Goal: Task Accomplishment & Management: Use online tool/utility

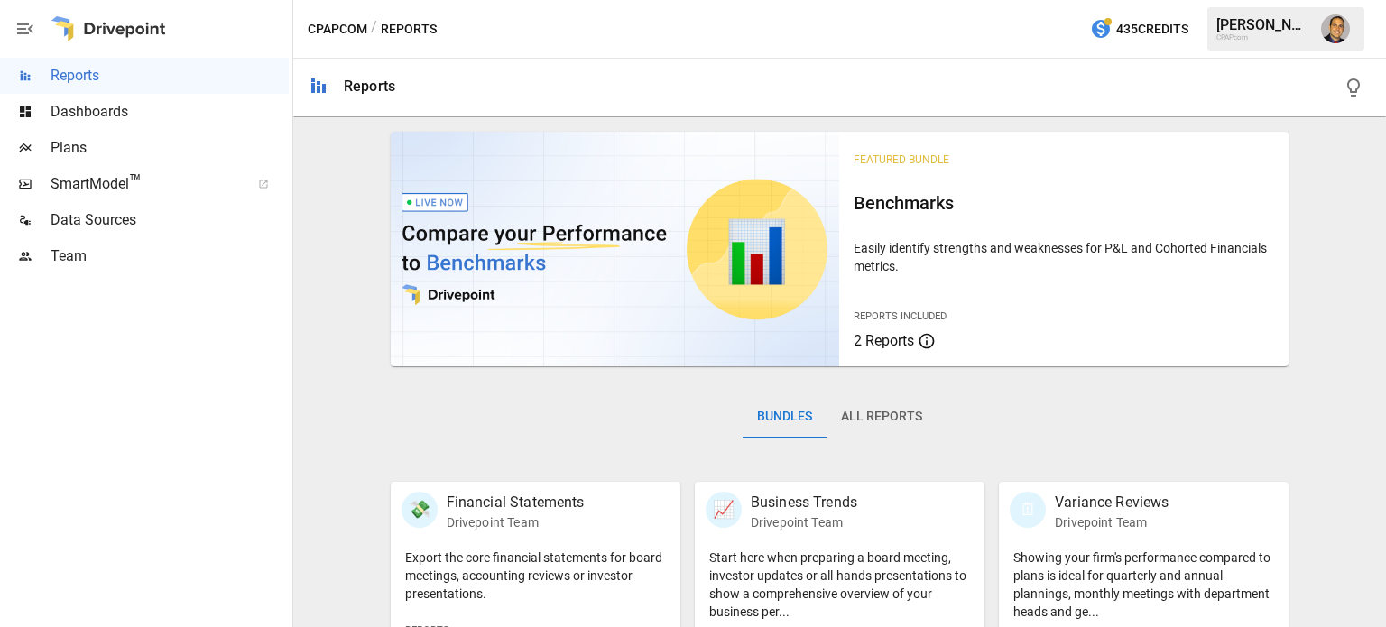
click at [740, 236] on img at bounding box center [615, 249] width 449 height 235
click at [584, 270] on img at bounding box center [615, 249] width 449 height 235
click at [950, 293] on div "Reports Included 2 Reports" at bounding box center [1064, 321] width 420 height 62
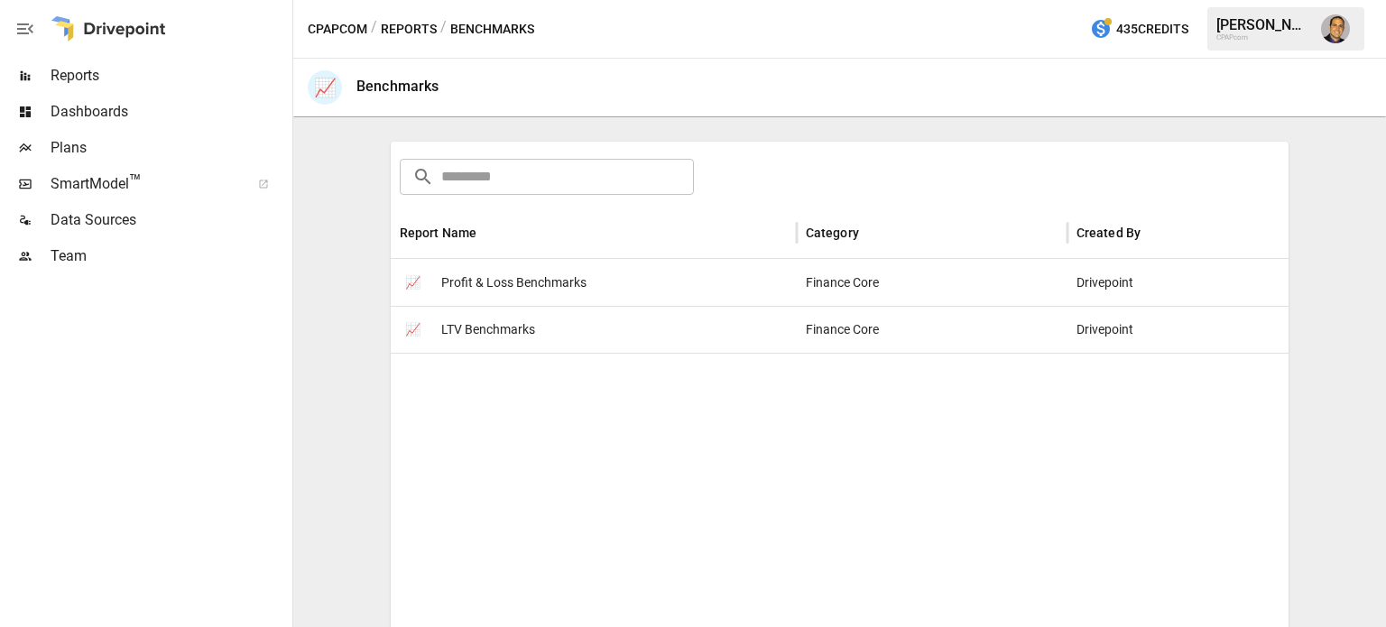
scroll to position [247, 0]
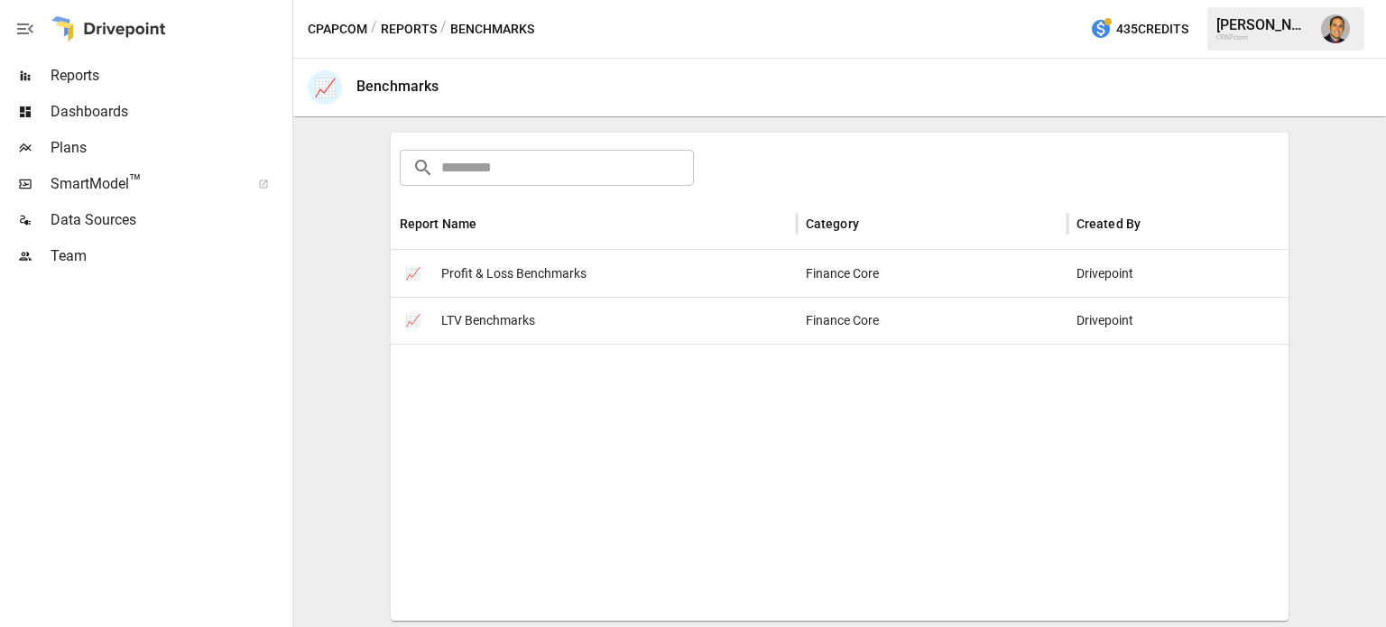
click at [504, 270] on span "Profit & Loss Benchmarks" at bounding box center [513, 274] width 145 height 46
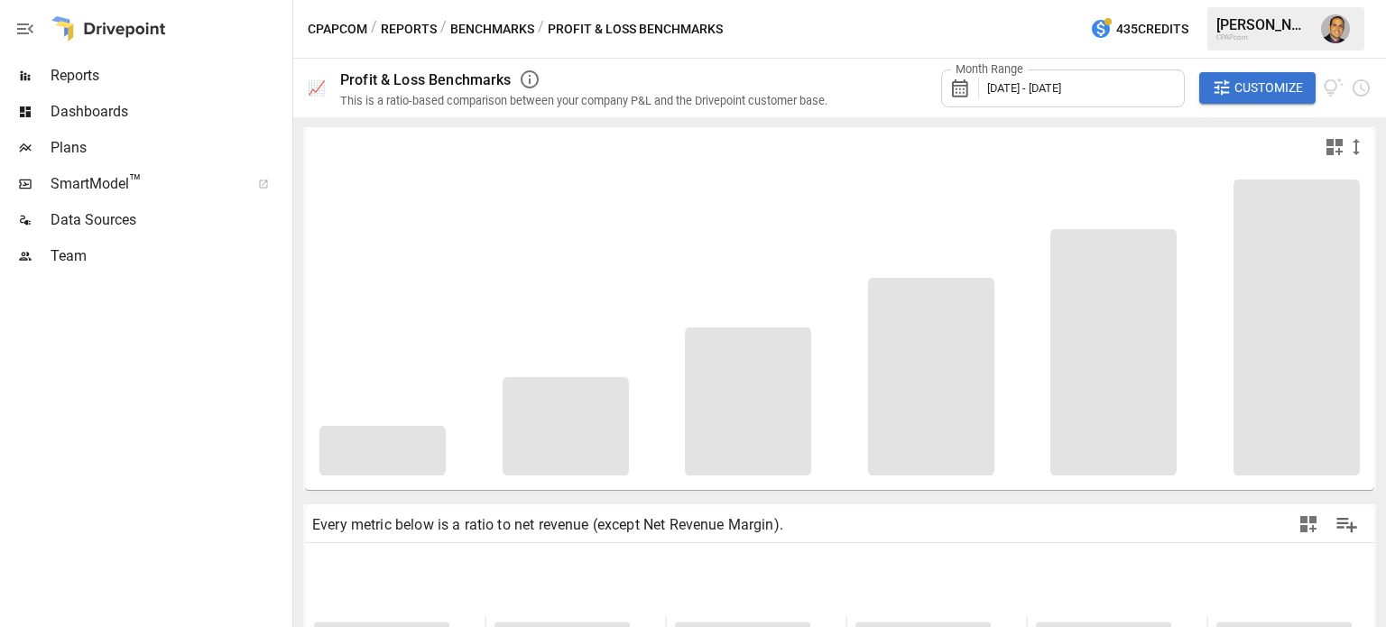
type input "**********"
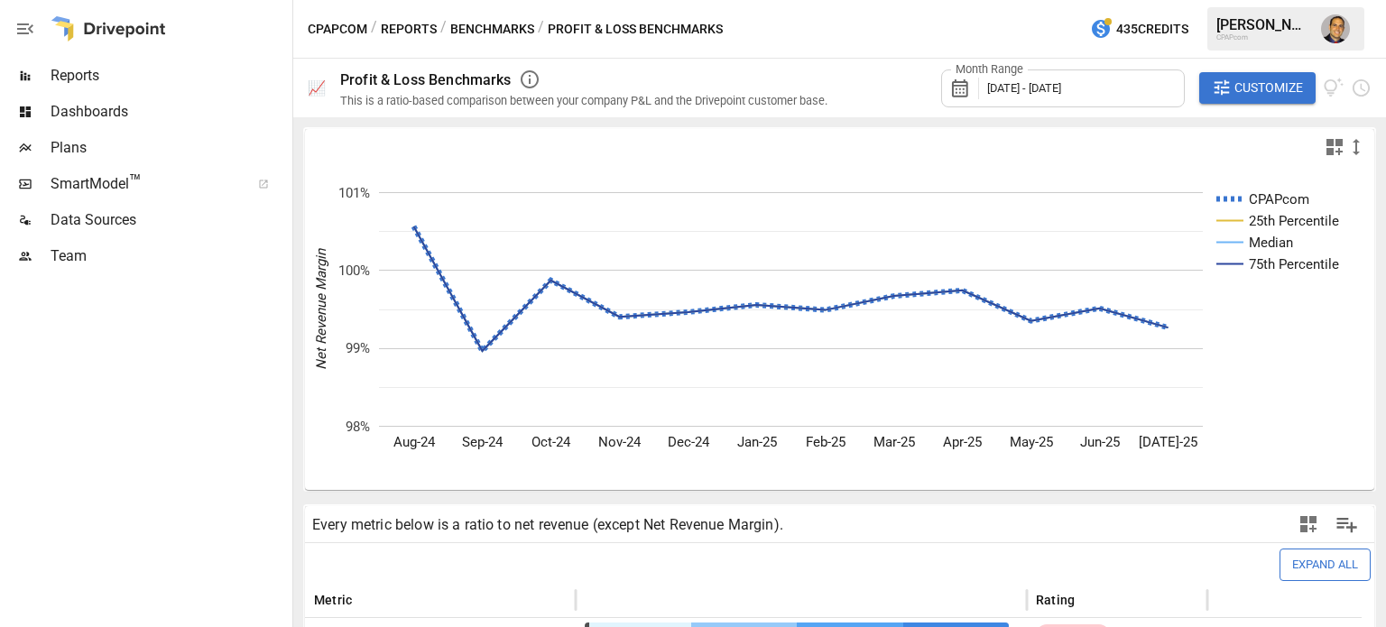
click at [1106, 96] on div "Month Range [DATE] - [DATE]" at bounding box center [1063, 88] width 244 height 38
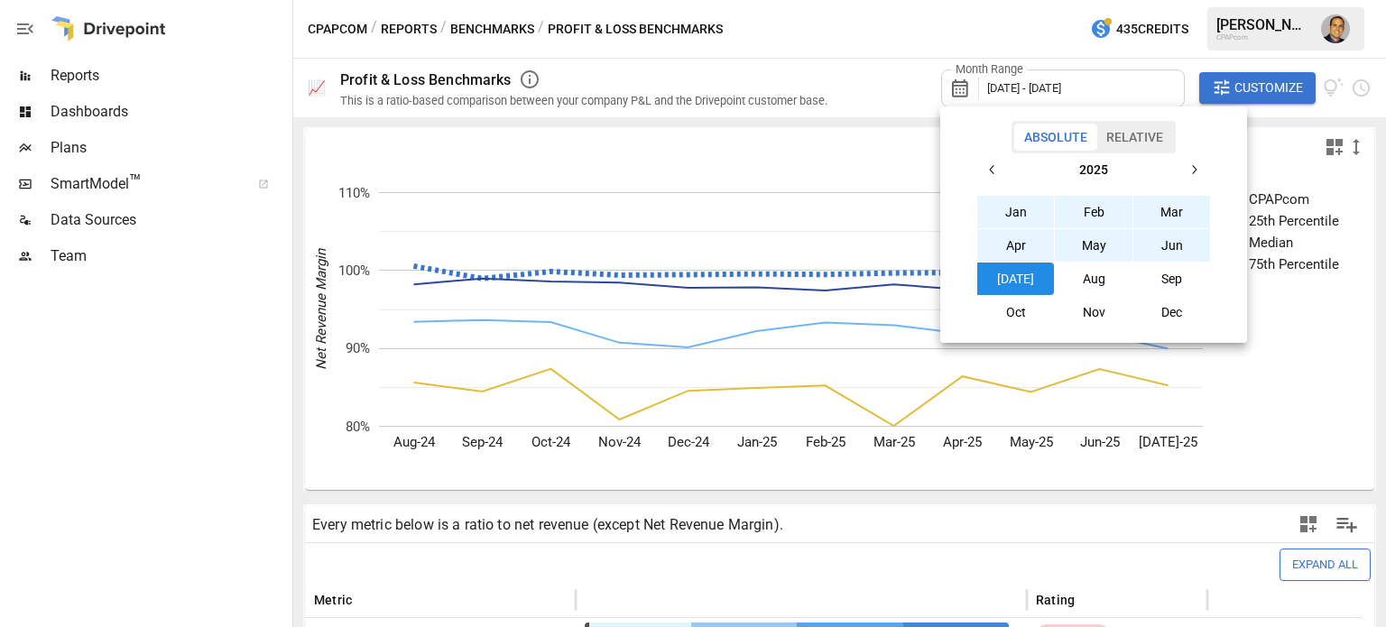
click at [999, 171] on button "button" at bounding box center [992, 169] width 32 height 32
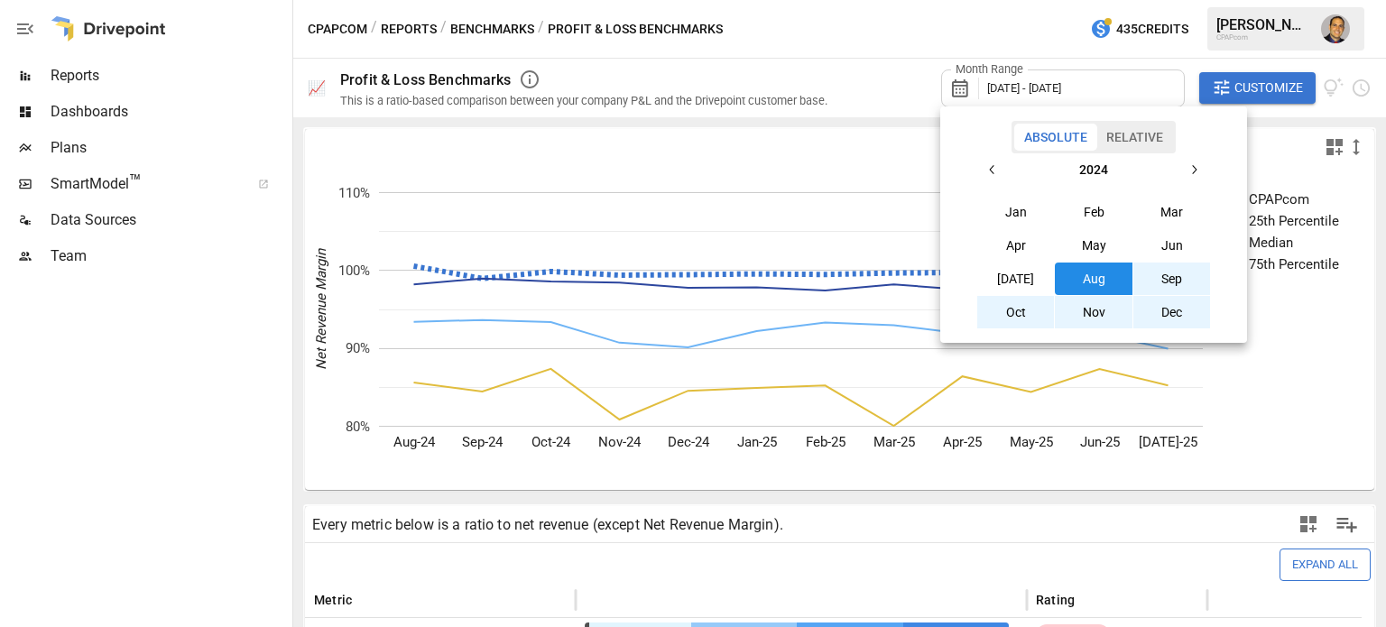
click at [999, 172] on icon "button" at bounding box center [992, 169] width 14 height 14
click at [998, 172] on icon "button" at bounding box center [992, 169] width 14 height 14
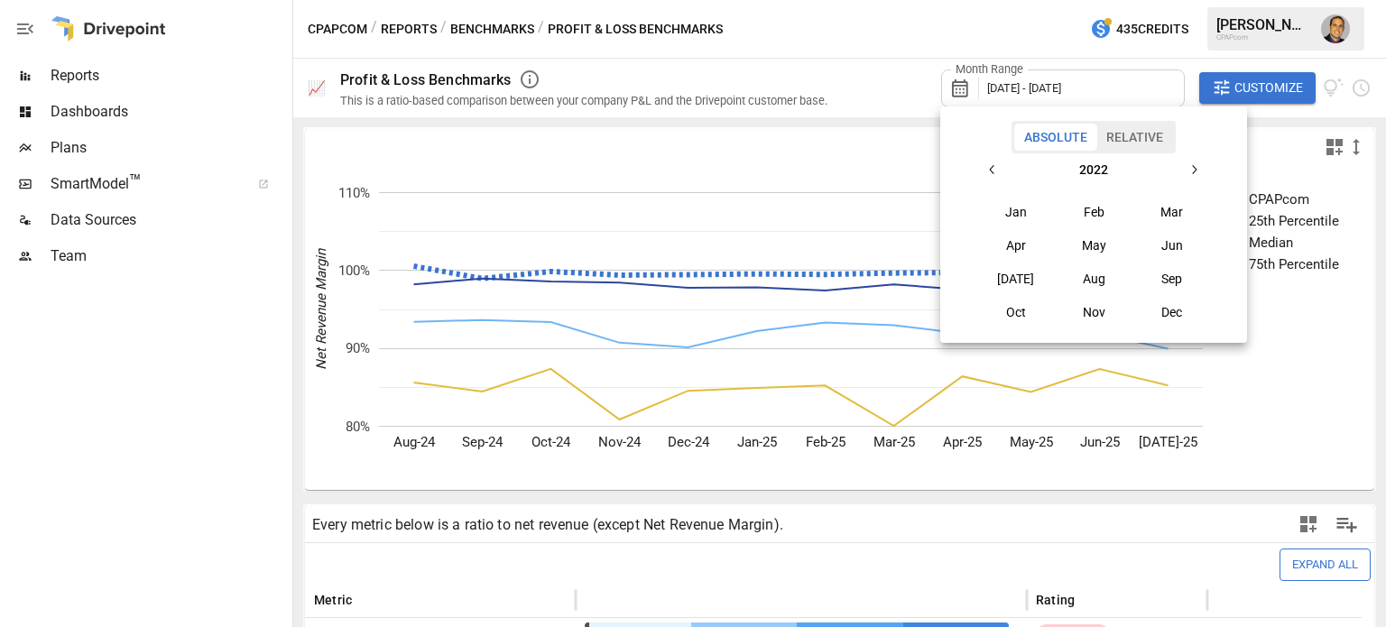
click at [996, 175] on icon "button" at bounding box center [992, 169] width 14 height 14
click at [1187, 169] on icon "button" at bounding box center [1193, 169] width 14 height 14
click at [1186, 171] on button "button" at bounding box center [1193, 169] width 32 height 32
click at [1184, 170] on button "button" at bounding box center [1193, 169] width 32 height 32
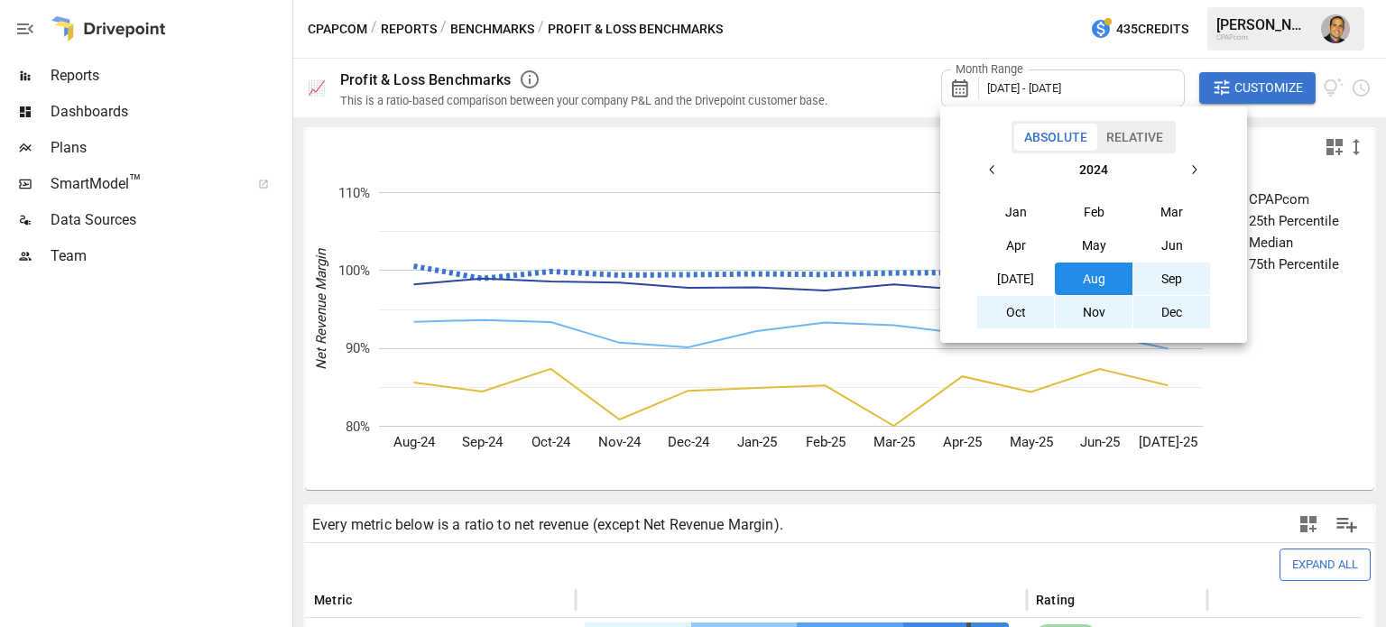
click at [1184, 169] on button "button" at bounding box center [1193, 169] width 32 height 32
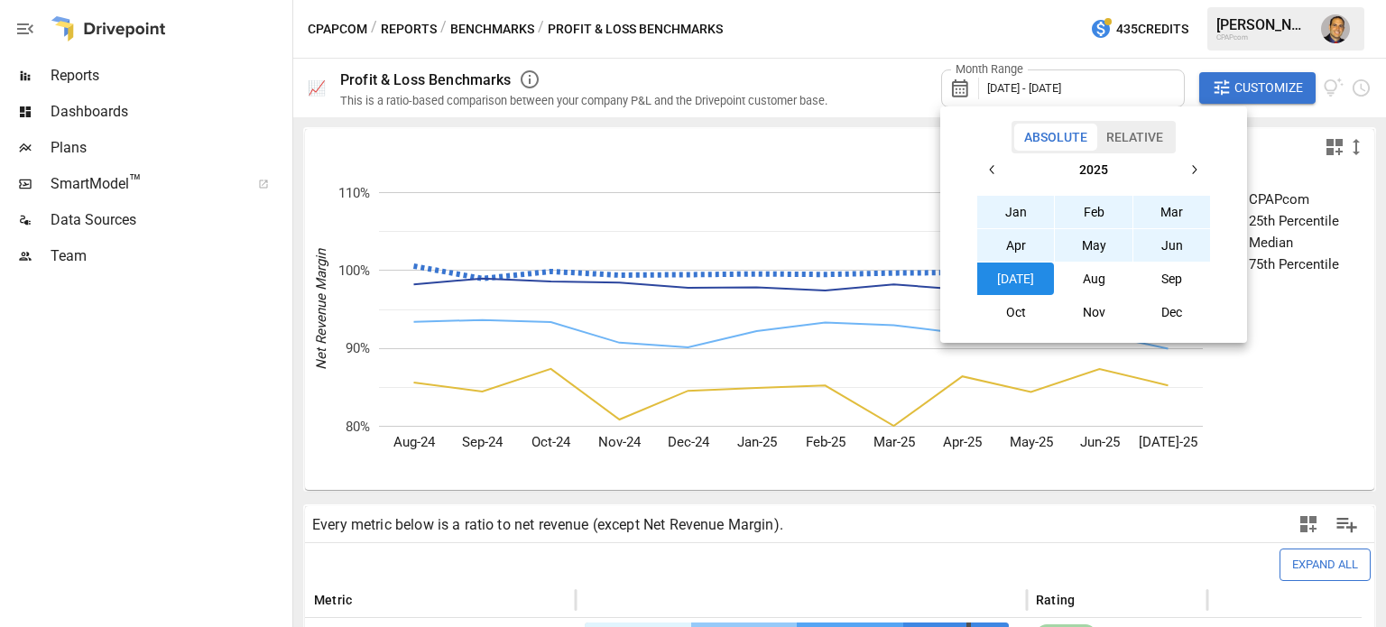
click at [1184, 169] on button "button" at bounding box center [1193, 169] width 32 height 32
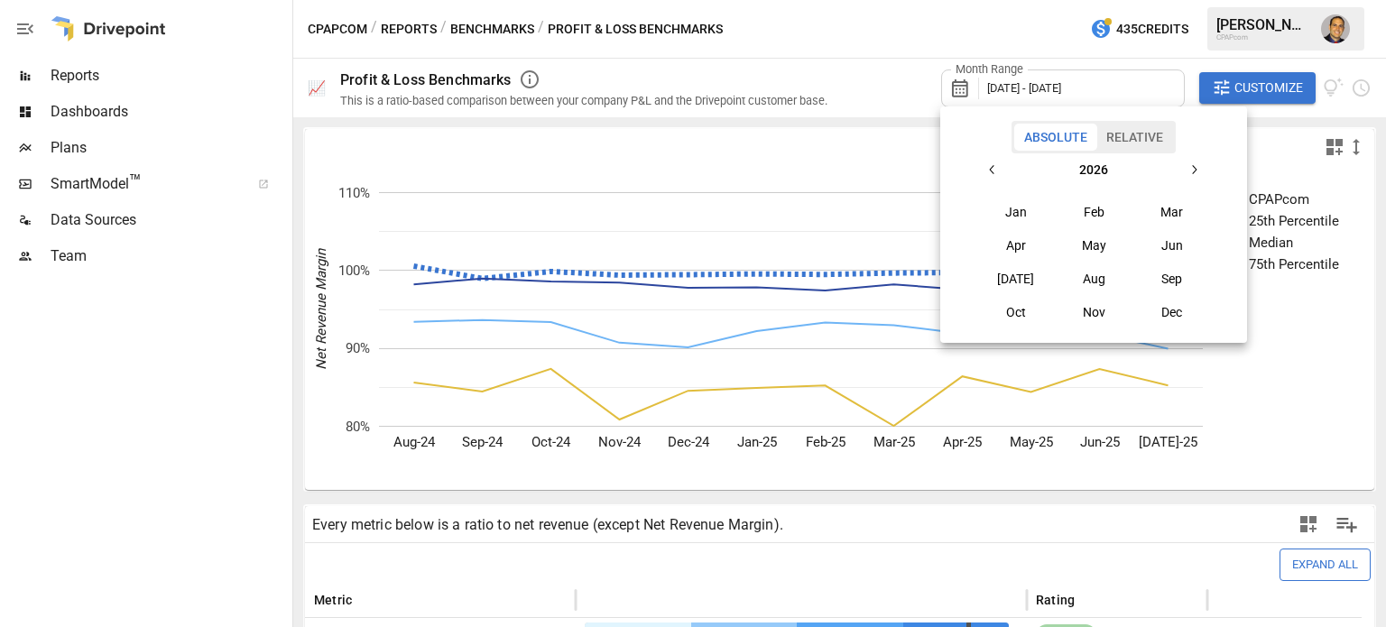
click at [984, 174] on button "button" at bounding box center [992, 169] width 32 height 32
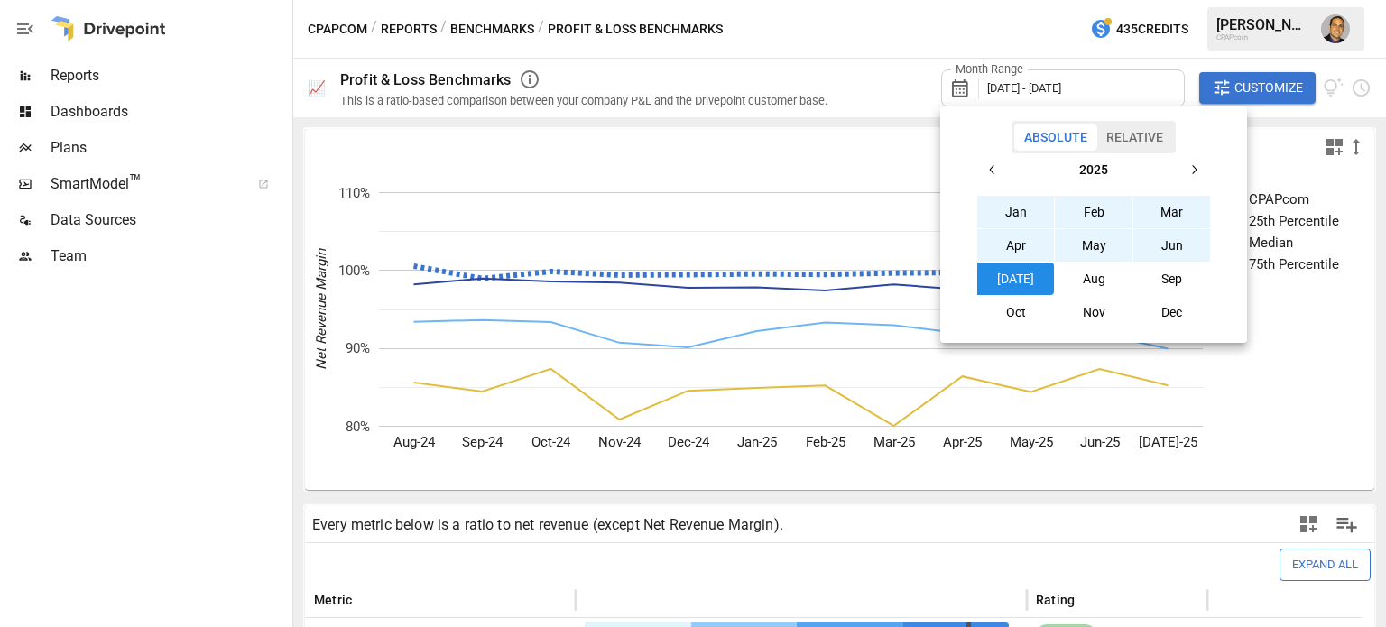
click at [985, 174] on icon "button" at bounding box center [992, 169] width 14 height 14
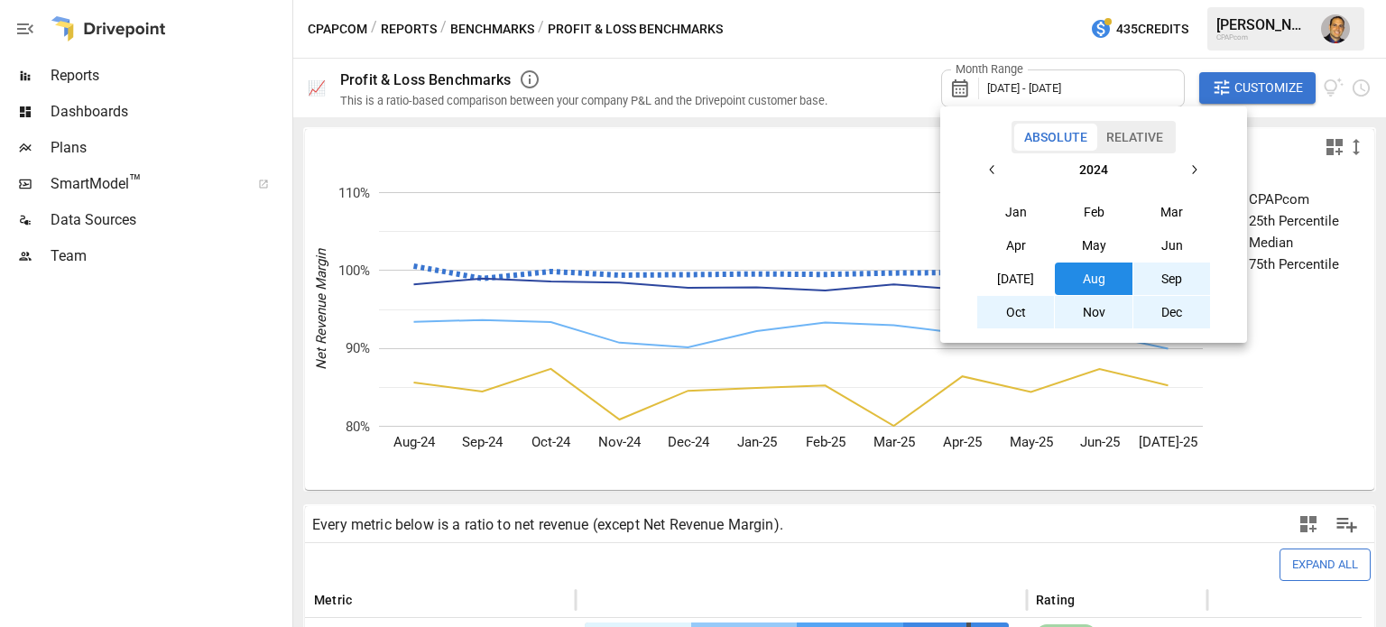
click at [989, 174] on icon "button" at bounding box center [992, 169] width 14 height 14
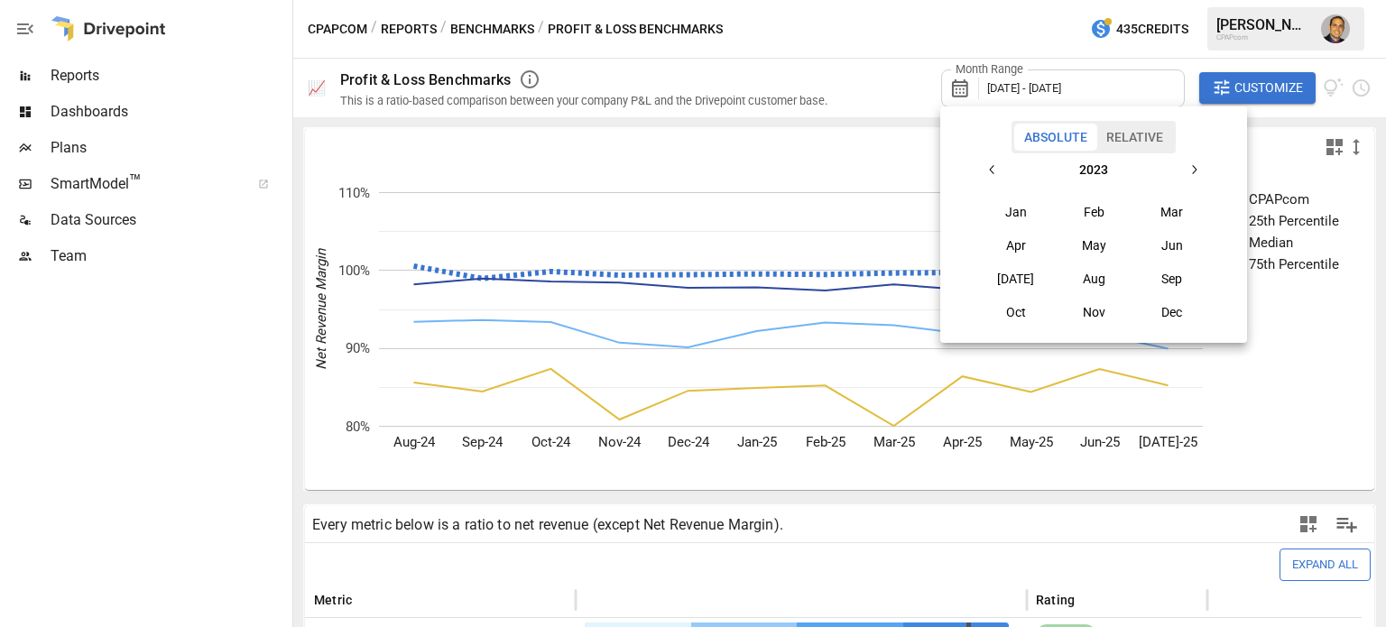
click at [1014, 208] on button "Jan" at bounding box center [1016, 212] width 78 height 32
click at [1192, 172] on icon "button" at bounding box center [1193, 169] width 14 height 14
click at [1191, 174] on icon "button" at bounding box center [1193, 169] width 14 height 14
click at [985, 171] on icon "button" at bounding box center [992, 169] width 14 height 14
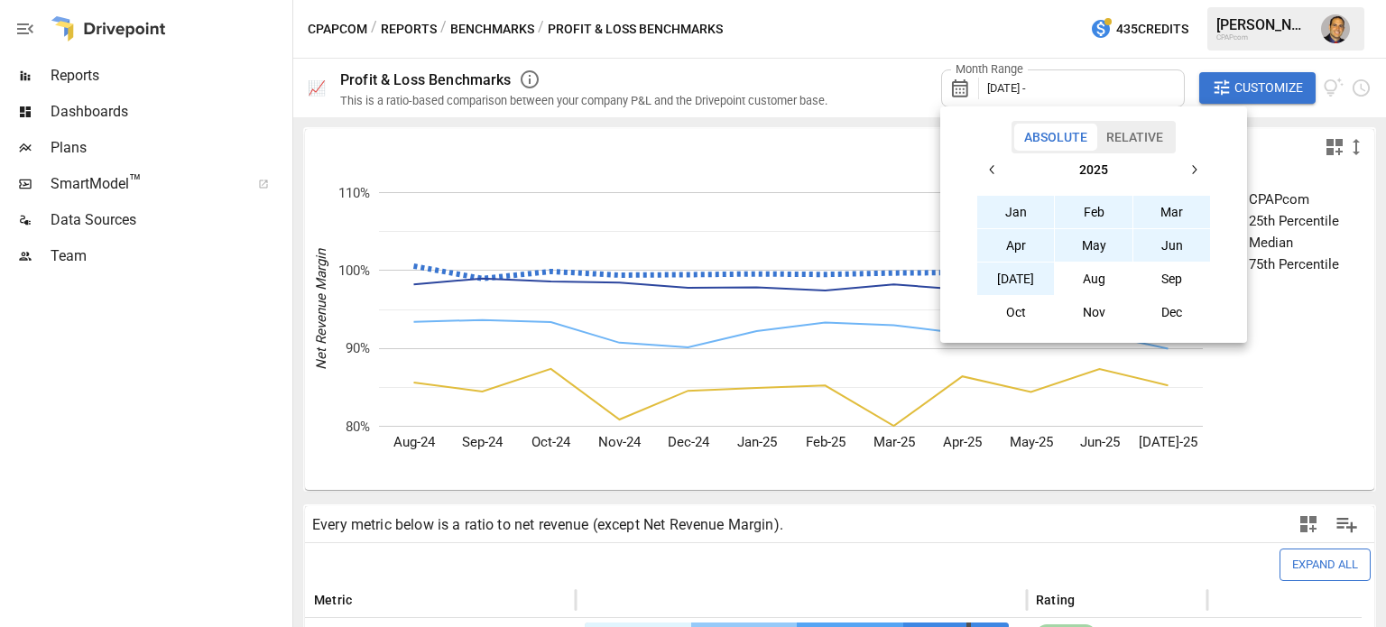
click at [1017, 284] on button "[DATE]" at bounding box center [1016, 279] width 78 height 32
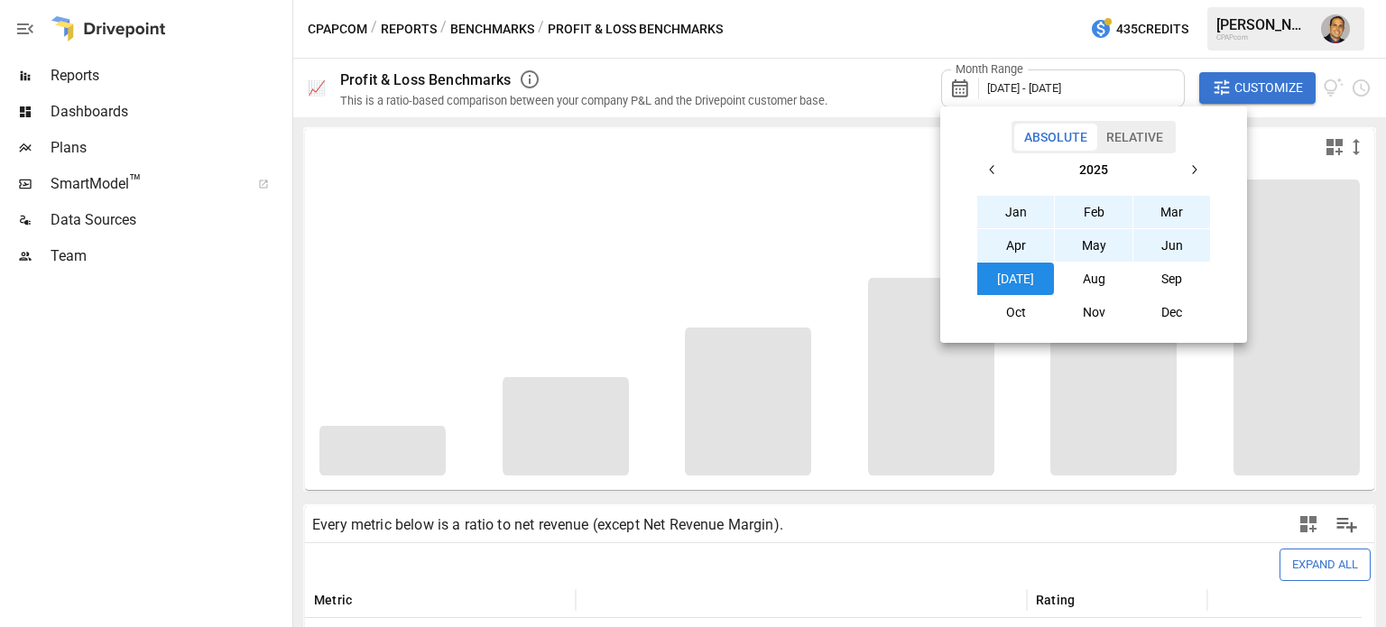
click at [827, 76] on div at bounding box center [693, 313] width 1386 height 627
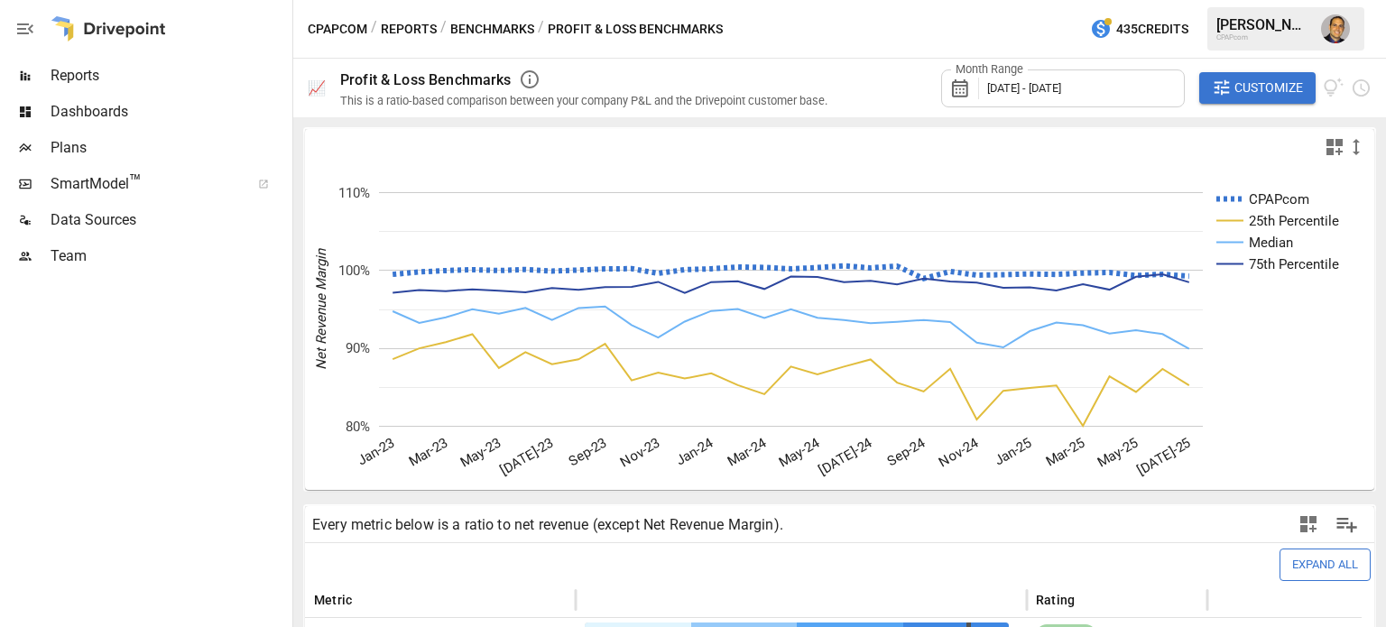
click at [81, 74] on span "Reports" at bounding box center [170, 76] width 238 height 22
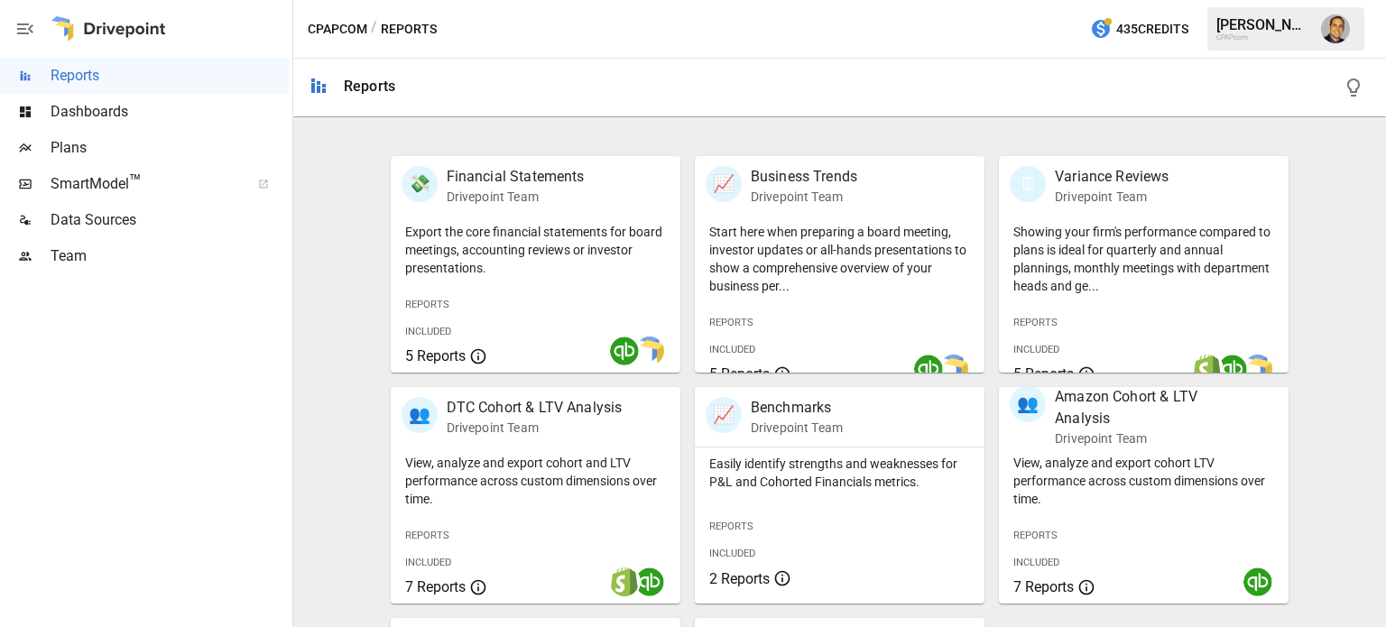
scroll to position [88, 0]
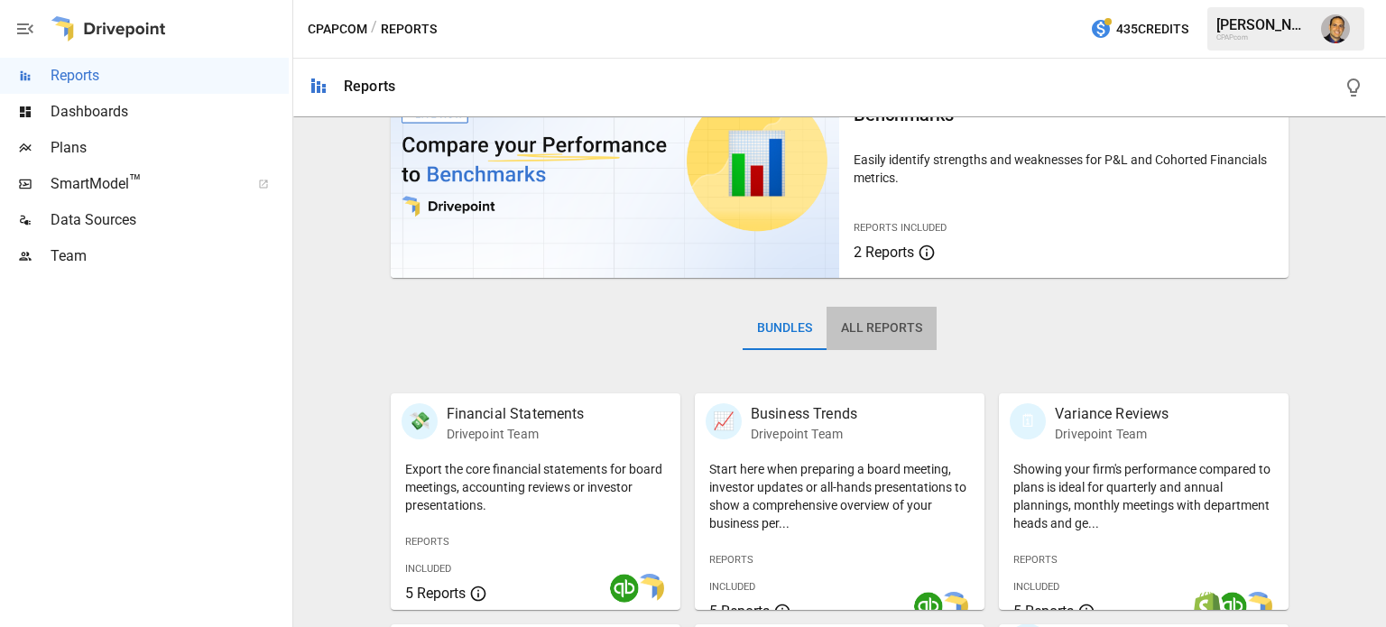
click at [845, 328] on button "All Reports" at bounding box center [881, 328] width 110 height 43
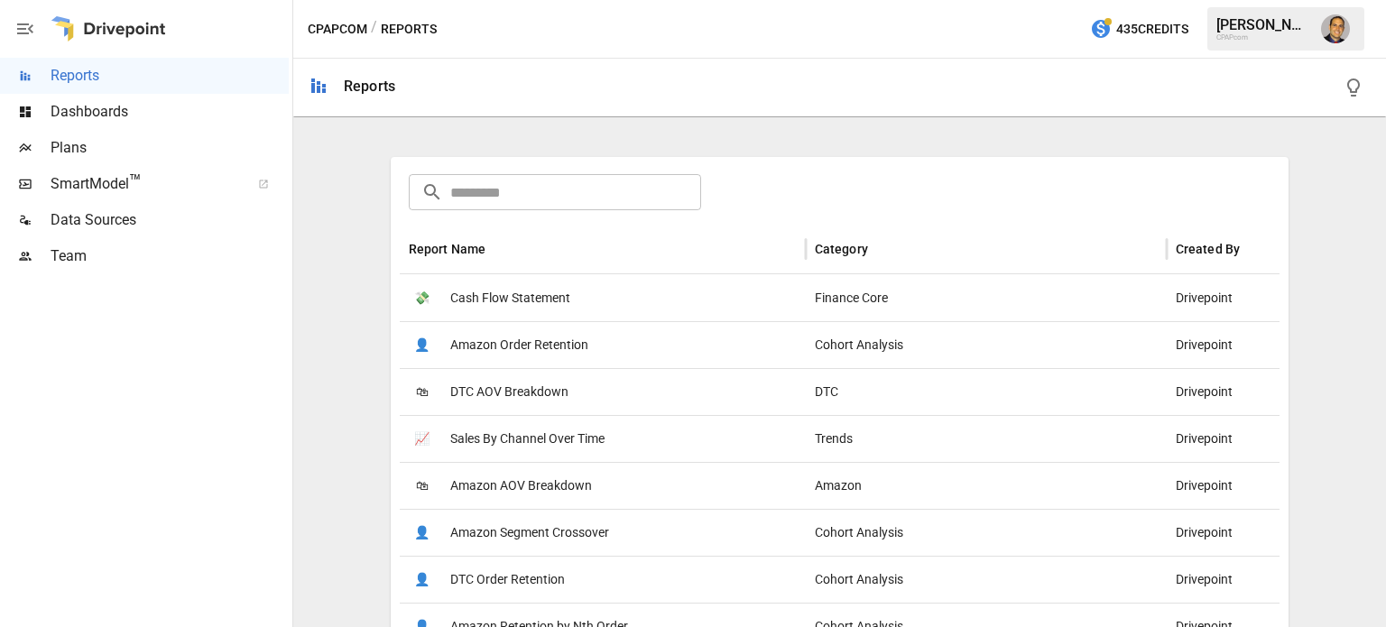
scroll to position [359, 0]
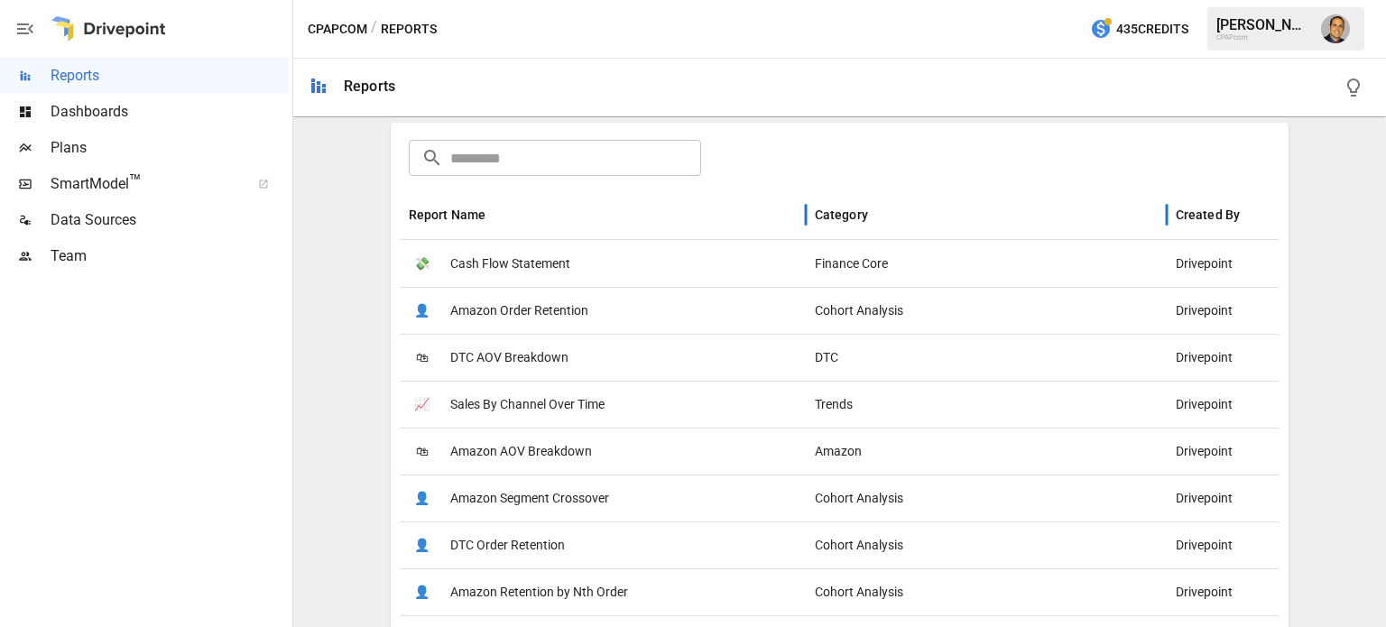
click at [850, 216] on div "Category" at bounding box center [841, 215] width 53 height 14
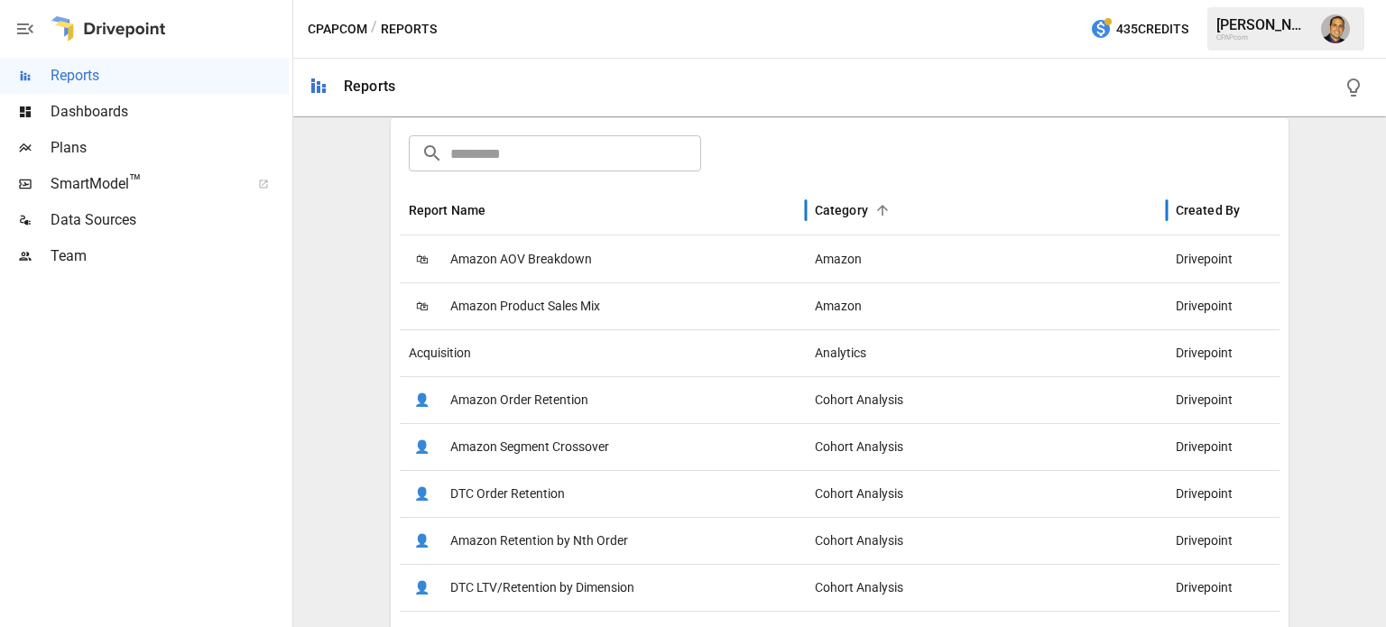
scroll to position [269, 0]
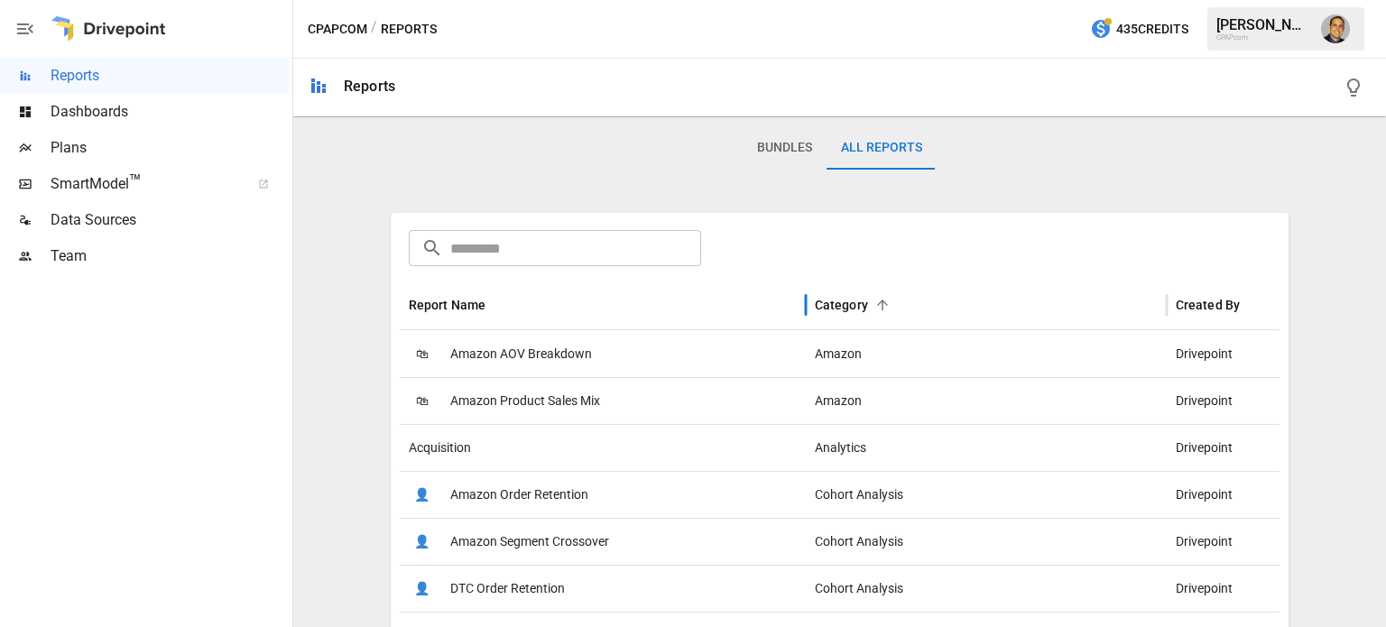
click at [470, 309] on div "Report Name" at bounding box center [448, 305] width 78 height 14
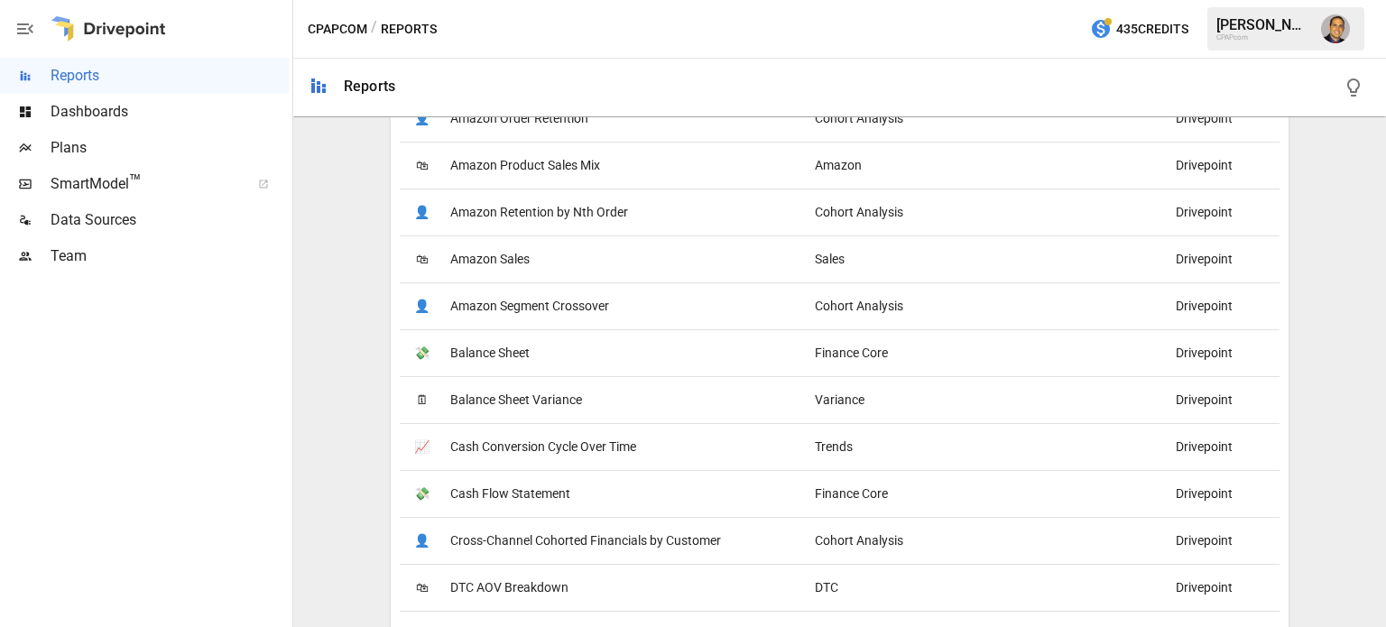
scroll to position [335, 0]
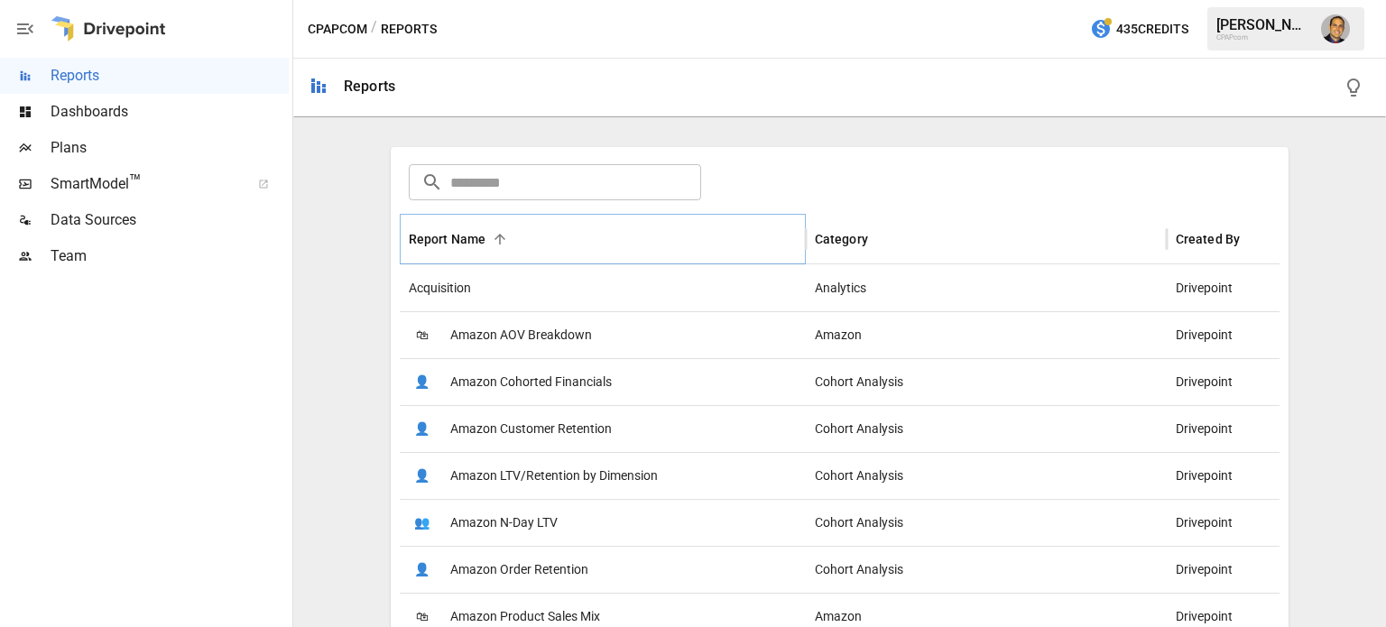
click at [493, 235] on icon "Sort" at bounding box center [500, 239] width 16 height 16
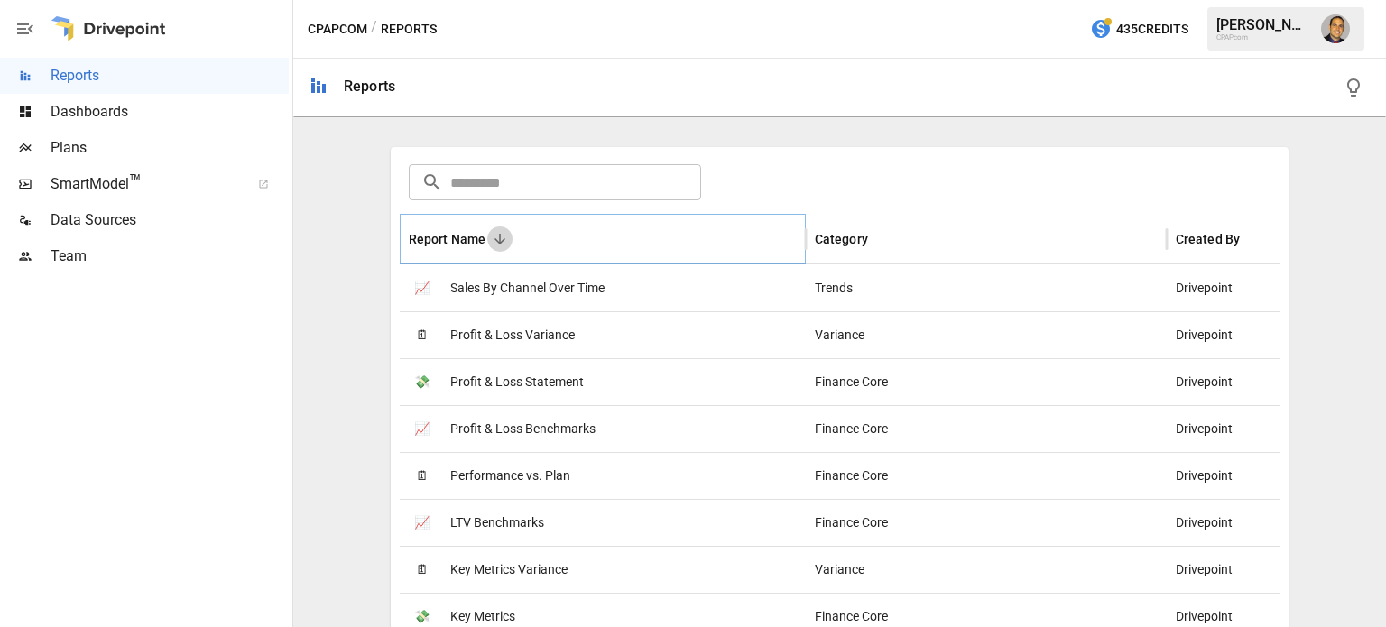
click at [502, 234] on icon "Sort" at bounding box center [500, 239] width 16 height 16
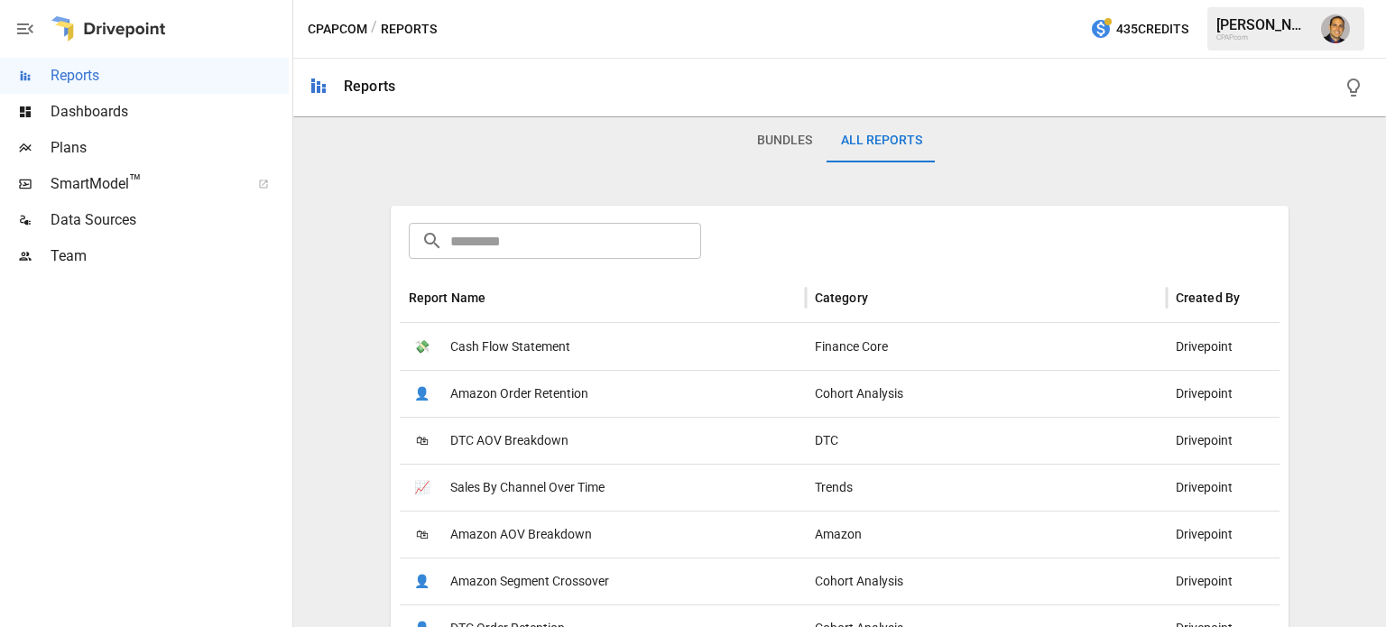
scroll to position [0, 0]
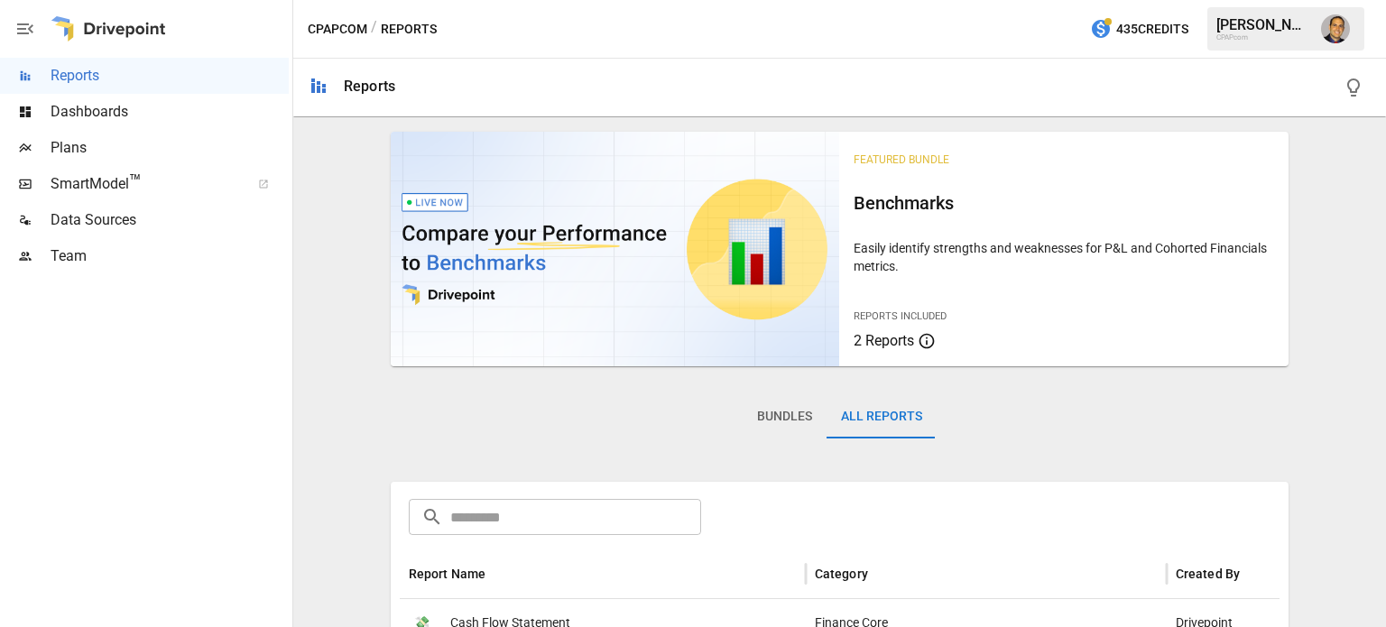
click at [97, 112] on span "Dashboards" at bounding box center [170, 112] width 238 height 22
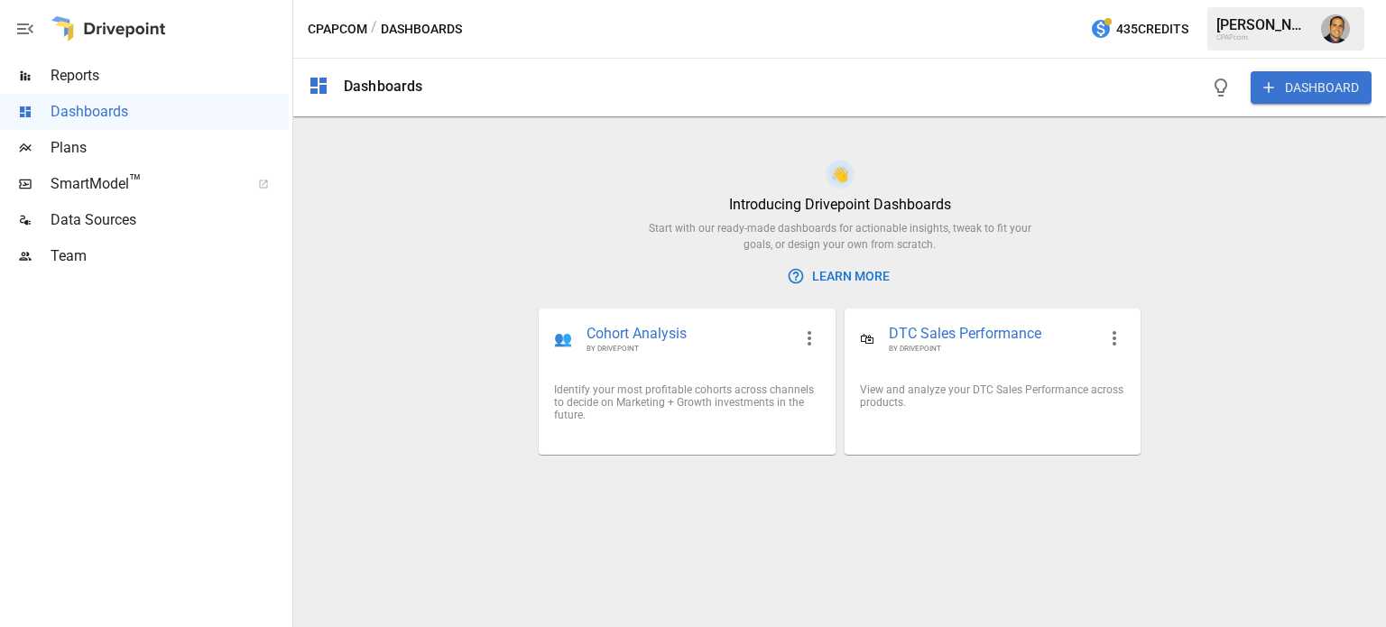
click at [106, 180] on span "SmartModel ™" at bounding box center [145, 184] width 188 height 22
click at [112, 233] on div "Data Sources" at bounding box center [144, 220] width 289 height 36
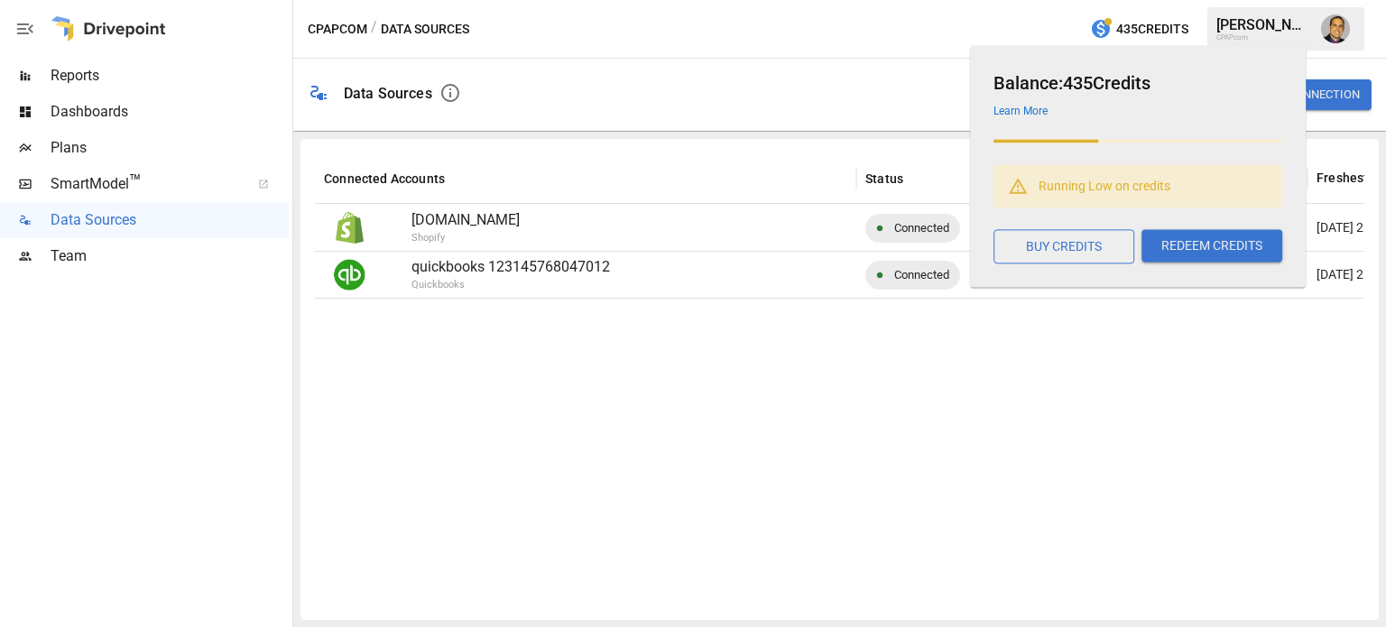
click at [1023, 111] on link "Learn More" at bounding box center [1020, 111] width 54 height 13
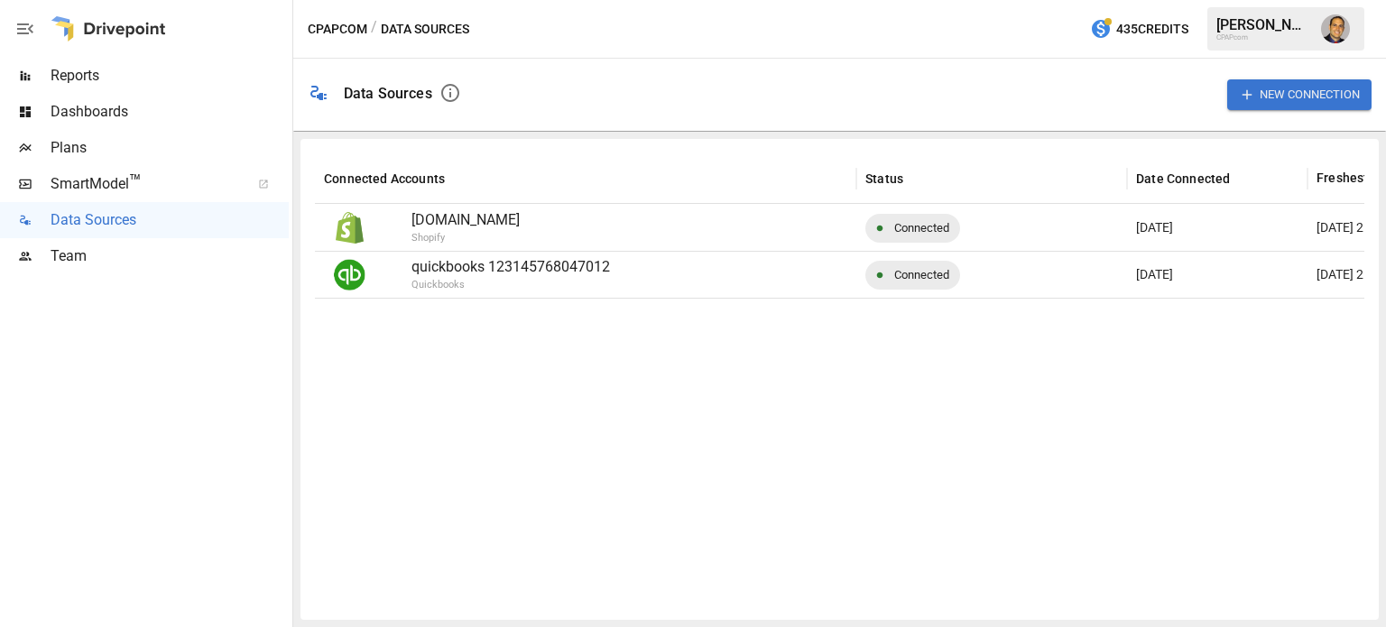
click at [97, 260] on span "Team" at bounding box center [170, 256] width 238 height 22
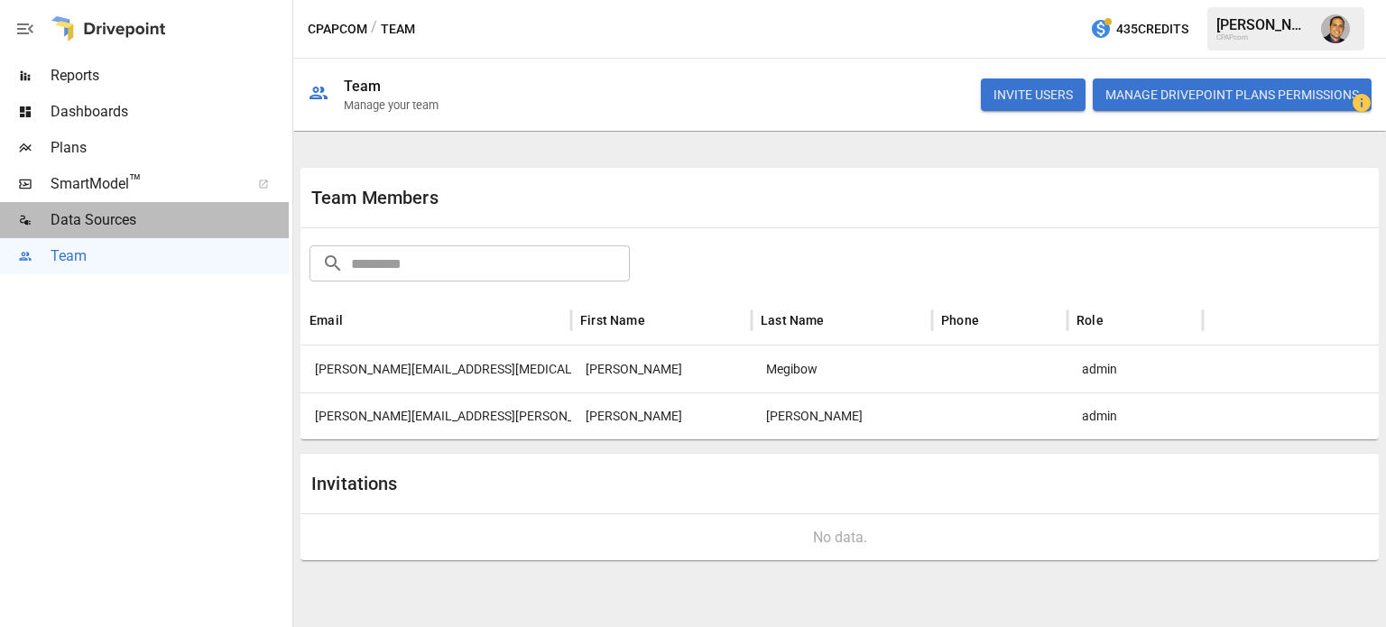
click at [88, 219] on span "Data Sources" at bounding box center [170, 220] width 238 height 22
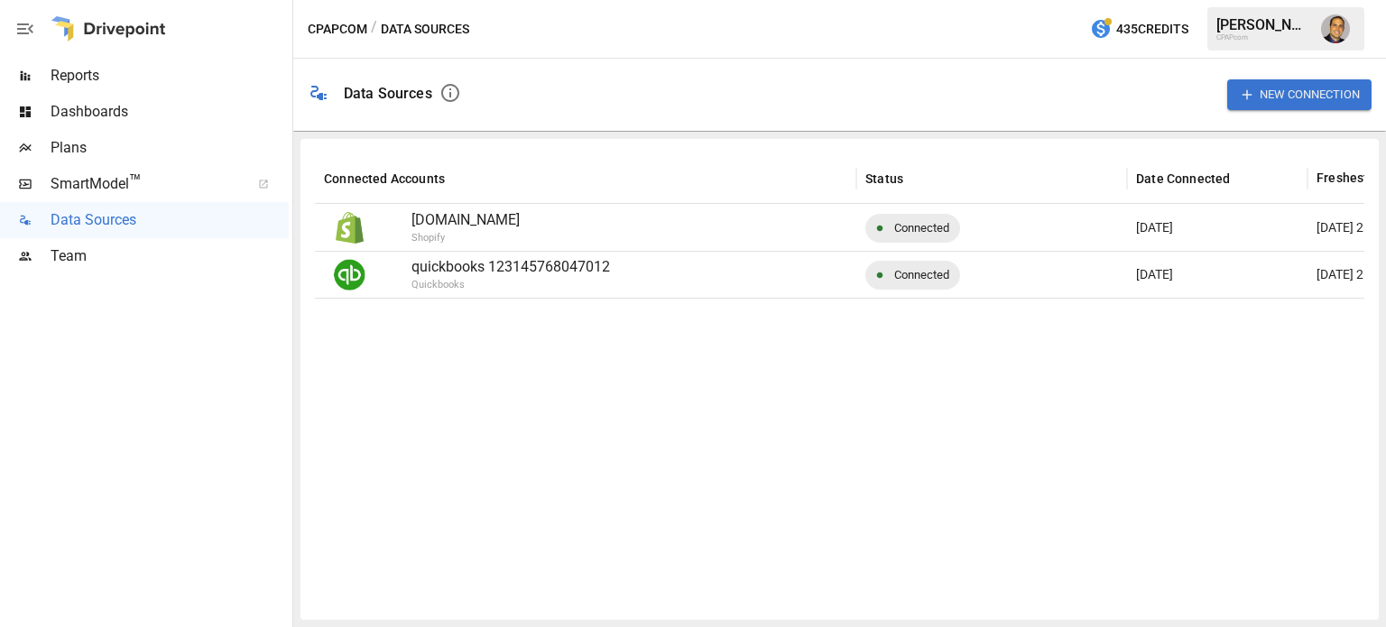
click at [110, 191] on span "SmartModel ™" at bounding box center [145, 184] width 188 height 22
click at [134, 188] on span "™" at bounding box center [135, 182] width 13 height 23
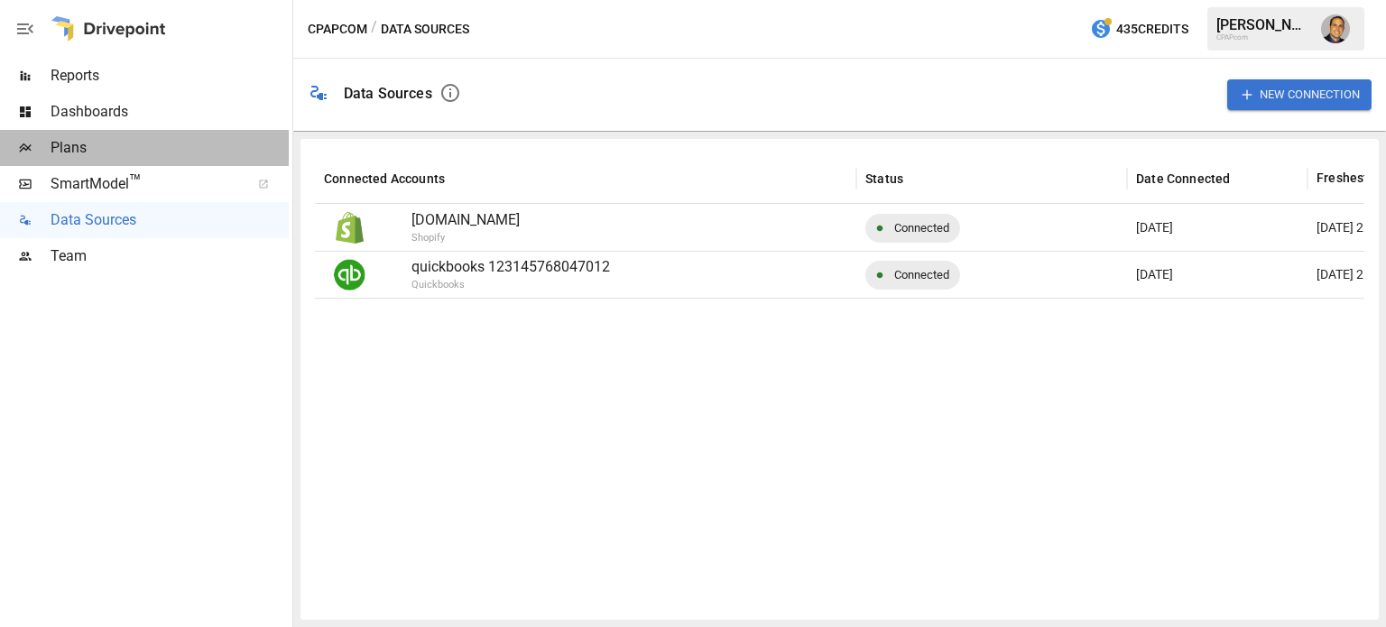
click at [99, 151] on span "Plans" at bounding box center [170, 148] width 238 height 22
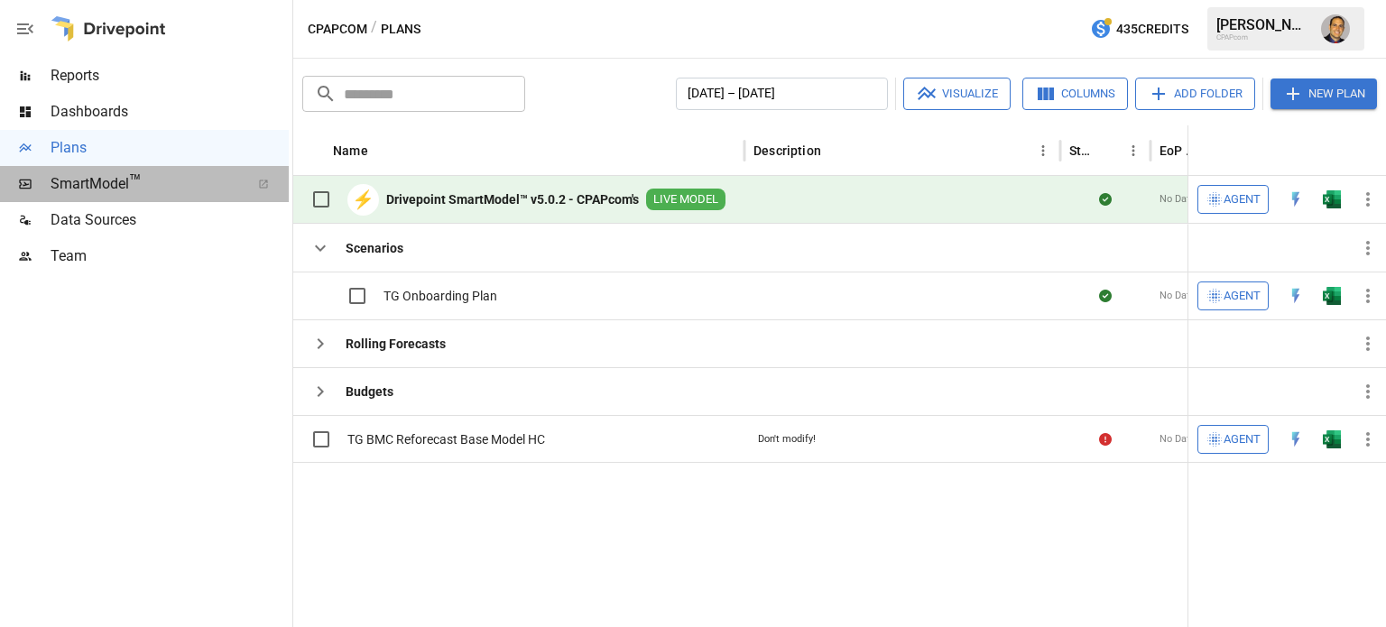
click at [101, 187] on span "SmartModel ™" at bounding box center [145, 184] width 188 height 22
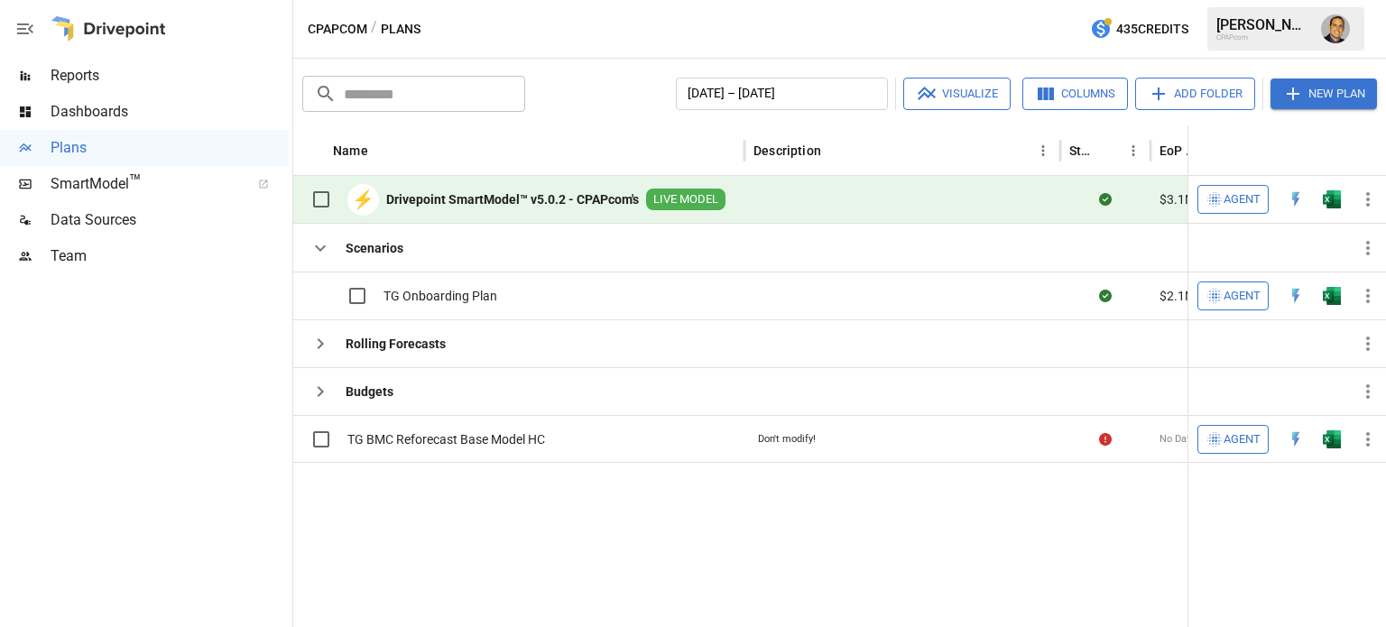
click at [501, 205] on b "Drivepoint SmartModel™ v5.0.2 - CPAPcom's" at bounding box center [512, 199] width 253 height 18
click at [76, 76] on span "Reports" at bounding box center [170, 76] width 238 height 22
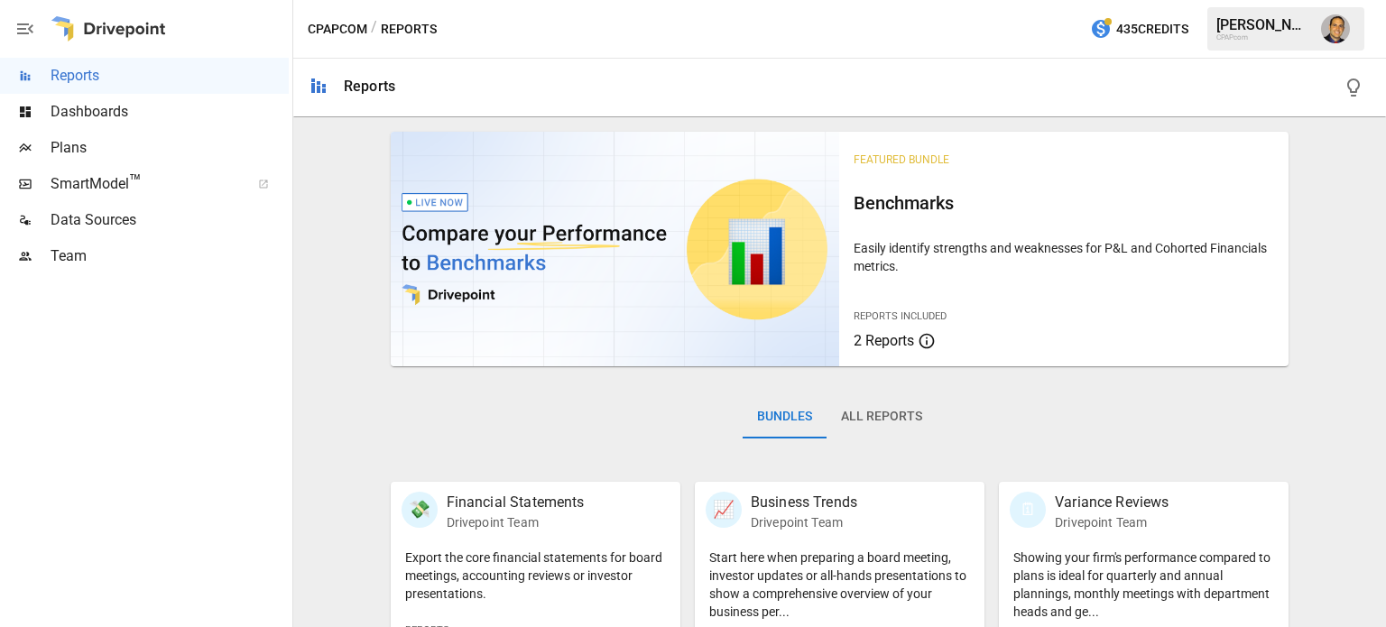
click at [899, 421] on button "All Reports" at bounding box center [881, 416] width 110 height 43
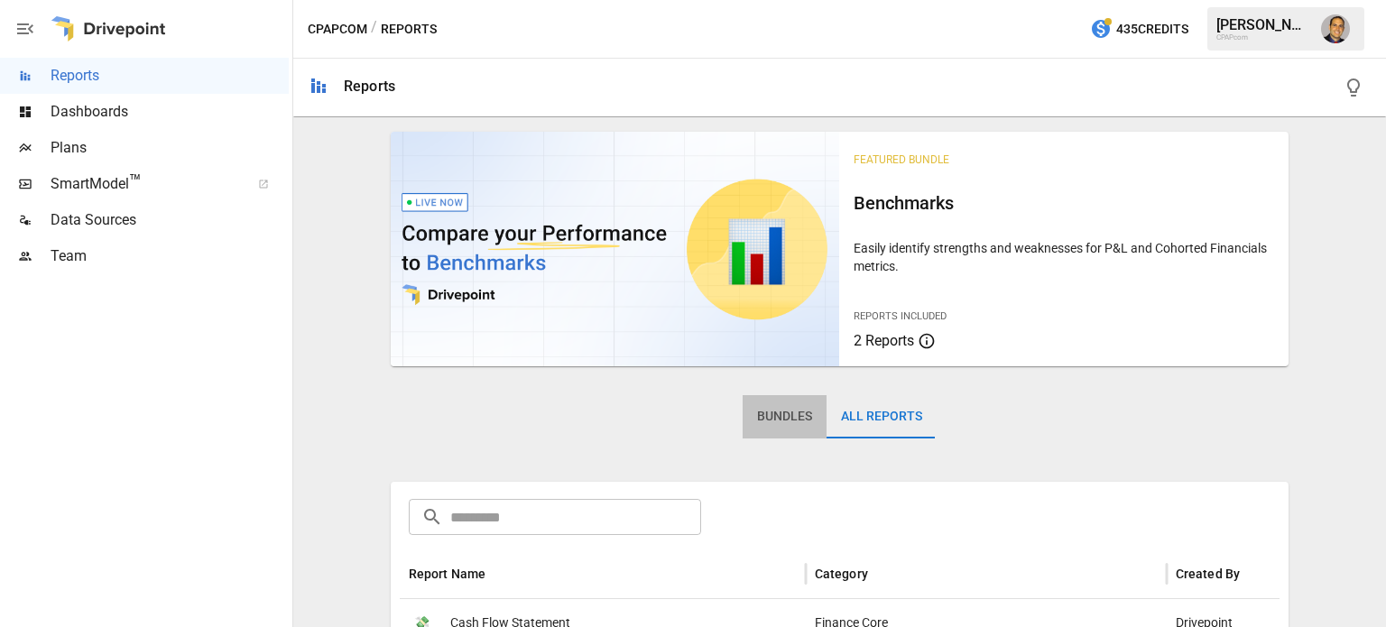
click at [787, 411] on button "Bundles" at bounding box center [785, 416] width 84 height 43
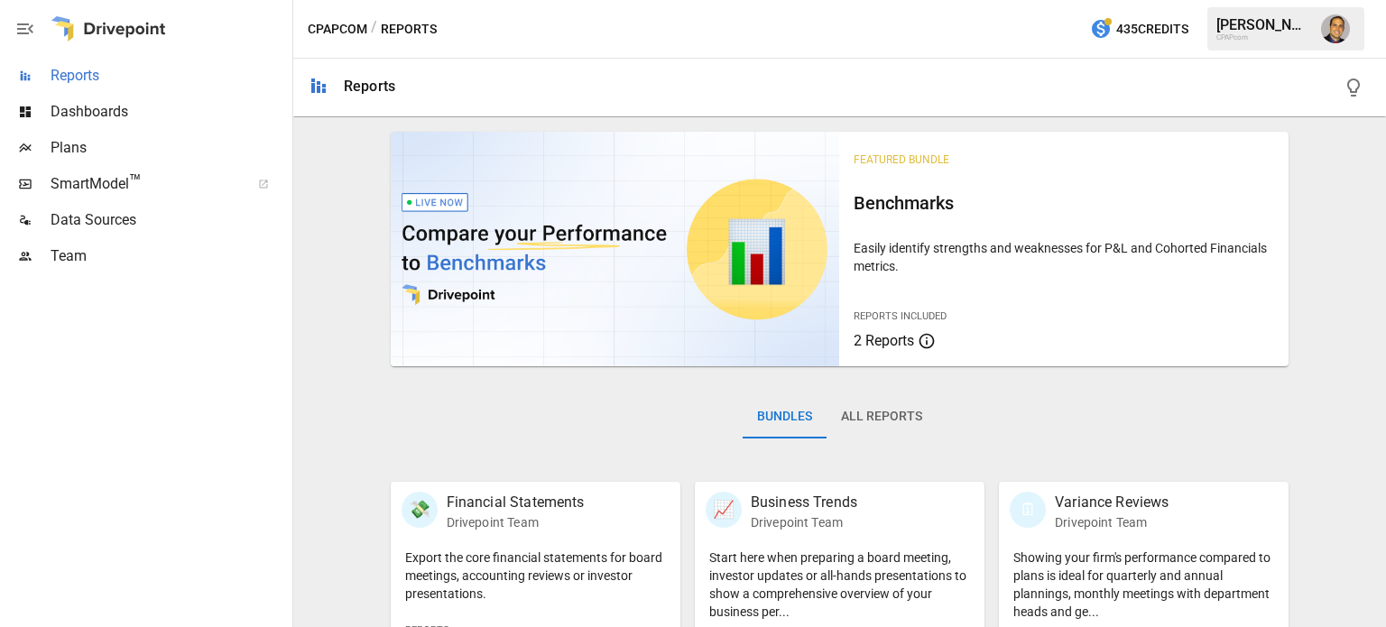
click at [127, 92] on div "Reports" at bounding box center [144, 76] width 289 height 36
click at [127, 113] on span "Dashboards" at bounding box center [170, 112] width 238 height 22
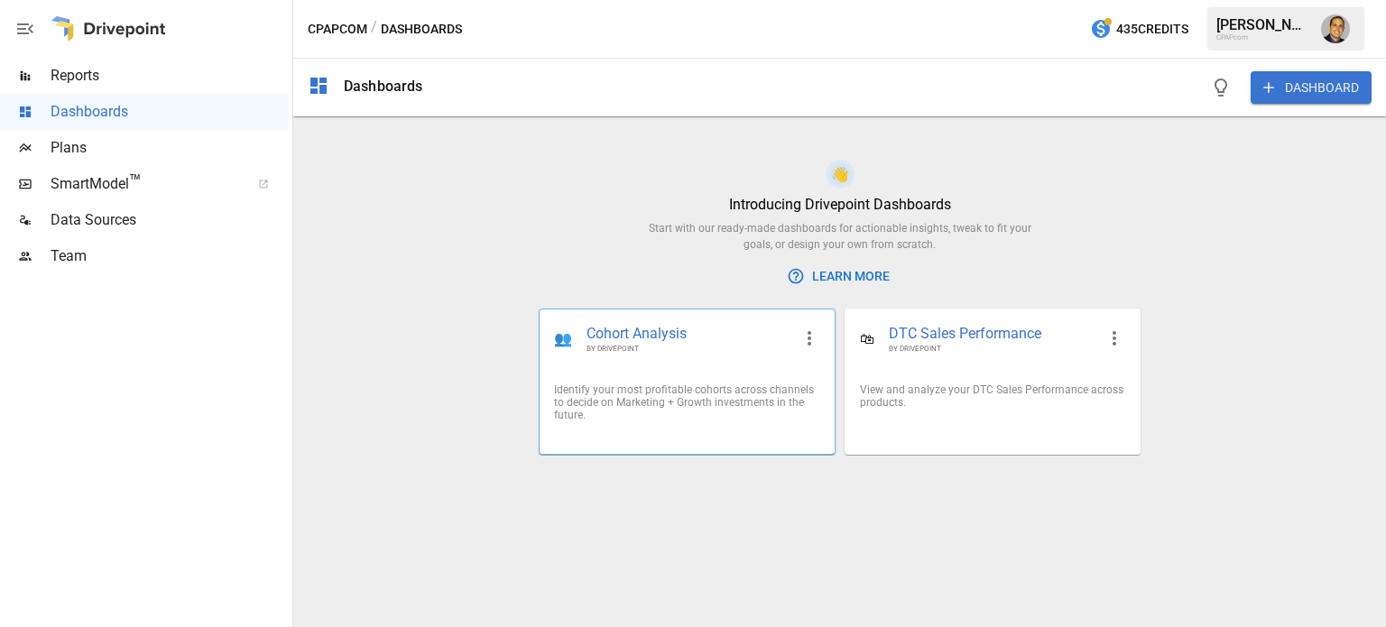
click at [812, 336] on icon "button" at bounding box center [810, 339] width 22 height 22
click at [1112, 337] on div at bounding box center [693, 313] width 1386 height 627
click at [1114, 337] on icon "button" at bounding box center [1115, 338] width 4 height 14
click at [987, 273] on div at bounding box center [693, 313] width 1386 height 627
click at [677, 327] on span "Cohort Analysis" at bounding box center [688, 334] width 204 height 21
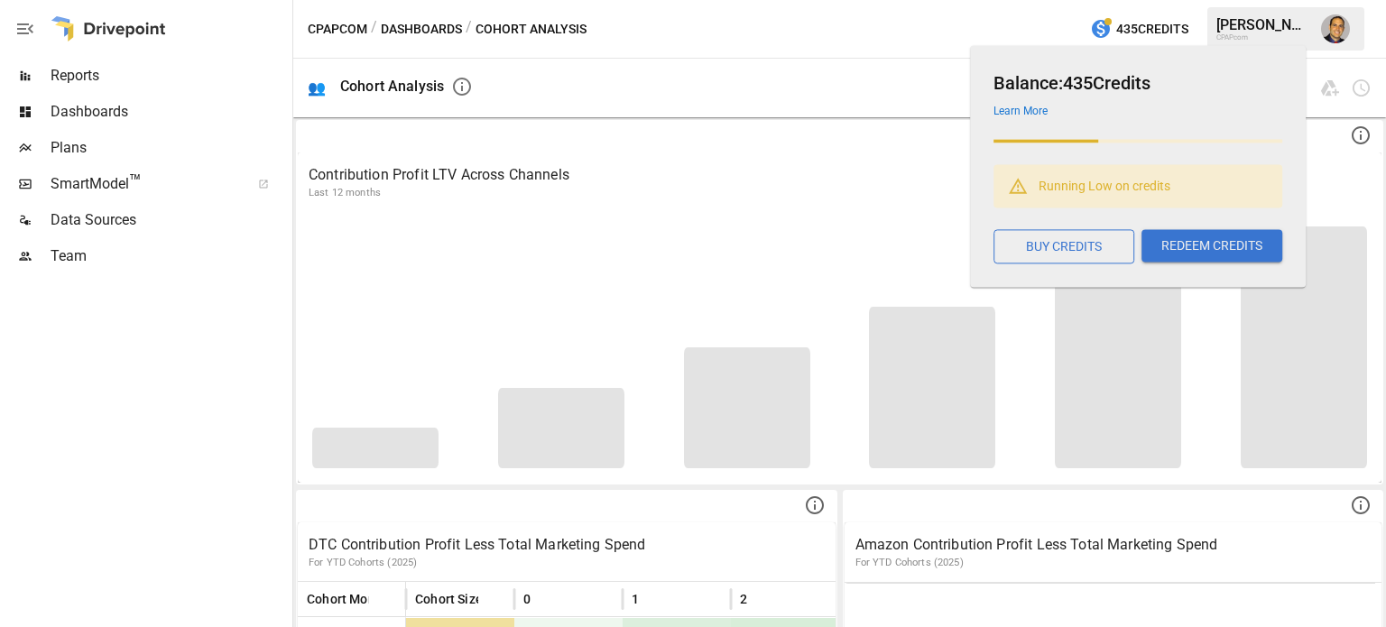
click at [1017, 111] on link "Learn More" at bounding box center [1020, 111] width 54 height 13
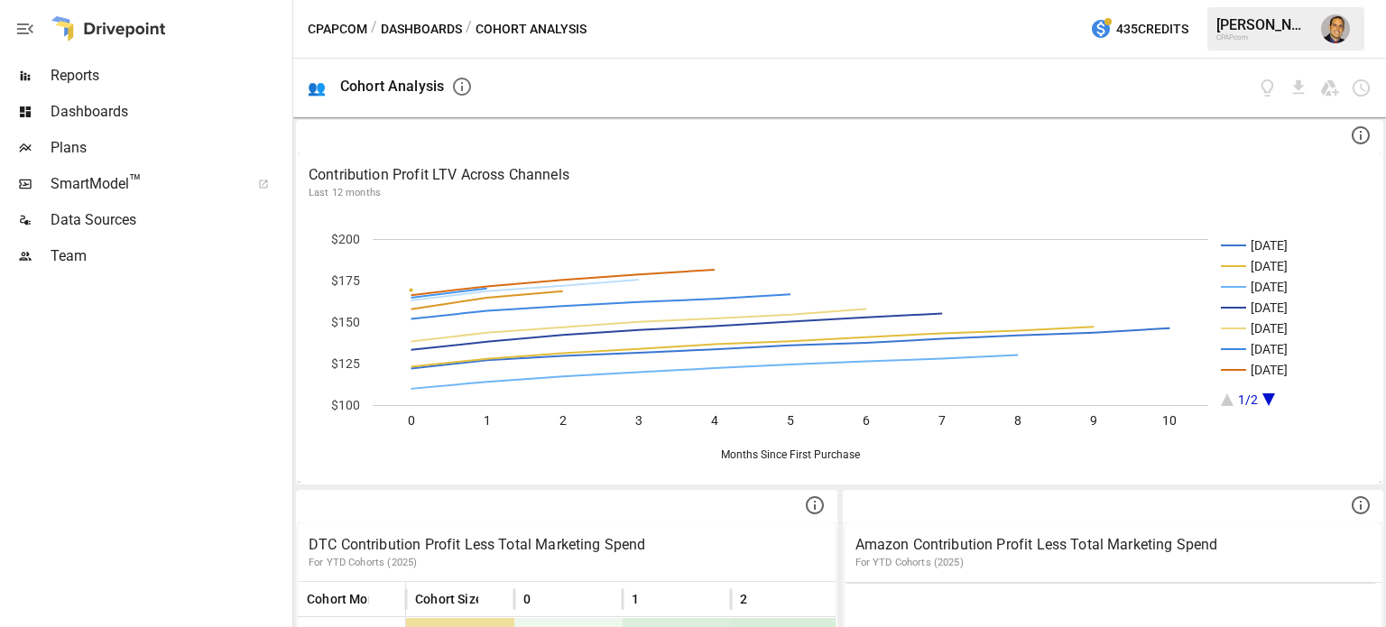
click at [87, 97] on div "Dashboards" at bounding box center [144, 112] width 289 height 36
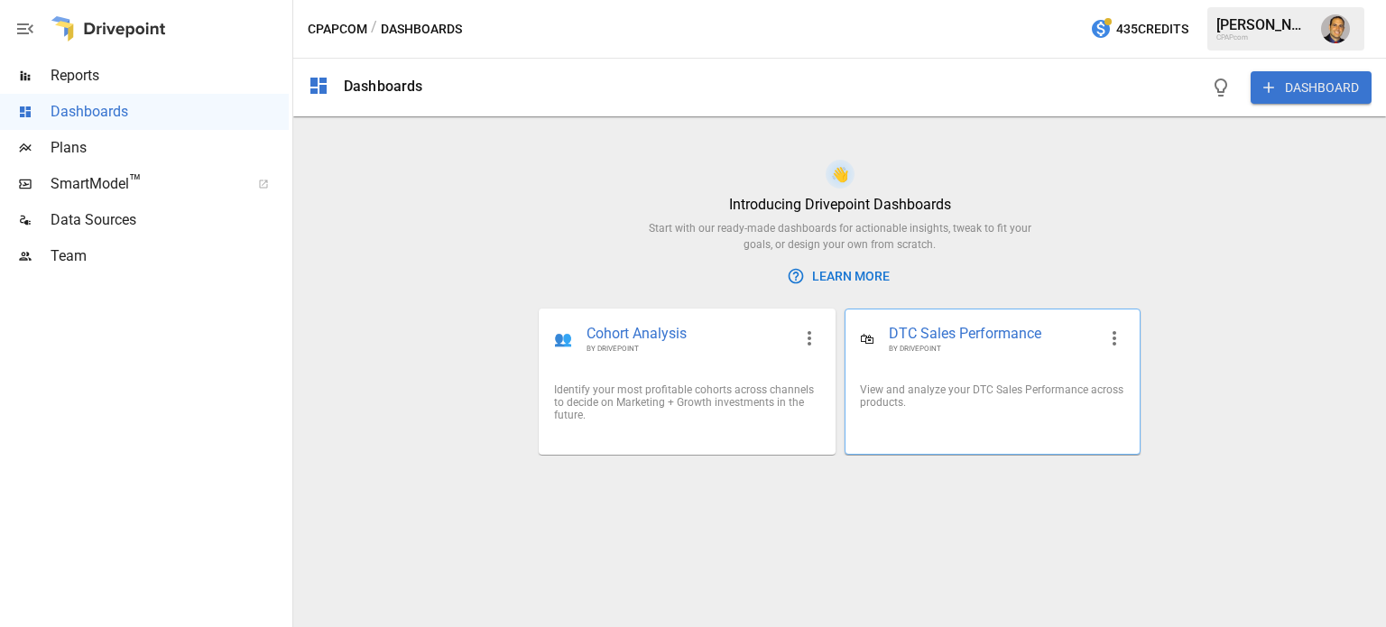
click at [1016, 403] on div "View and analyze your DTC Sales Performance across products." at bounding box center [992, 395] width 265 height 25
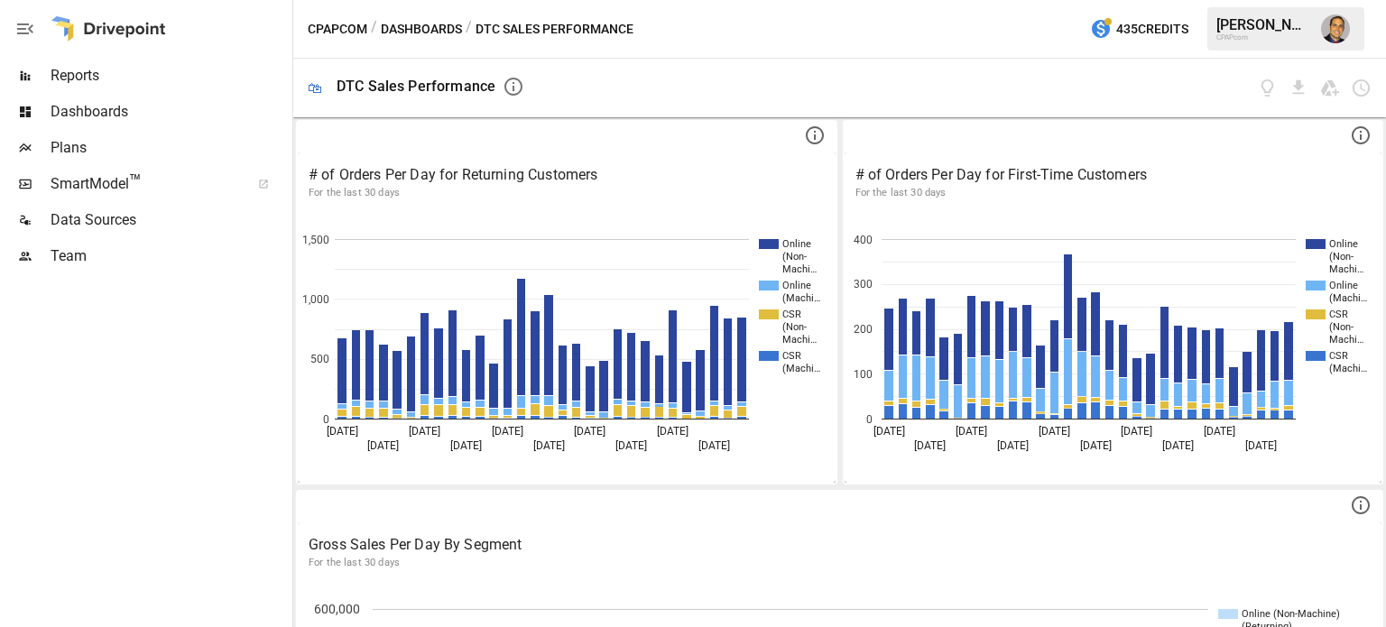
click at [45, 81] on div at bounding box center [25, 76] width 51 height 14
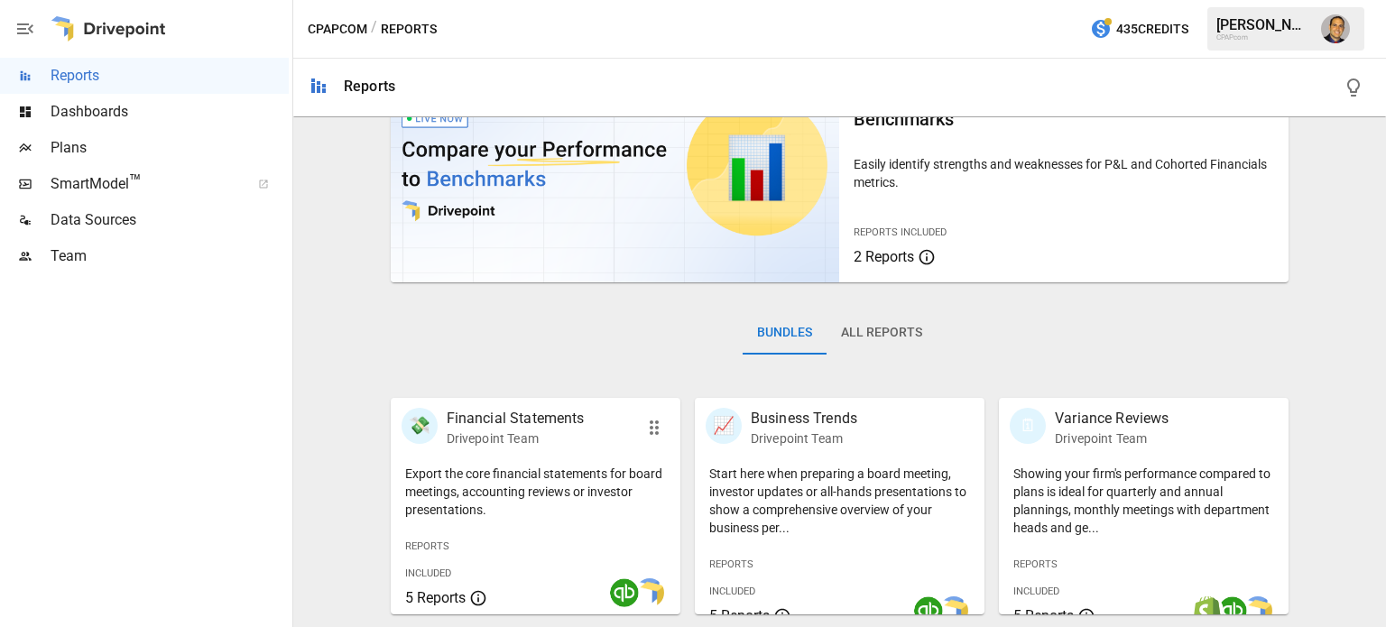
scroll to position [180, 0]
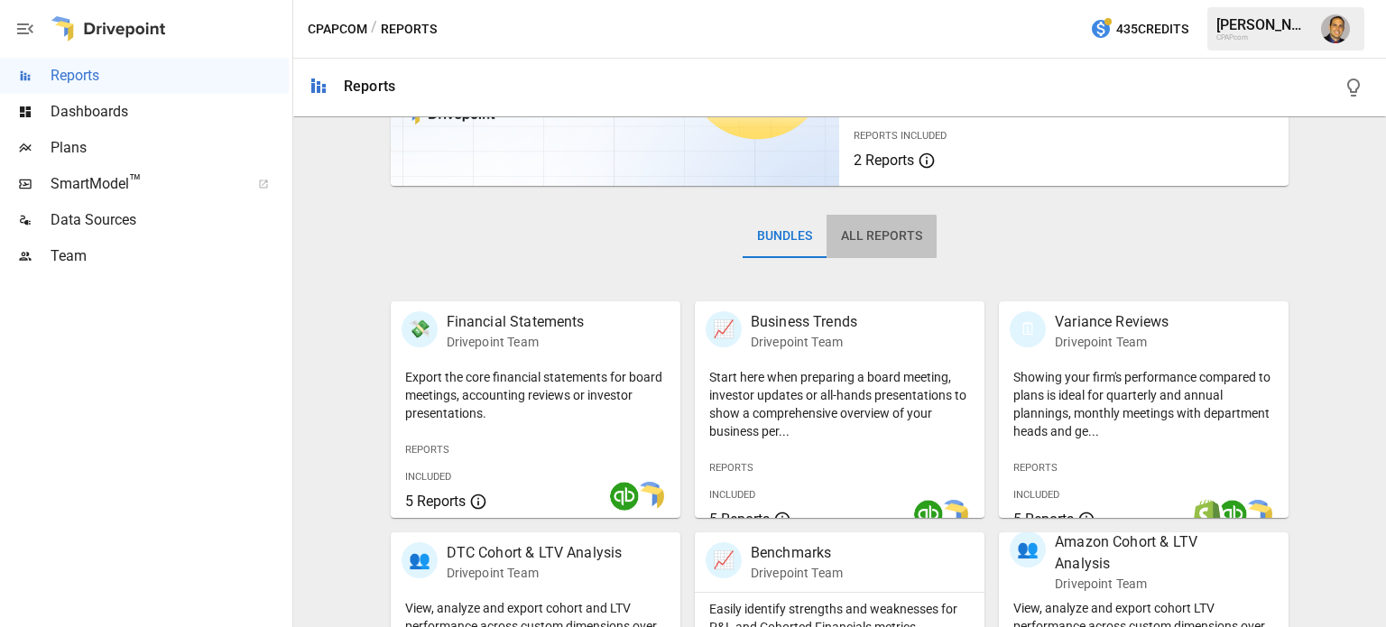
click at [872, 242] on button "All Reports" at bounding box center [881, 236] width 110 height 43
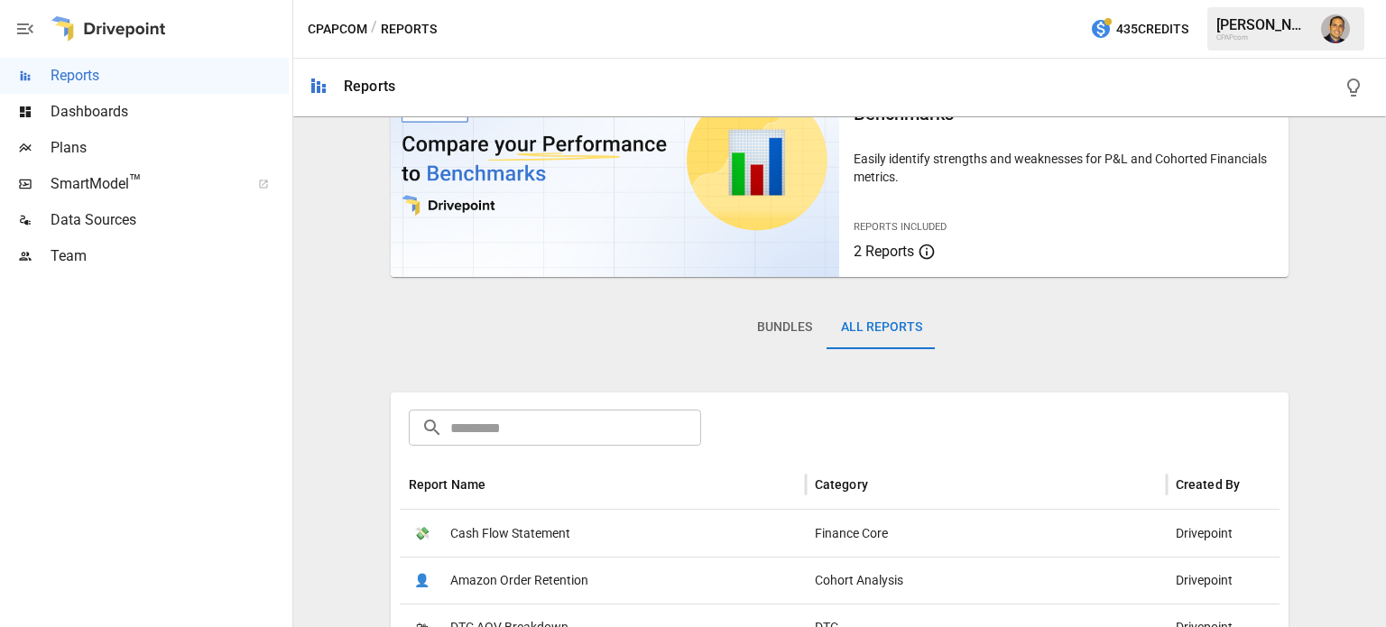
scroll to position [271, 0]
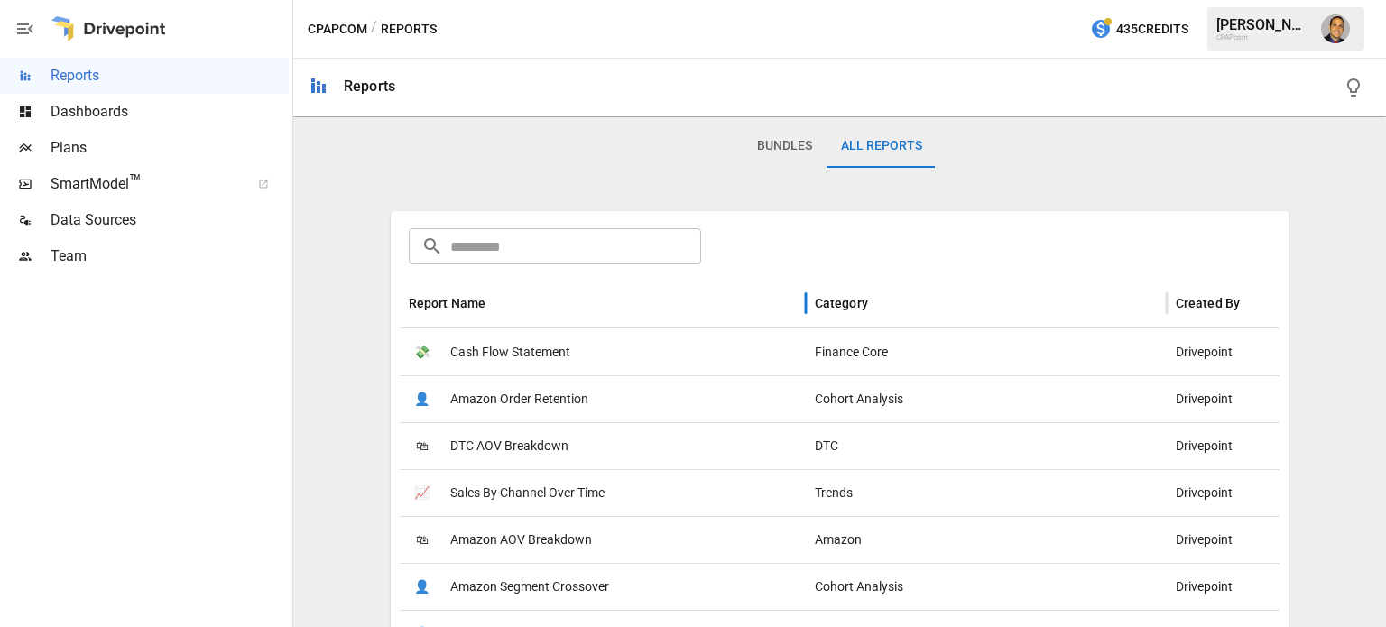
click at [469, 300] on div "Report Name" at bounding box center [448, 303] width 78 height 14
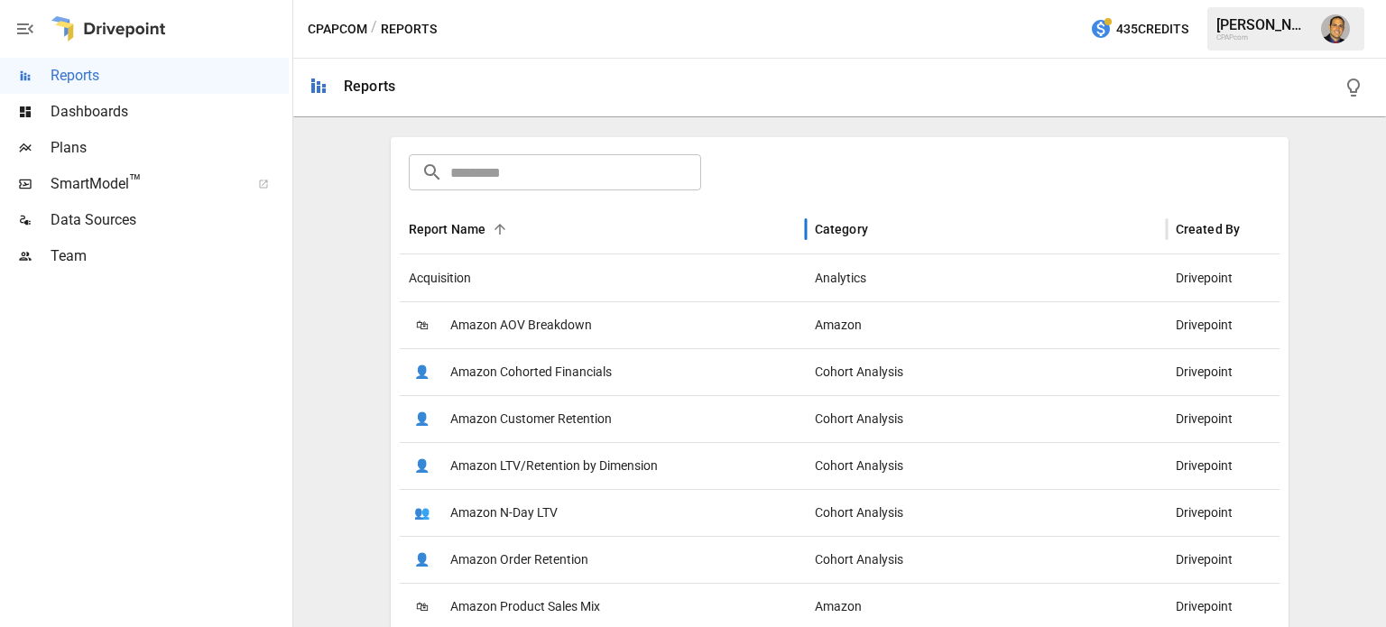
scroll to position [180, 0]
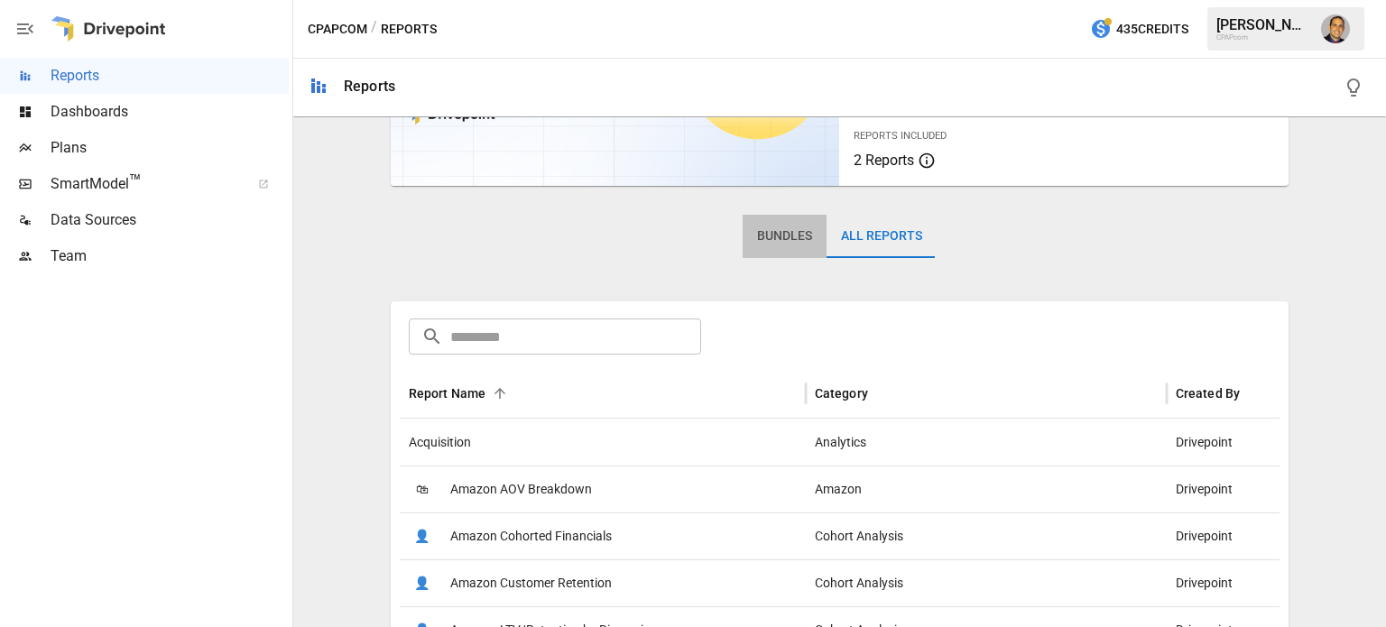
click at [773, 242] on button "Bundles" at bounding box center [785, 236] width 84 height 43
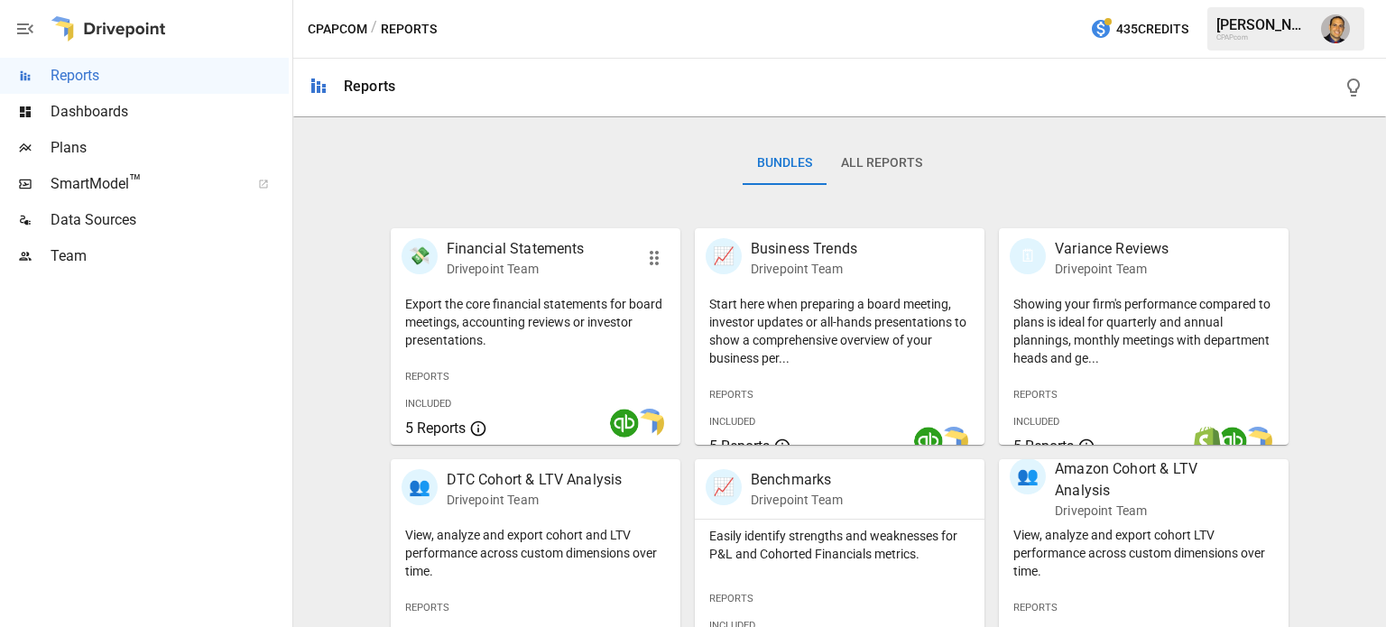
scroll to position [271, 0]
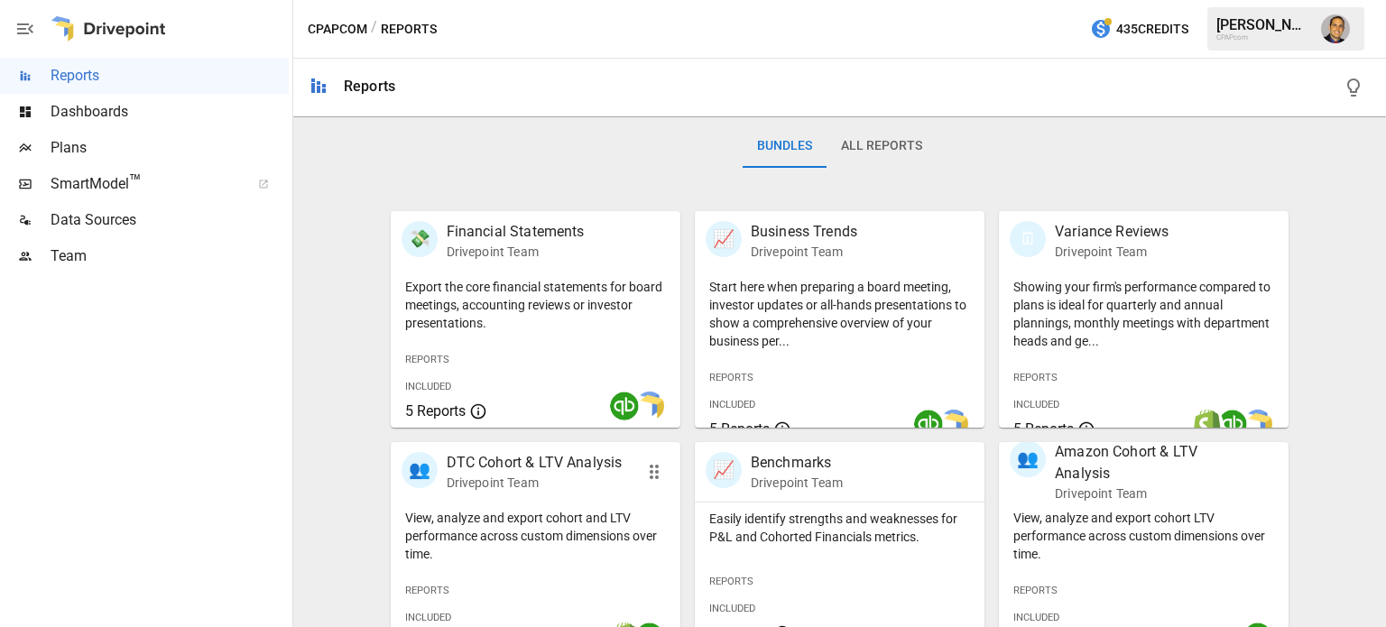
click at [583, 474] on p "DTC Cohort & LTV Analysis" at bounding box center [535, 463] width 176 height 22
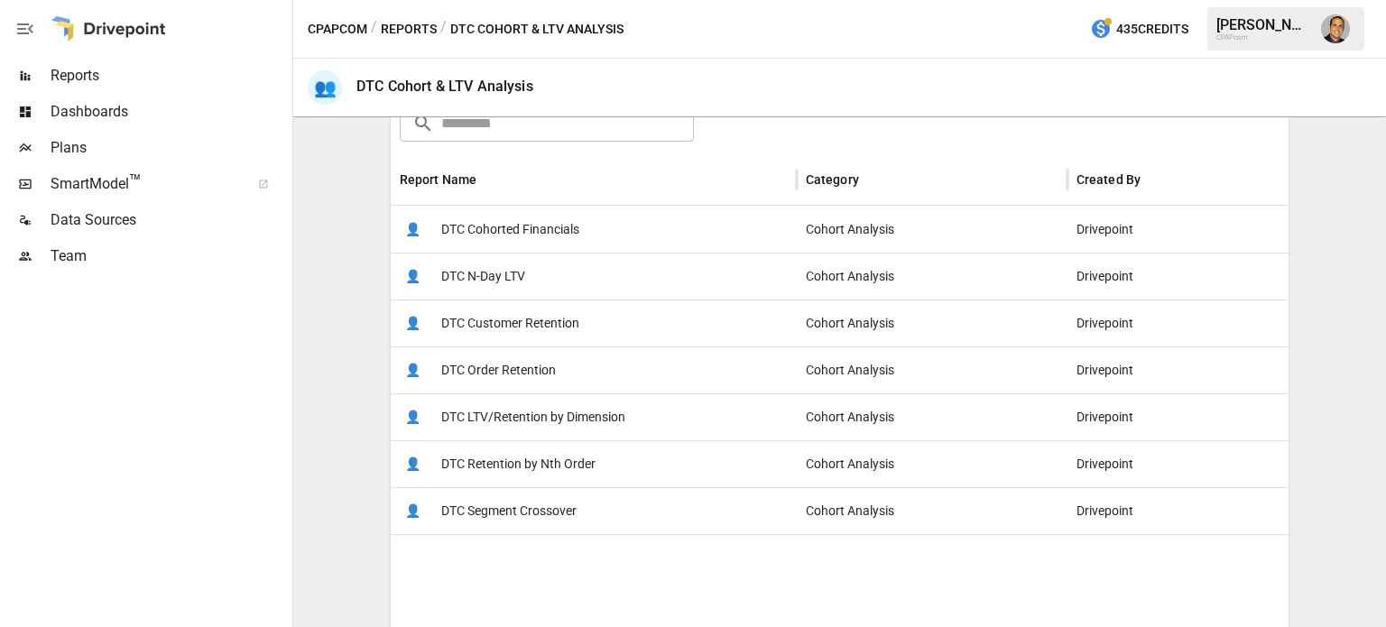
scroll to position [361, 0]
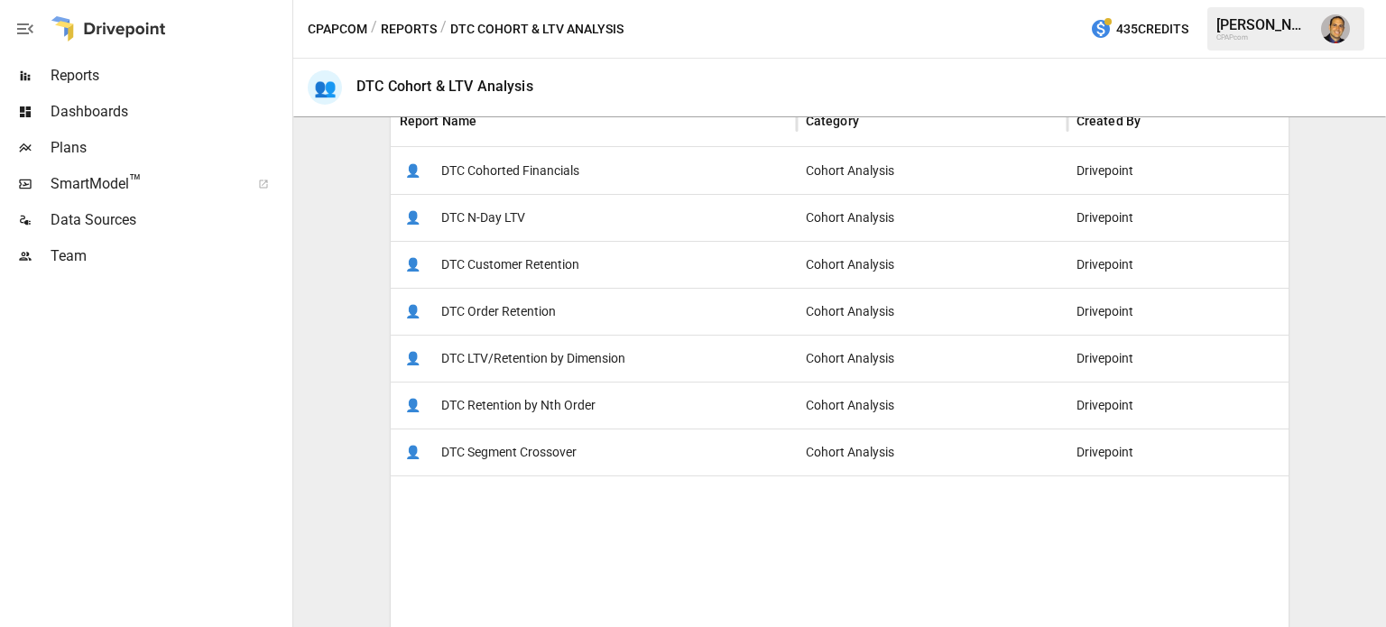
click at [512, 309] on span "DTC Order Retention" at bounding box center [498, 312] width 115 height 46
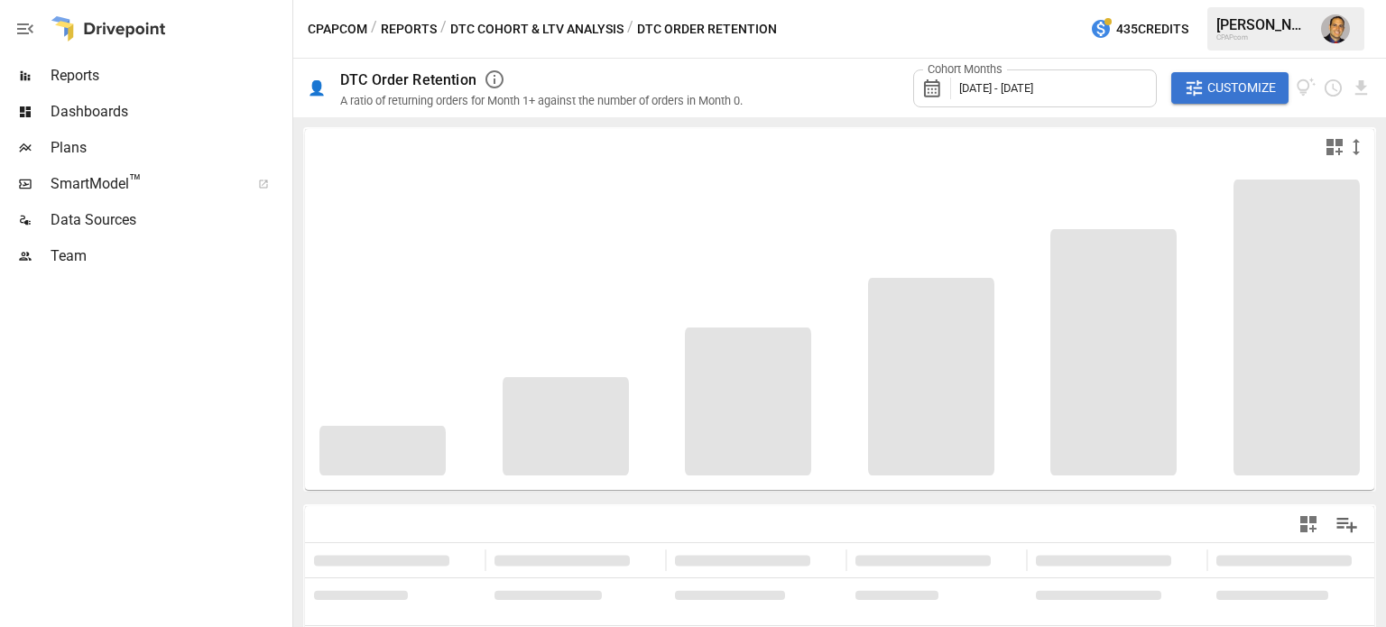
click at [1039, 77] on div "Cohort Months [DATE] - [DATE]" at bounding box center [1035, 88] width 244 height 38
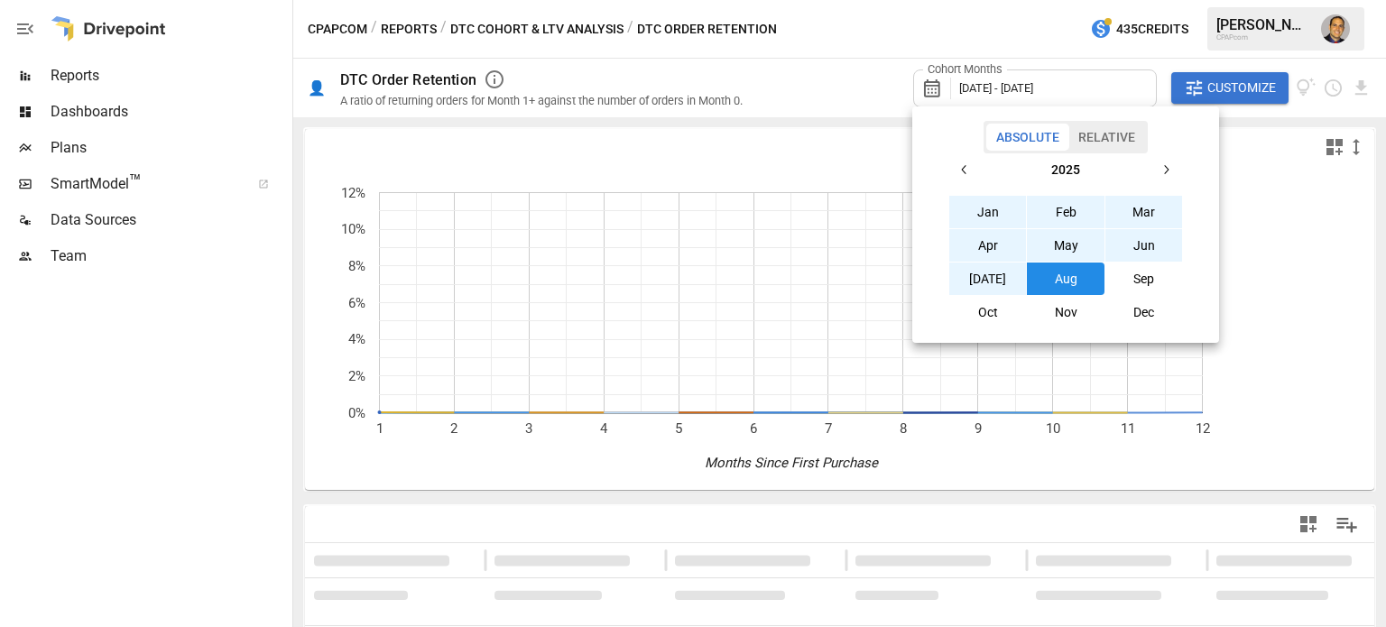
click at [967, 169] on icon "button" at bounding box center [964, 169] width 14 height 14
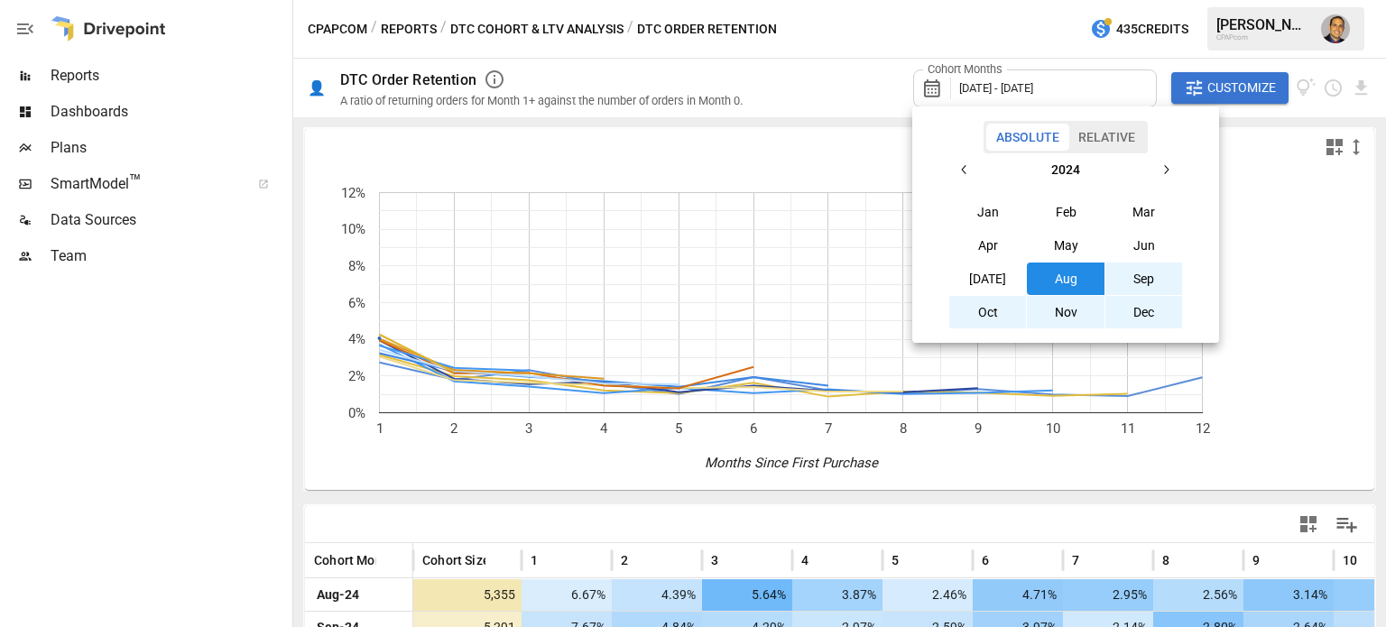
click at [967, 165] on icon "button" at bounding box center [964, 169] width 14 height 14
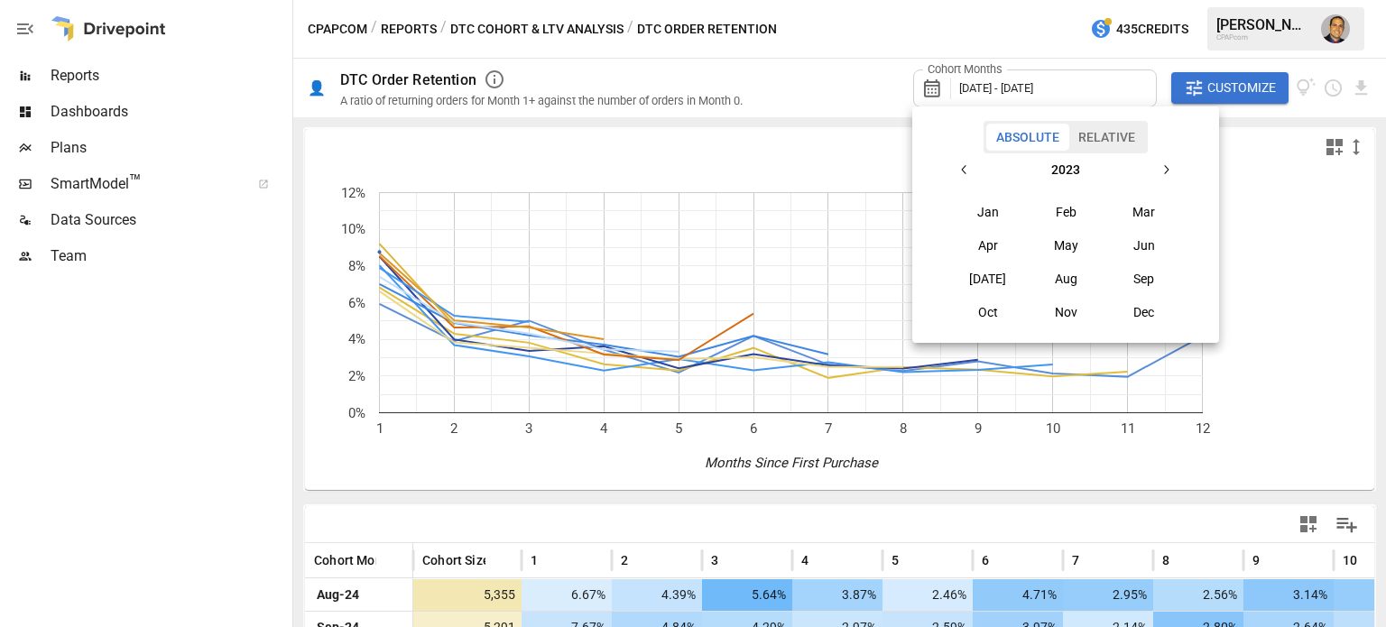
click at [965, 162] on icon "button" at bounding box center [964, 169] width 14 height 14
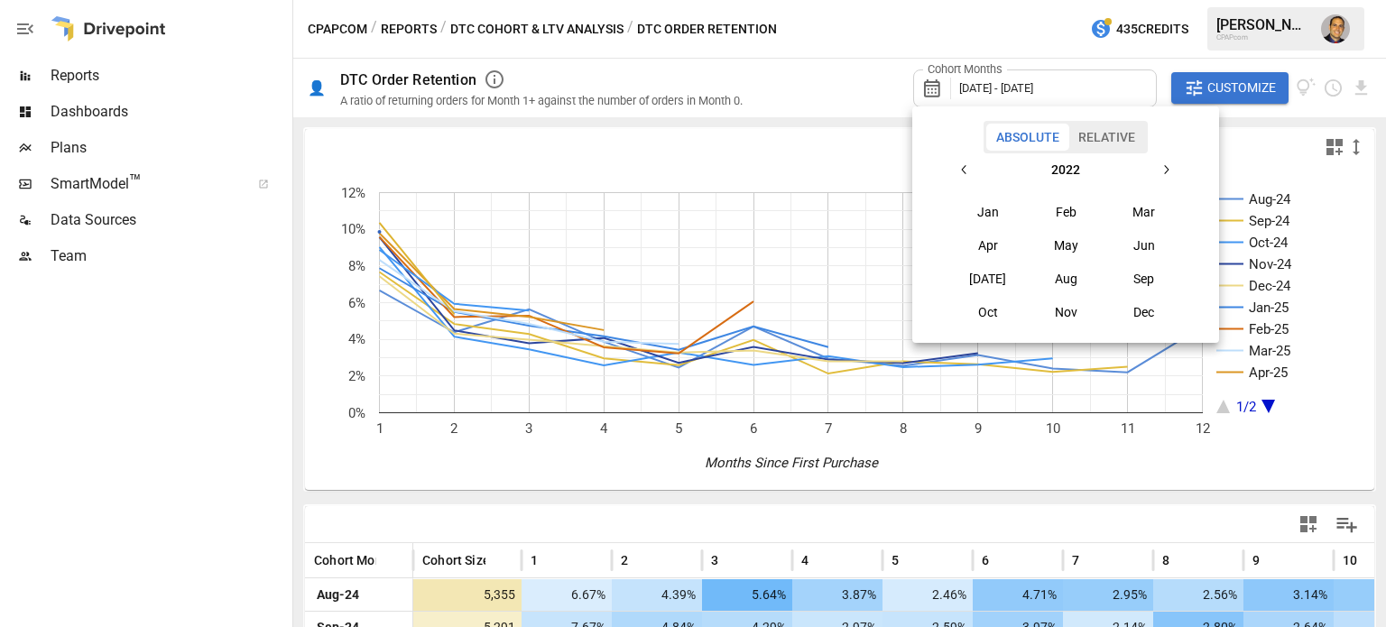
click at [964, 162] on icon "button" at bounding box center [964, 169] width 14 height 14
click at [1169, 164] on icon "button" at bounding box center [1166, 169] width 14 height 14
click at [978, 208] on button "Jan" at bounding box center [988, 212] width 78 height 32
click at [1161, 167] on icon "button" at bounding box center [1166, 169] width 14 height 14
click at [1162, 165] on icon "button" at bounding box center [1166, 169] width 14 height 14
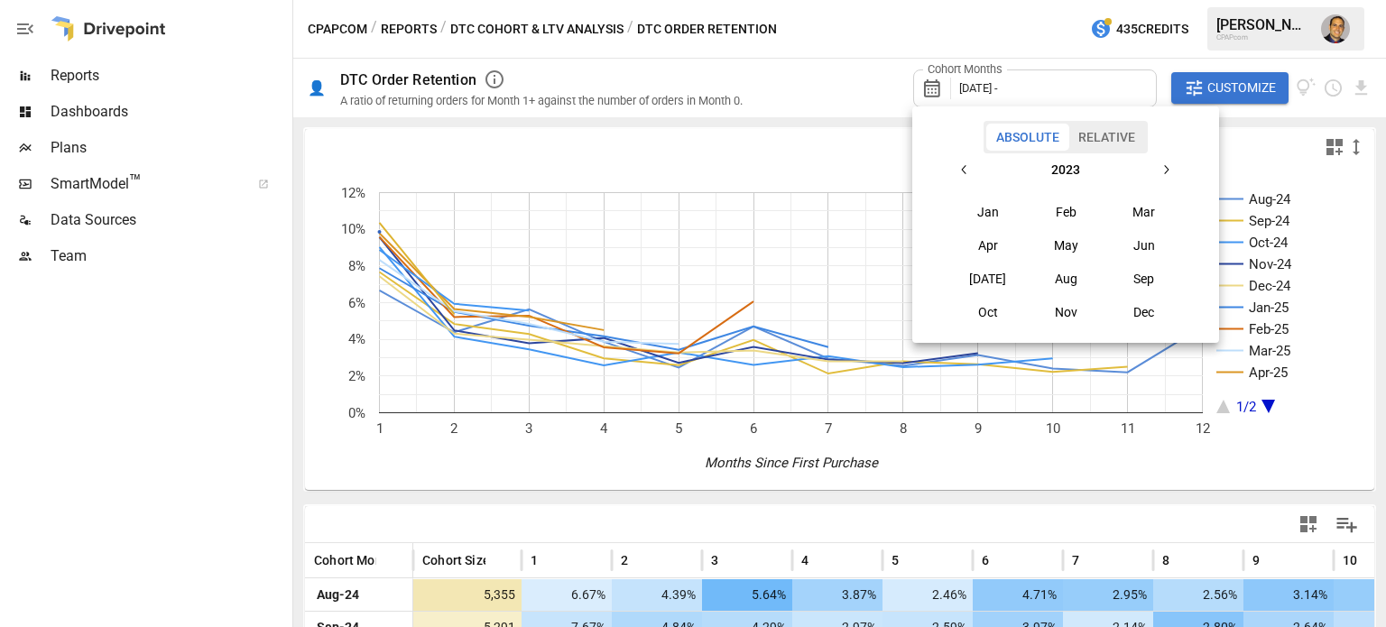
click at [1162, 164] on icon "button" at bounding box center [1166, 169] width 14 height 14
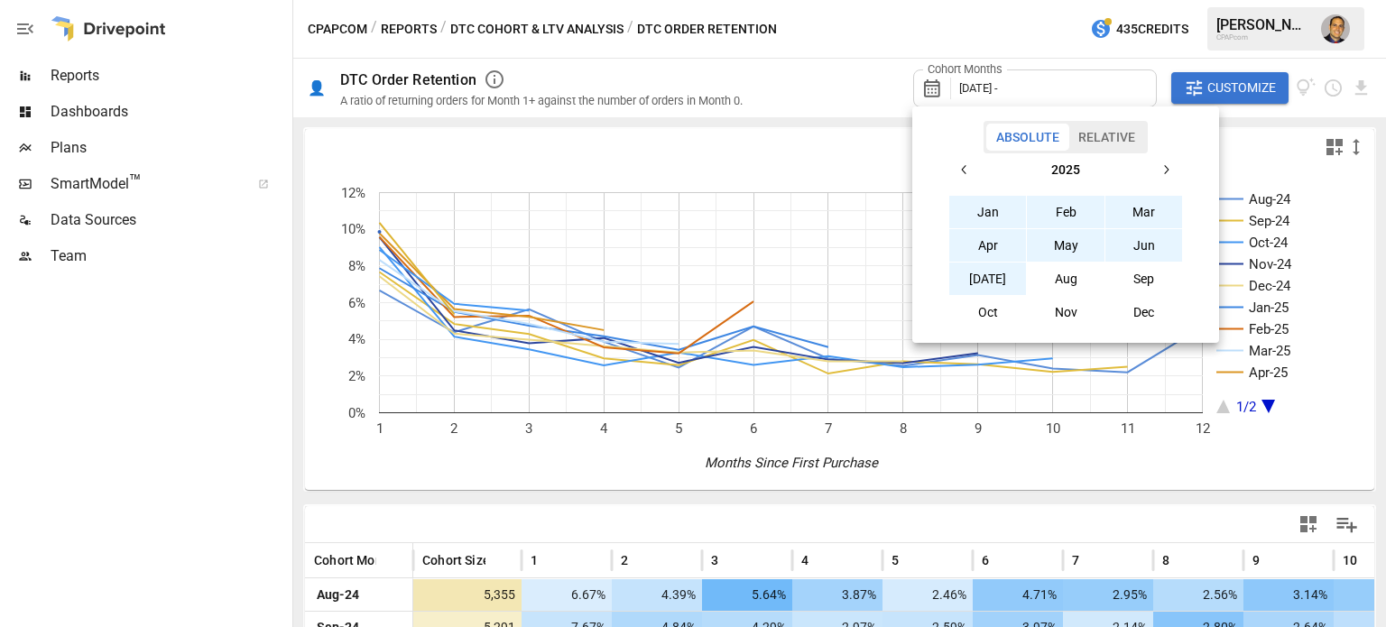
click at [986, 284] on button "[DATE]" at bounding box center [988, 279] width 78 height 32
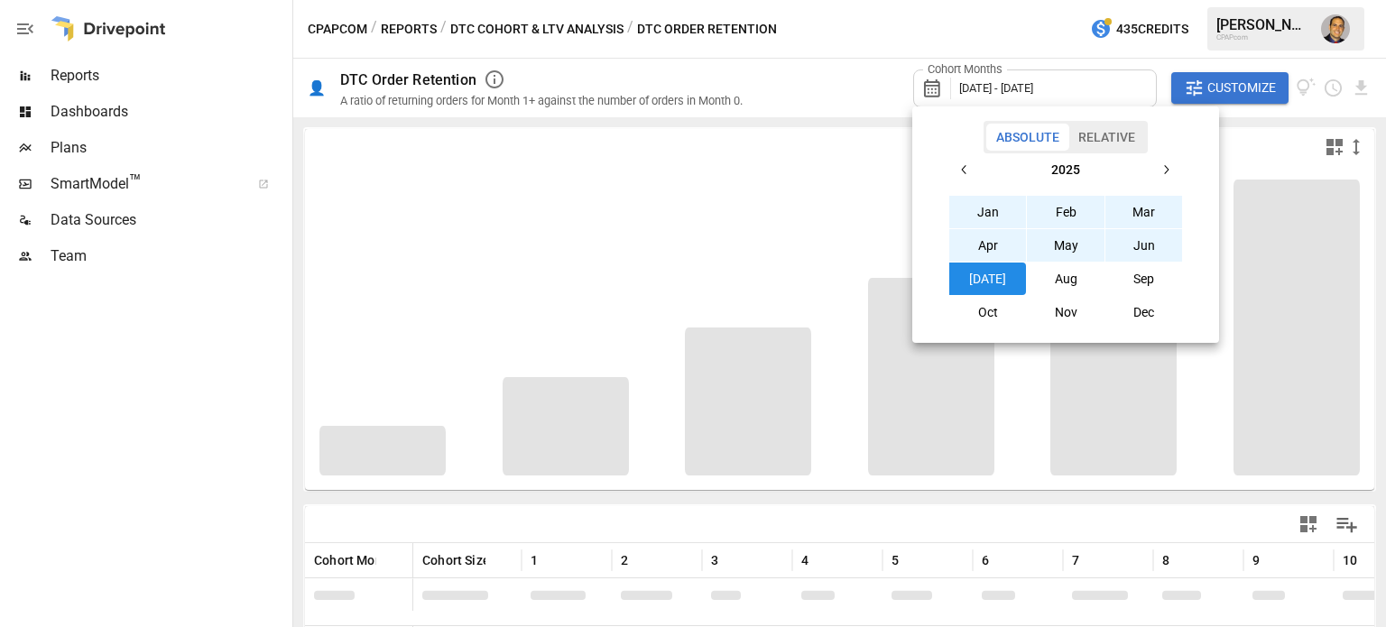
click at [730, 75] on div at bounding box center [693, 313] width 1386 height 627
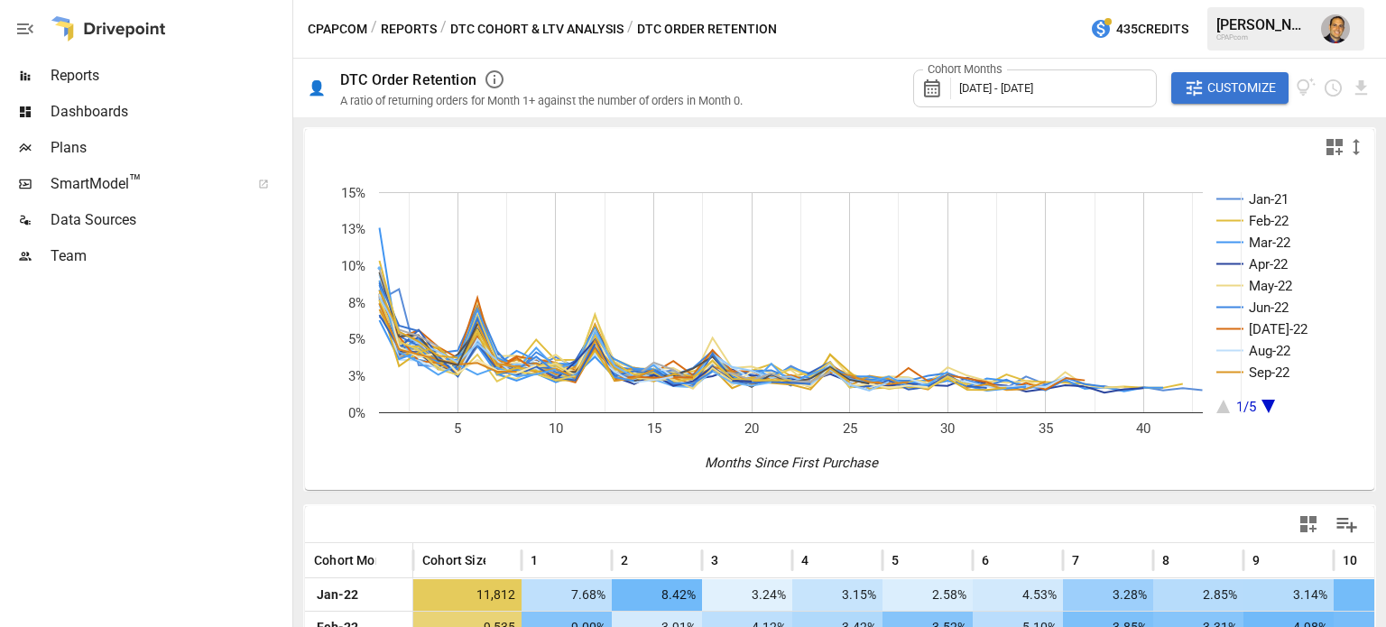
click at [1270, 403] on icon "A chart." at bounding box center [1268, 407] width 14 height 14
click at [1224, 410] on icon "A chart." at bounding box center [1223, 407] width 14 height 14
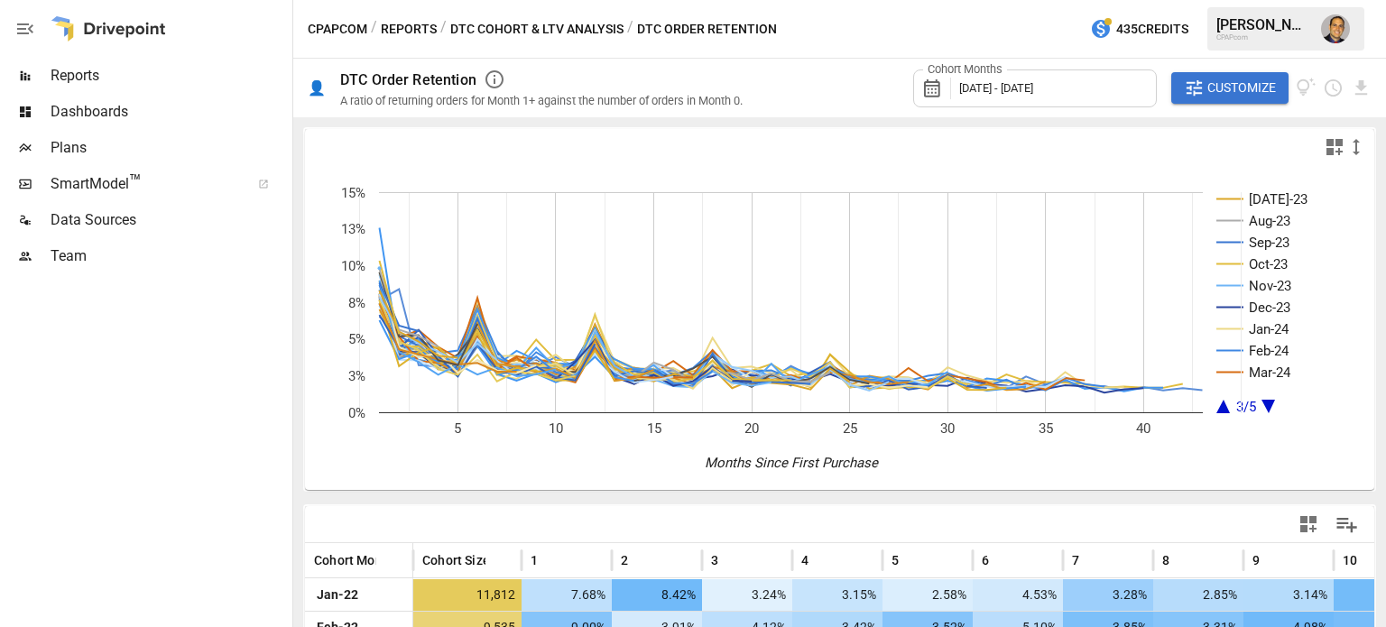
click at [1223, 407] on icon "A chart." at bounding box center [1223, 407] width 14 height 14
click at [1222, 407] on icon "A chart." at bounding box center [1223, 407] width 14 height 14
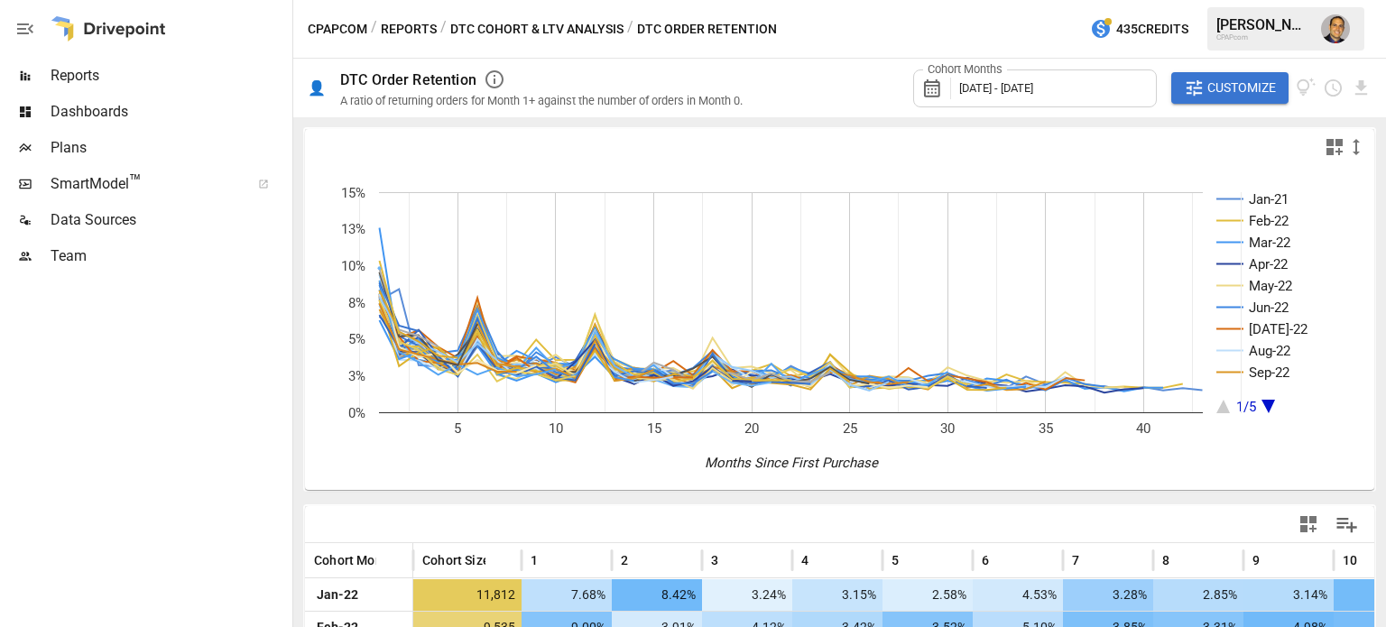
click at [989, 88] on span "[DATE] - [DATE]" at bounding box center [996, 88] width 74 height 14
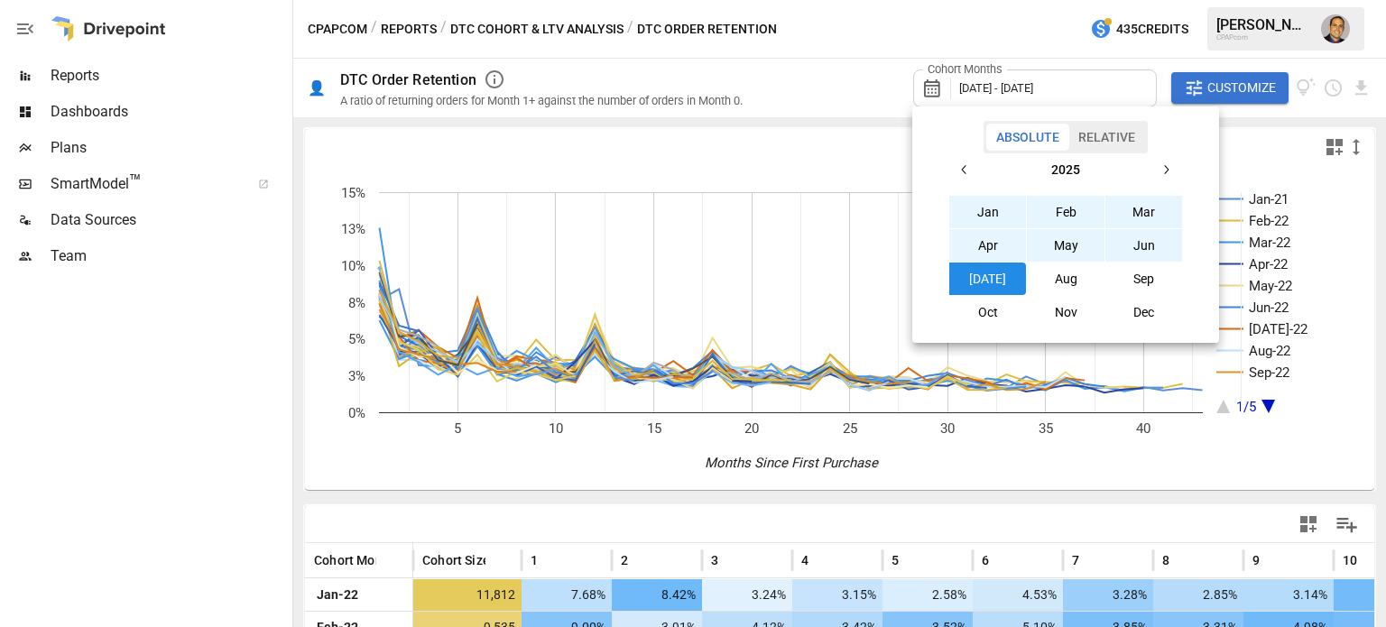
click at [975, 172] on button "button" at bounding box center [964, 169] width 32 height 32
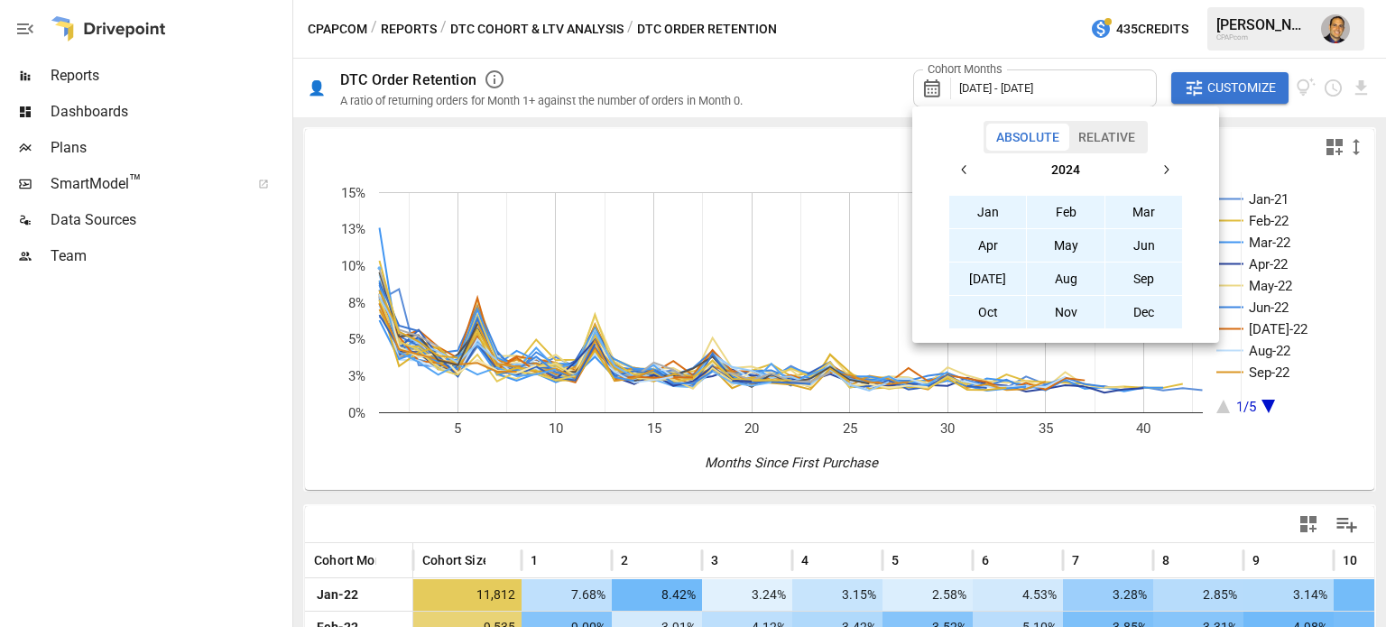
click at [972, 171] on button "button" at bounding box center [964, 169] width 32 height 32
click at [1165, 171] on icon "button" at bounding box center [1166, 169] width 14 height 14
click at [995, 214] on button "Jan" at bounding box center [988, 212] width 78 height 32
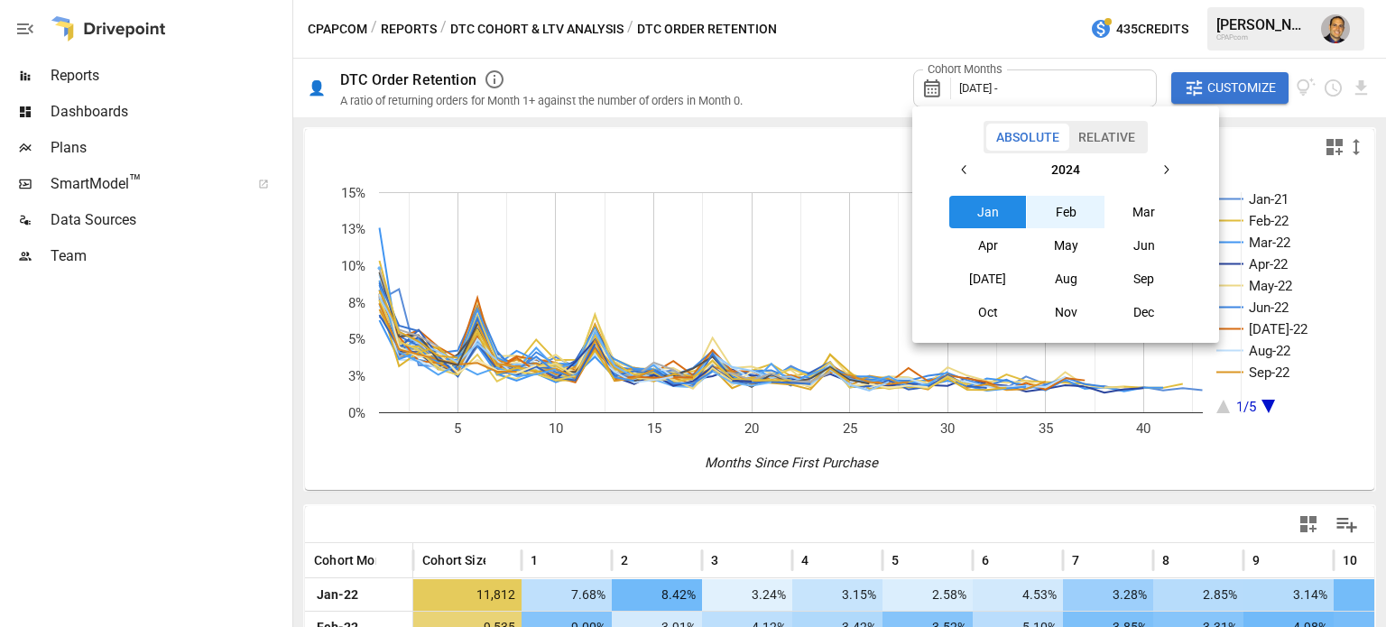
click at [1162, 171] on icon "button" at bounding box center [1166, 169] width 14 height 14
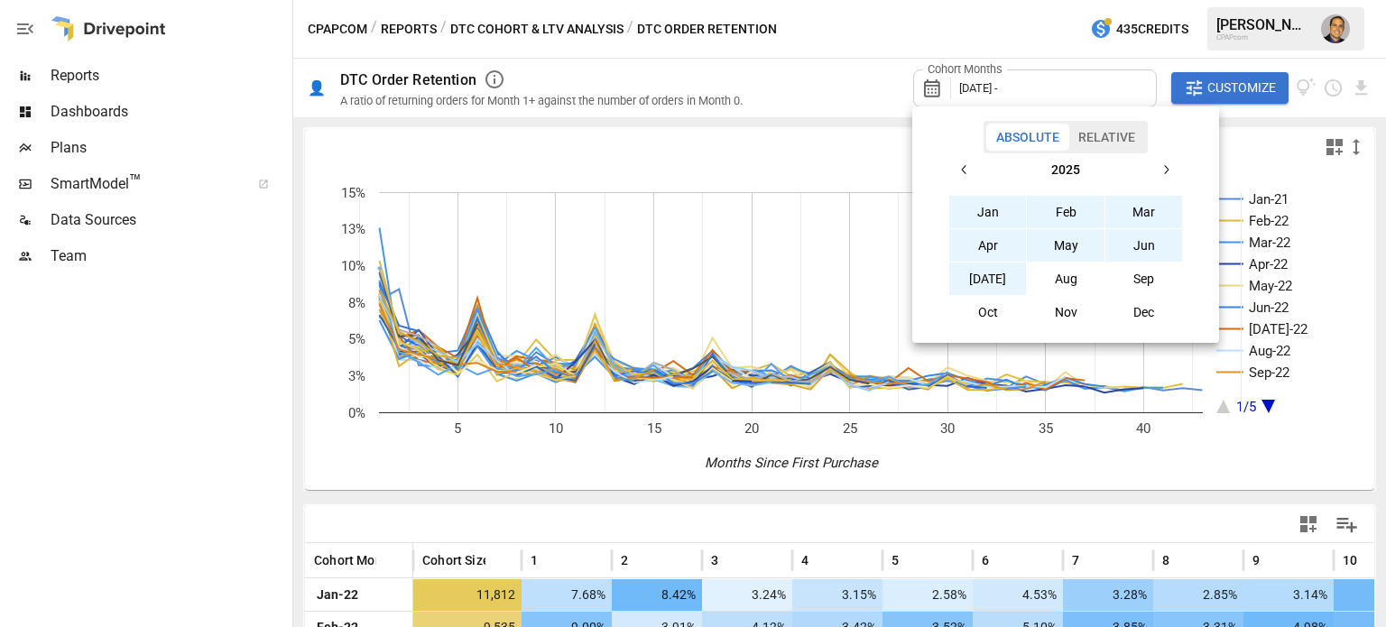
click at [1007, 279] on button "[DATE]" at bounding box center [988, 279] width 78 height 32
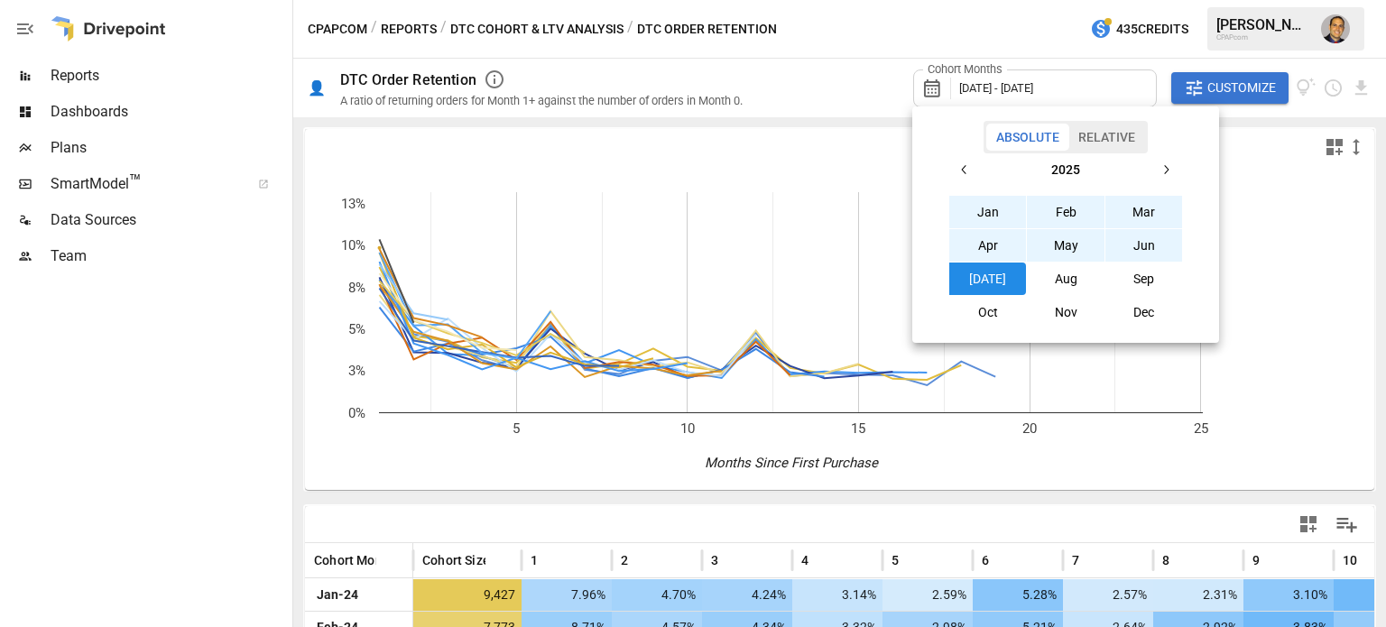
click at [821, 36] on div at bounding box center [693, 313] width 1386 height 627
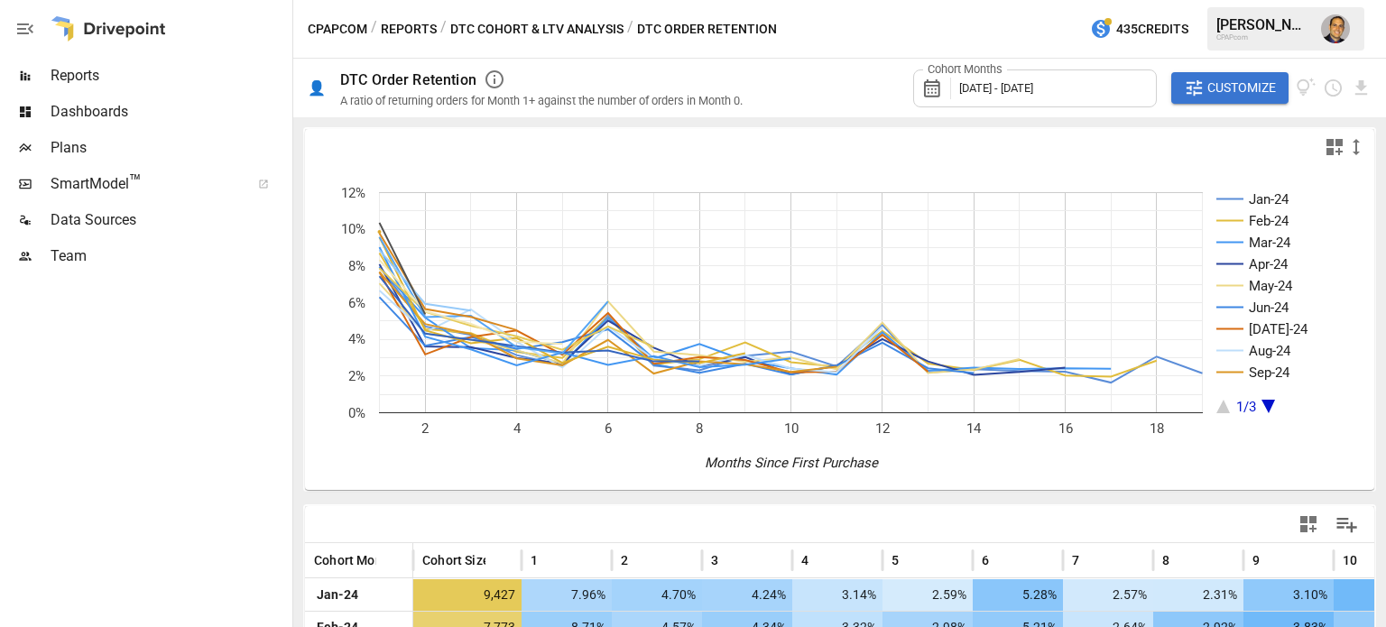
click at [1264, 407] on rect "A chart." at bounding box center [1282, 302] width 132 height 221
click at [1269, 406] on icon "A chart." at bounding box center [1268, 407] width 14 height 14
click at [1268, 406] on icon "A chart." at bounding box center [1268, 407] width 14 height 14
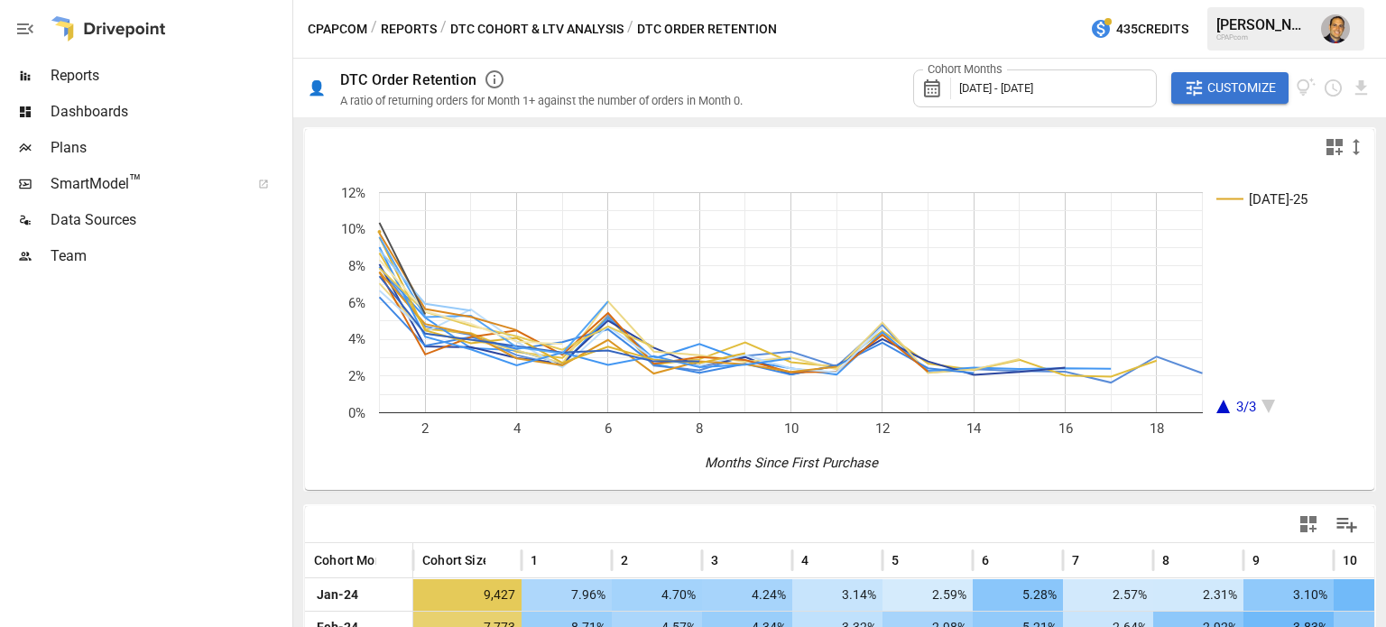
click at [1267, 406] on icon "A chart." at bounding box center [1268, 407] width 14 height 14
click at [1223, 409] on icon "A chart." at bounding box center [1223, 407] width 14 height 14
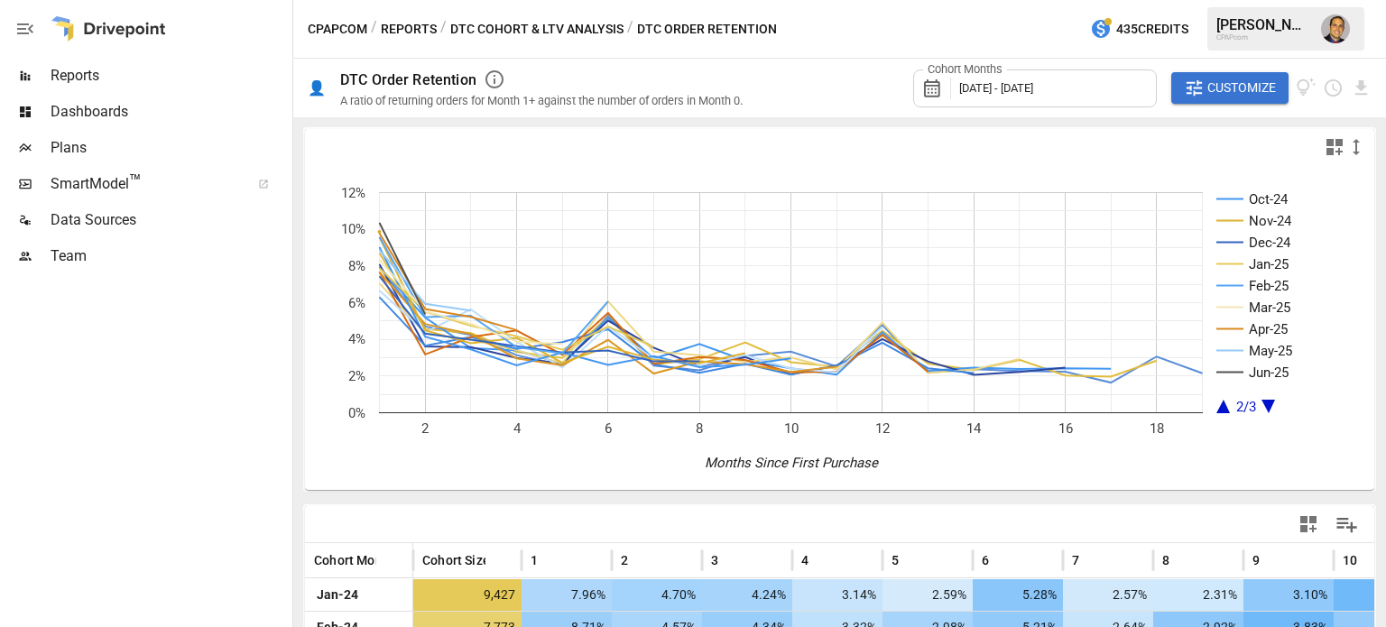
click at [1223, 409] on icon "A chart." at bounding box center [1223, 407] width 14 height 14
drag, startPoint x: 1223, startPoint y: 409, endPoint x: 1210, endPoint y: 409, distance: 13.5
click at [1223, 409] on icon "A chart." at bounding box center [1223, 407] width 14 height 14
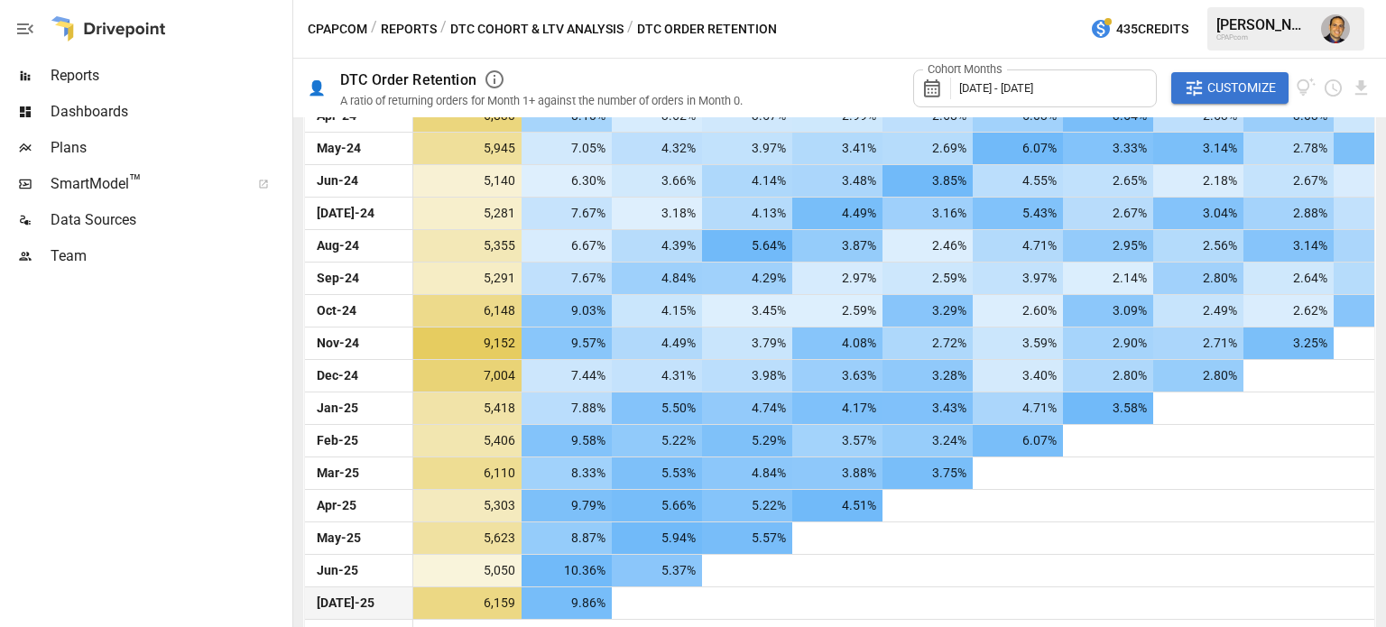
scroll to position [592, 0]
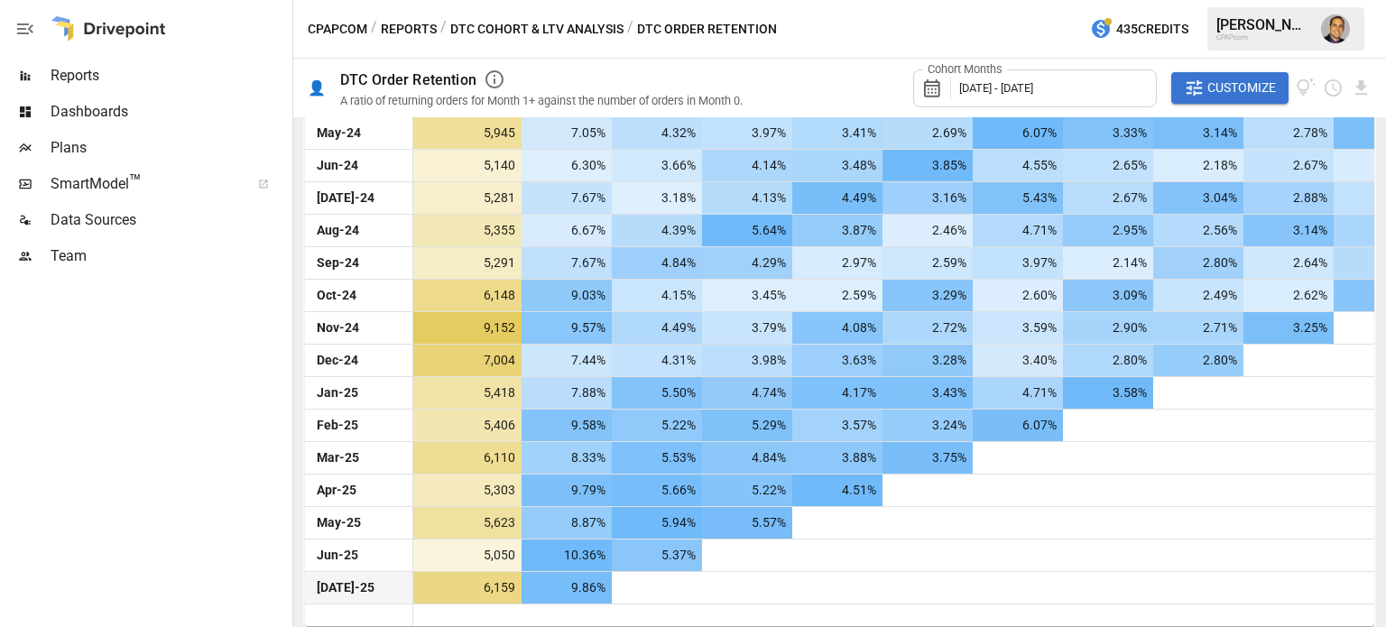
click at [868, 577] on div at bounding box center [837, 588] width 90 height 32
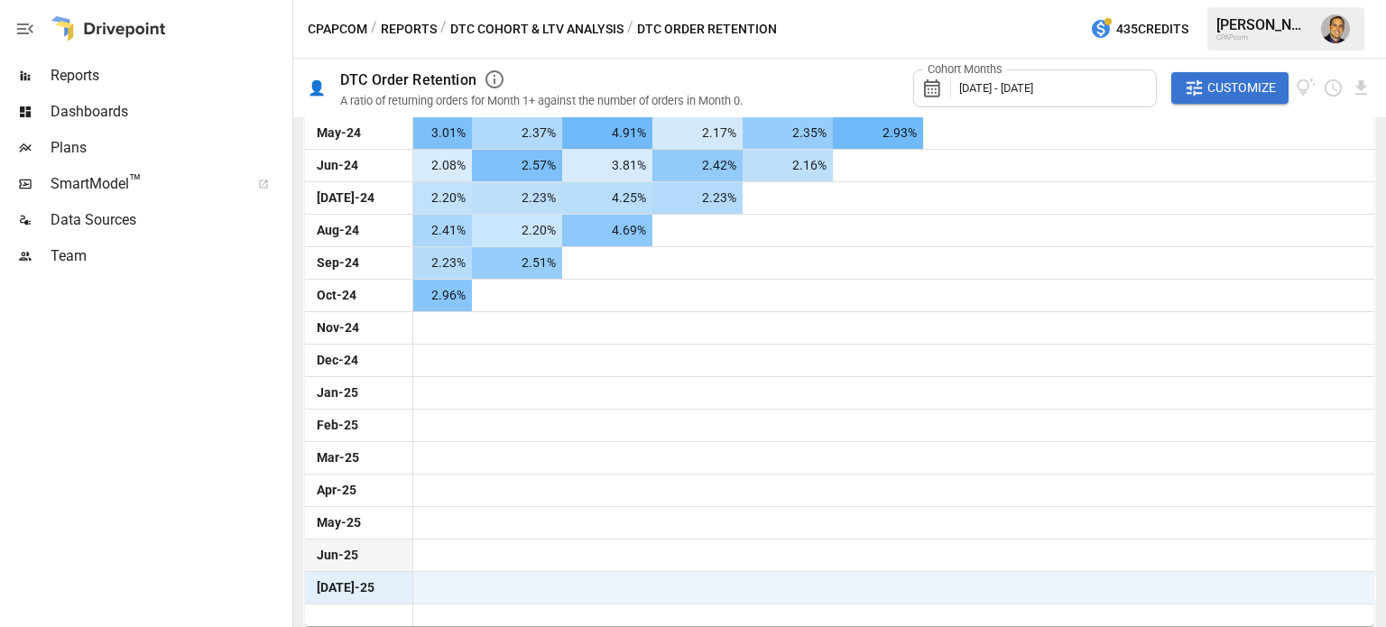
click at [771, 550] on div at bounding box center [788, 556] width 90 height 32
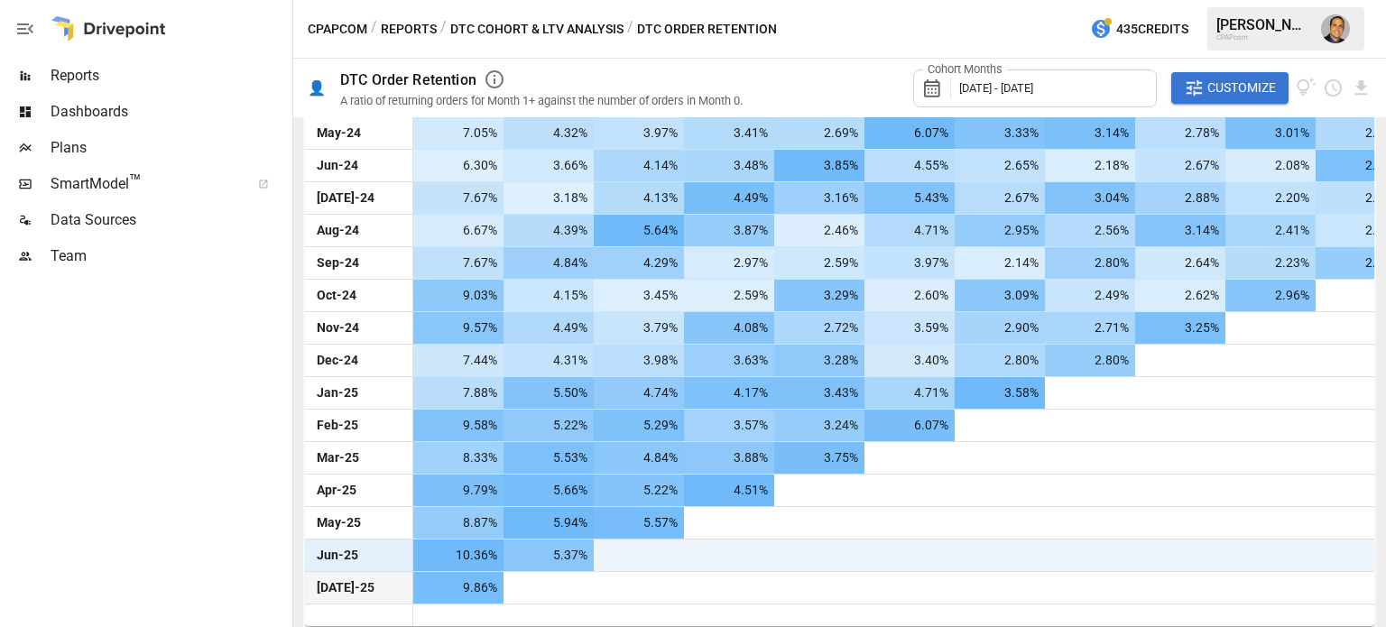
scroll to position [0, 0]
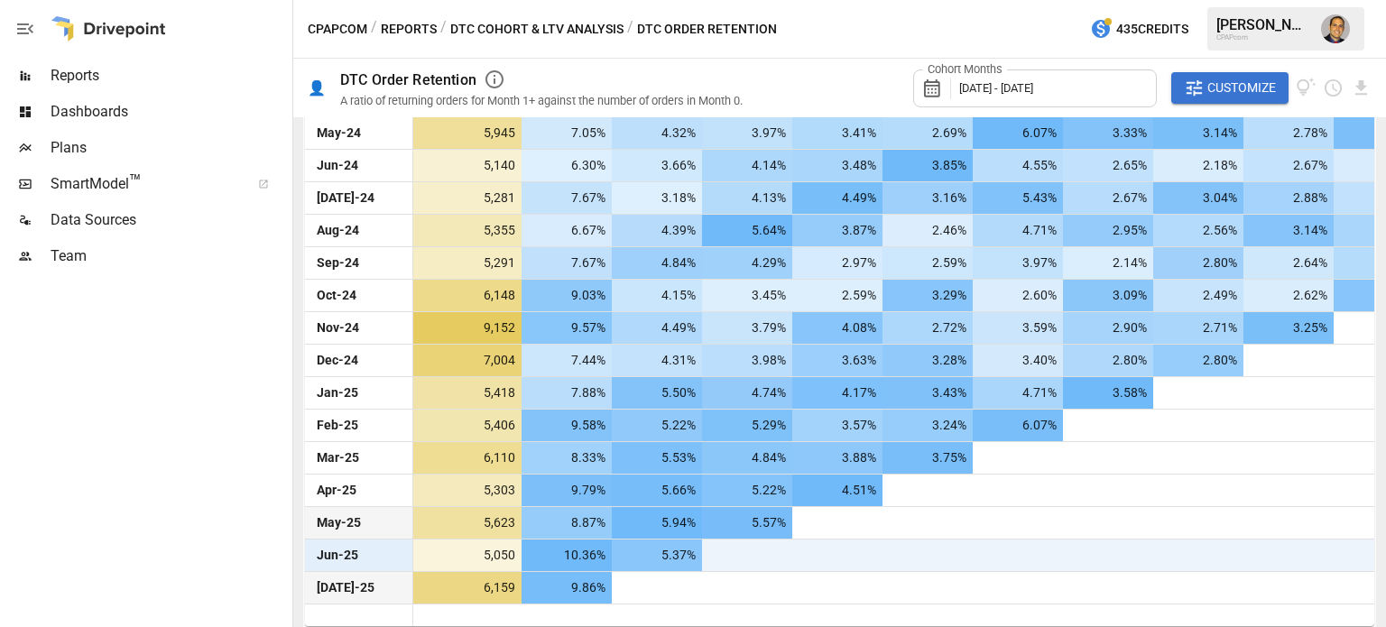
click at [818, 524] on div at bounding box center [837, 523] width 90 height 32
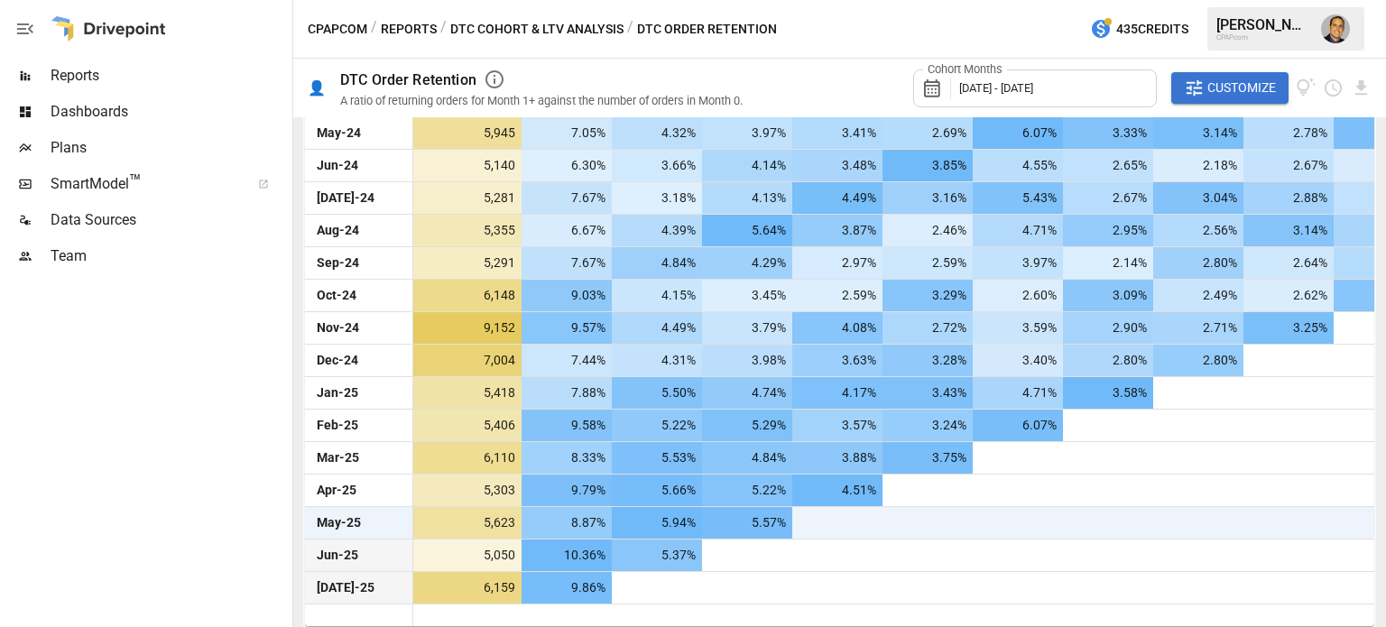
click at [827, 537] on div "Jan-24 9,427 7.96% 4.70% 4.24% 3.14% 2.59% 5.28% 2.57% 2.31% 3.10% 3.33% 2.52% …" at bounding box center [1315, 294] width 2021 height 617
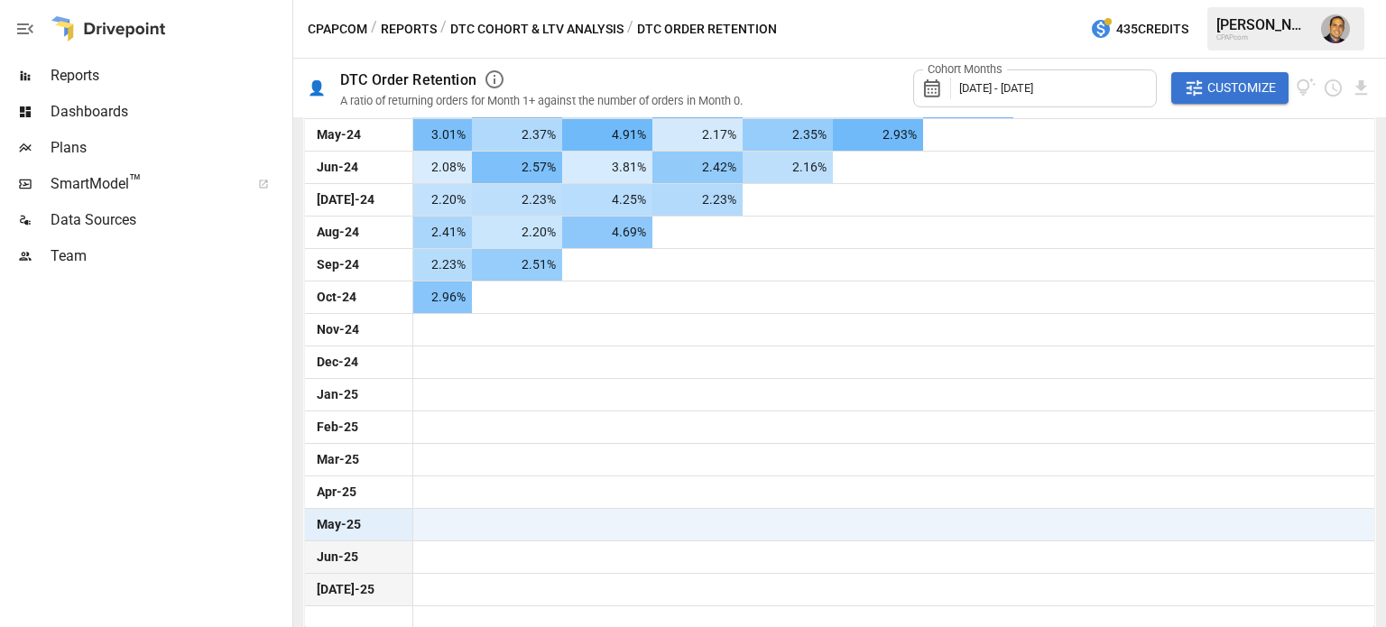
scroll to position [592, 0]
click at [725, 556] on div at bounding box center [697, 556] width 90 height 32
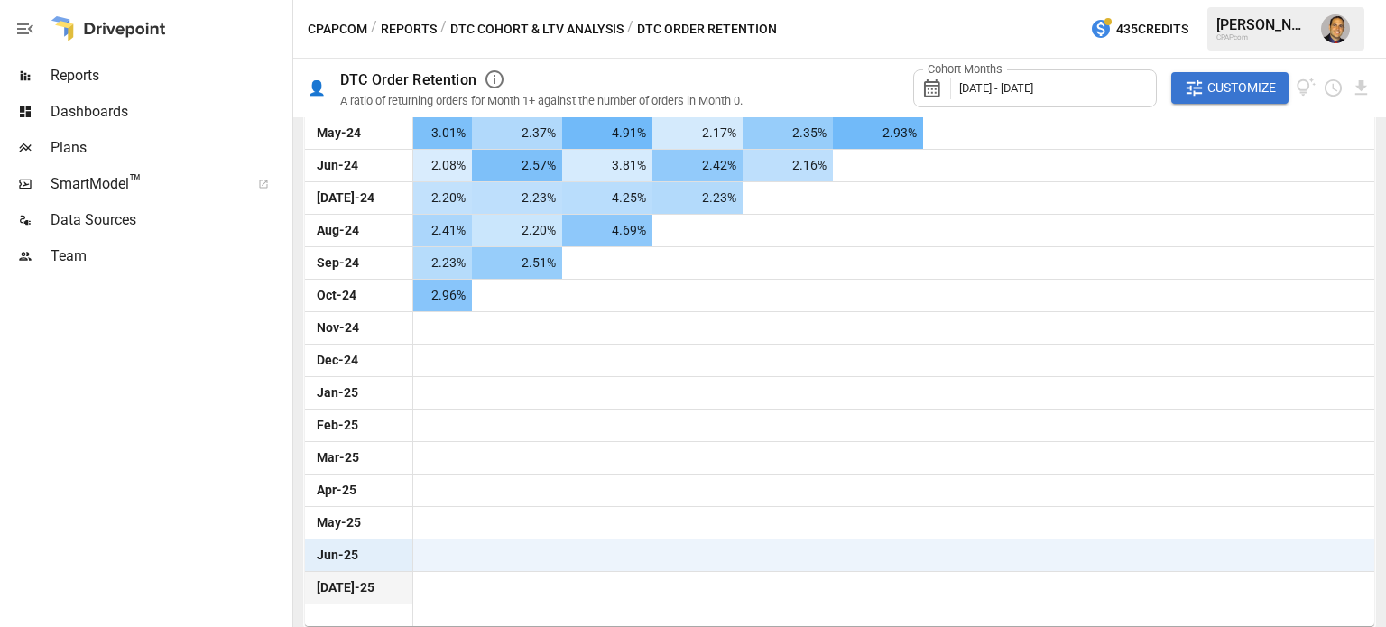
click at [743, 561] on div at bounding box center [788, 556] width 90 height 32
click at [743, 559] on div at bounding box center [788, 556] width 90 height 32
click at [743, 558] on div at bounding box center [788, 556] width 90 height 32
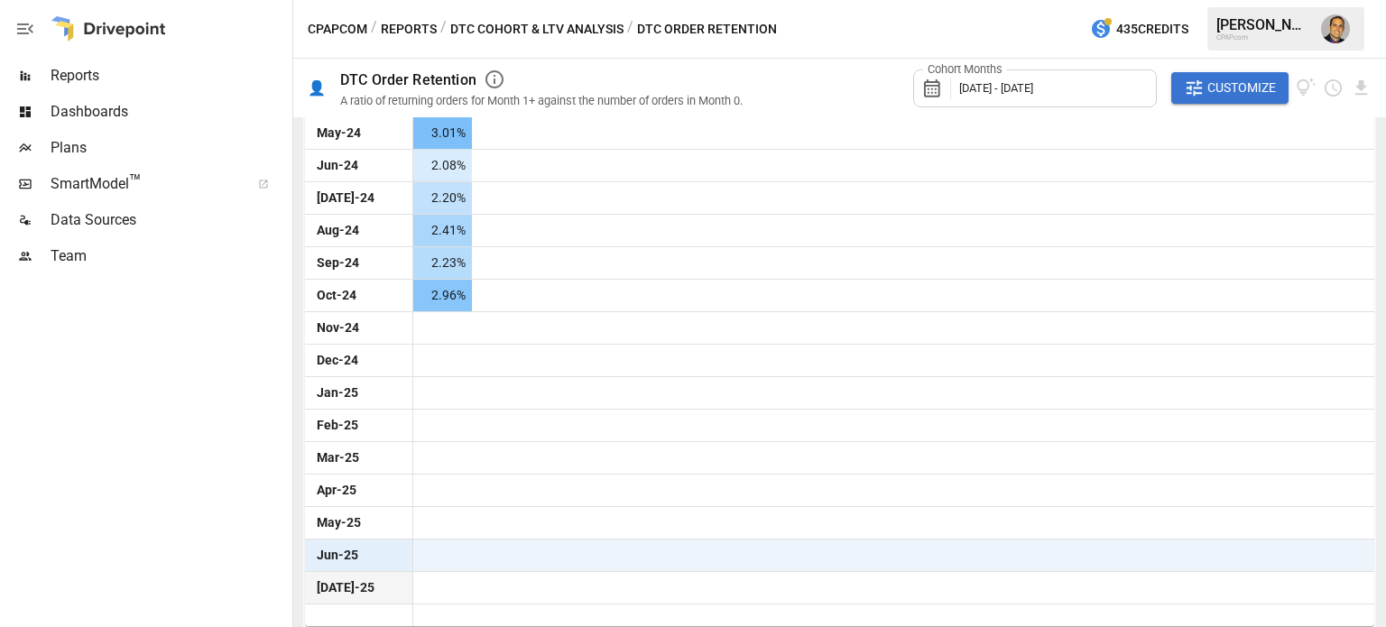
scroll to position [0, 0]
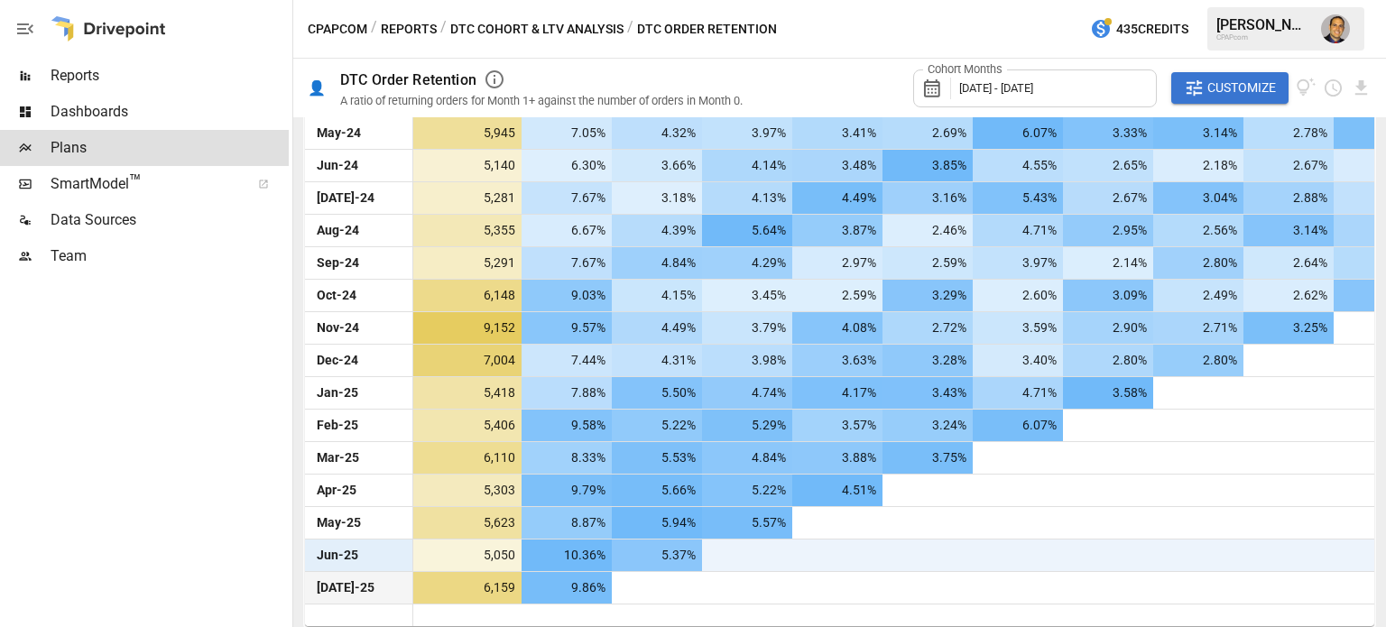
click at [842, 548] on div at bounding box center [837, 556] width 90 height 32
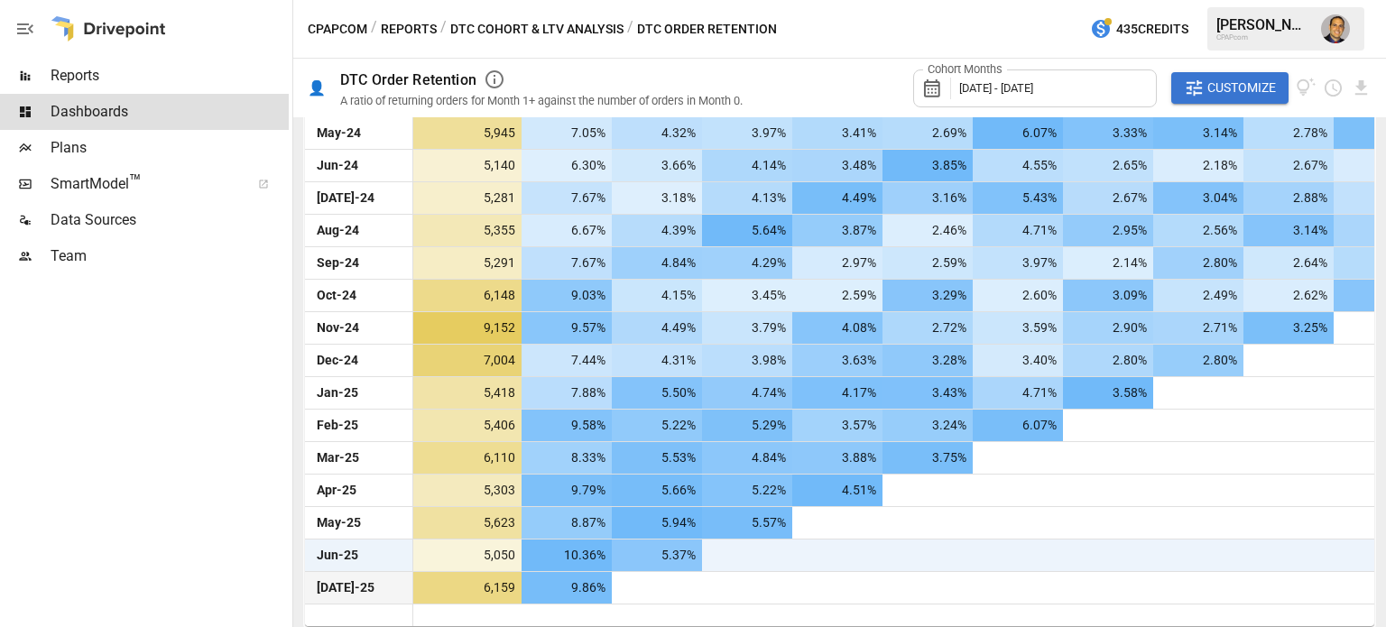
click at [848, 605] on div at bounding box center [1369, 615] width 1913 height 23
click at [854, 592] on div at bounding box center [837, 588] width 90 height 32
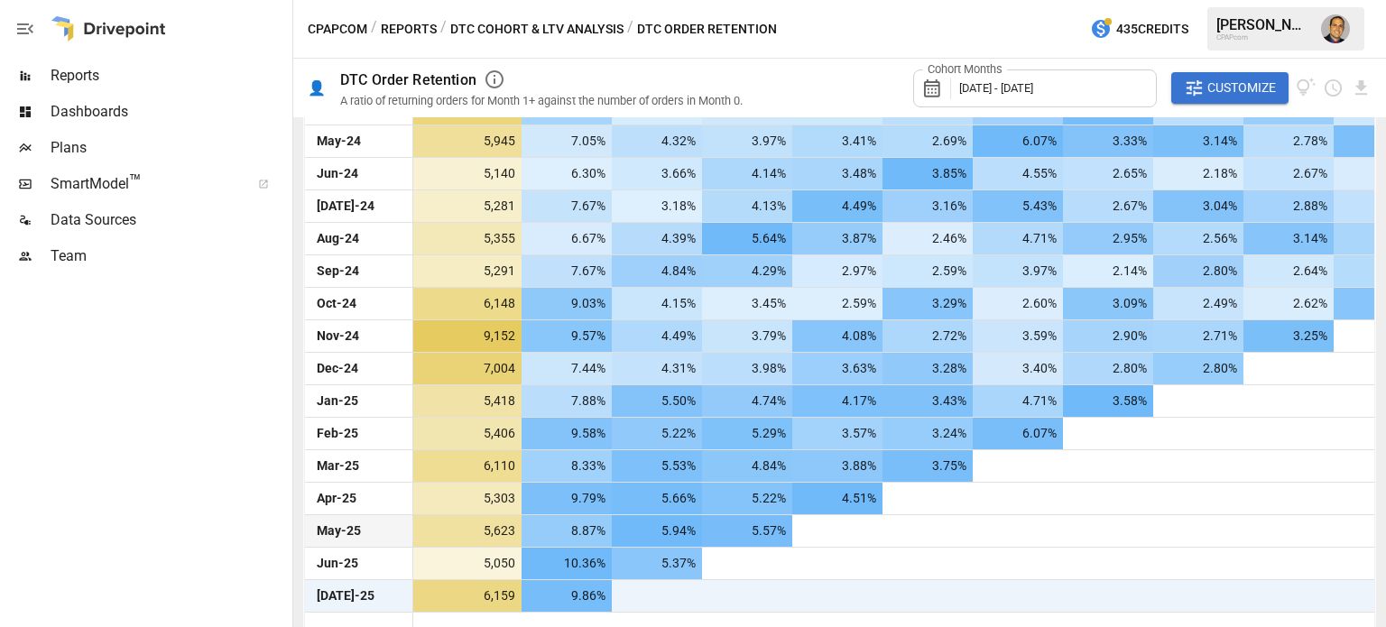
scroll to position [592, 0]
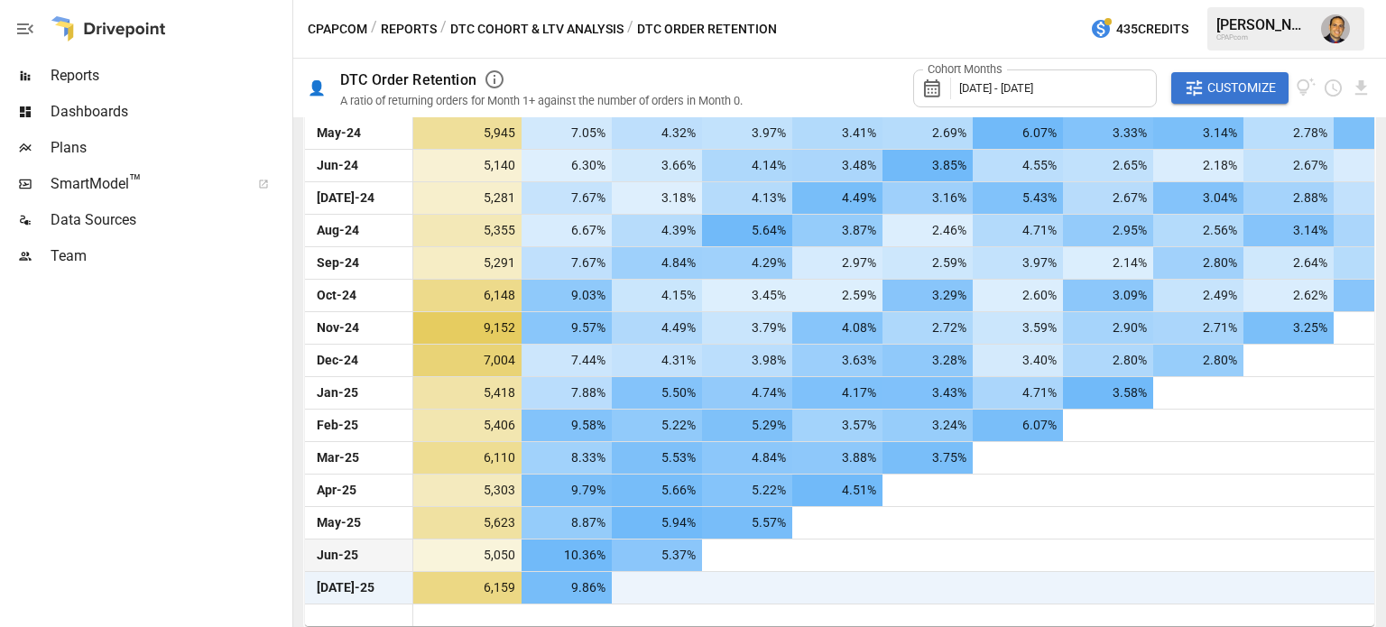
click at [817, 539] on div at bounding box center [837, 555] width 90 height 32
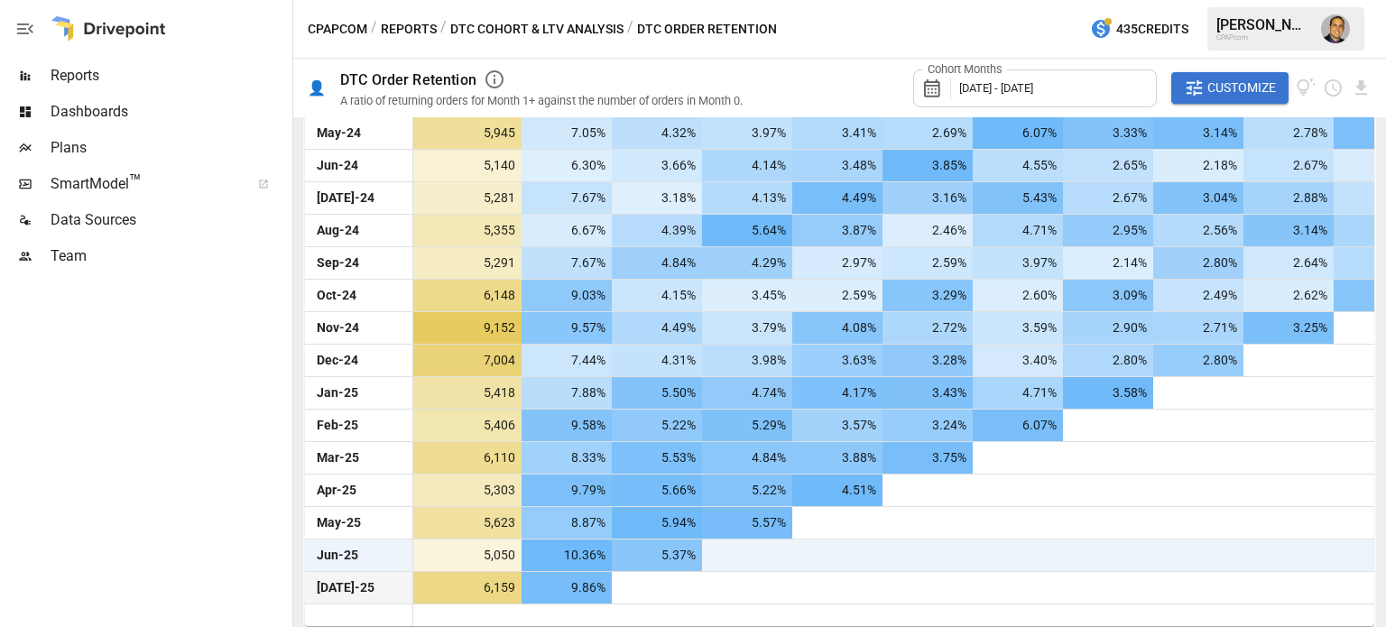
scroll to position [0, 62]
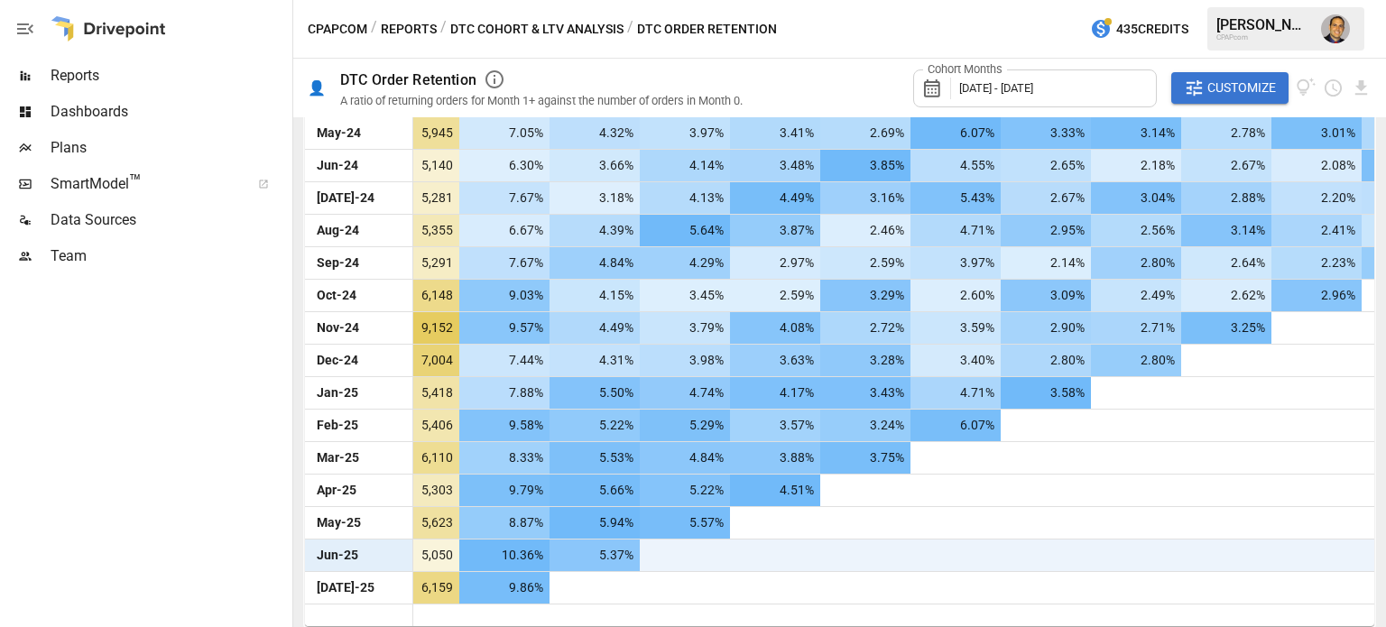
click at [856, 545] on div at bounding box center [865, 556] width 90 height 32
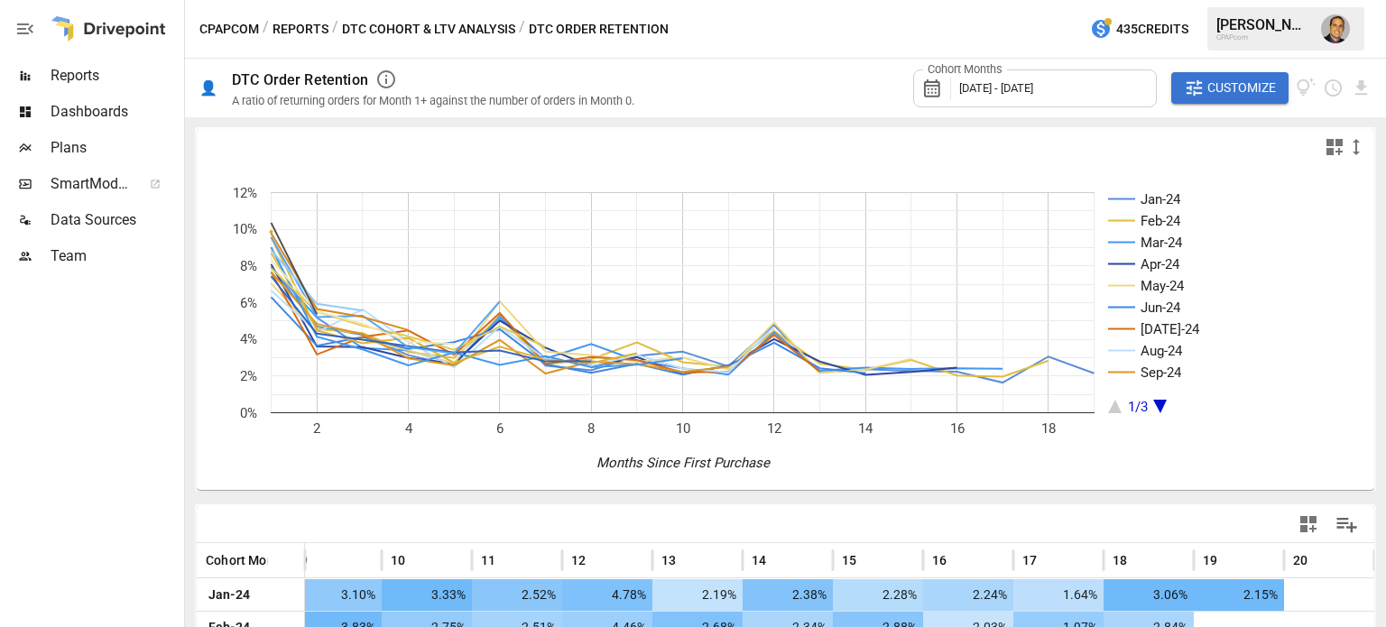
scroll to position [0, 855]
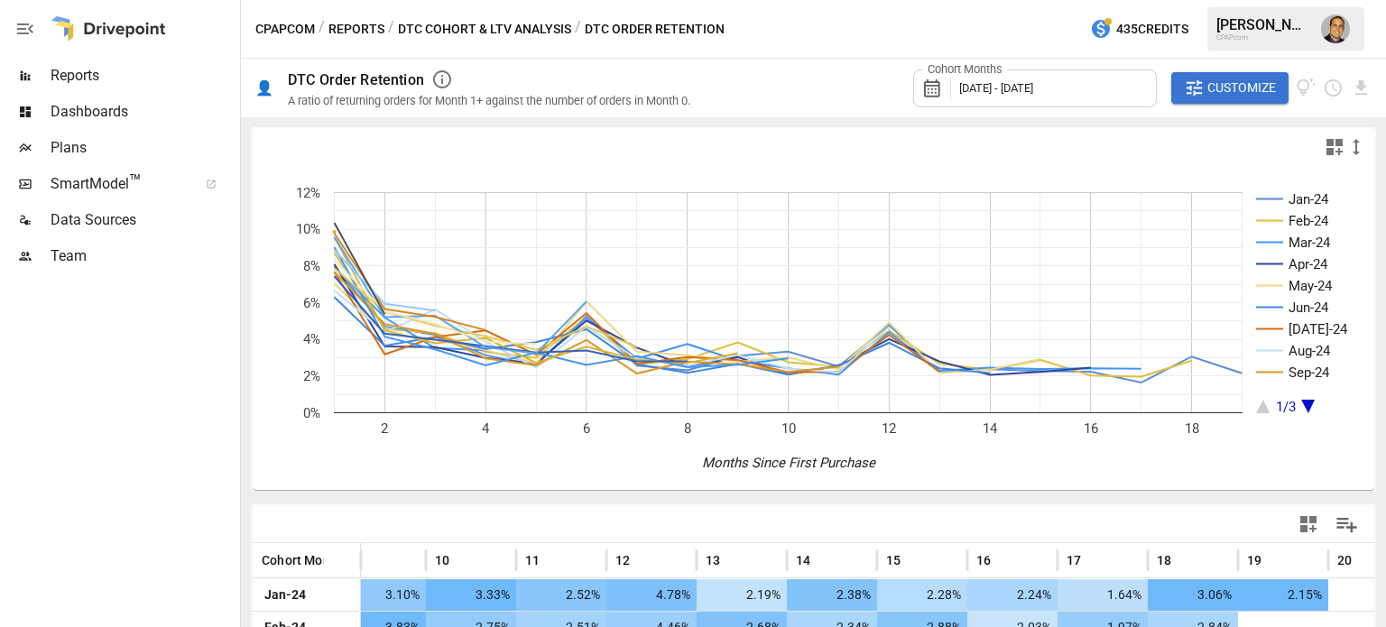
drag, startPoint x: 291, startPoint y: 263, endPoint x: 155, endPoint y: 189, distance: 153.8
click at [238, 270] on div at bounding box center [238, 313] width 4 height 627
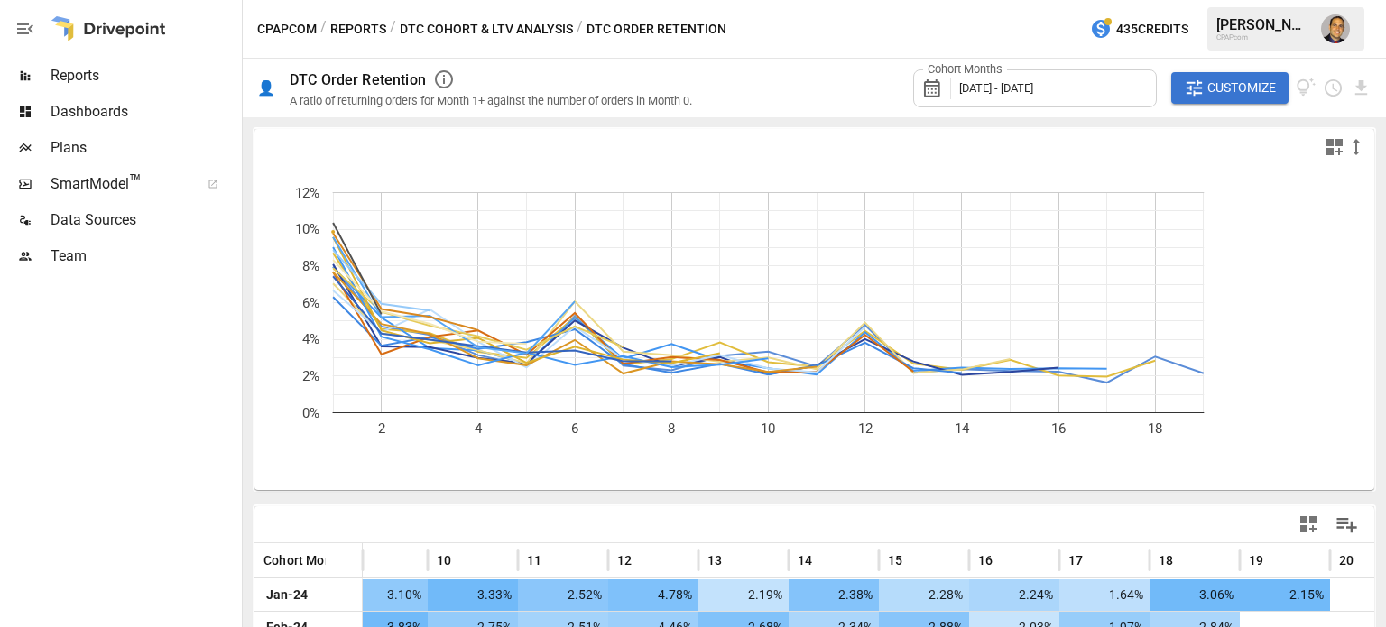
click at [22, 26] on icon "button" at bounding box center [25, 29] width 22 height 22
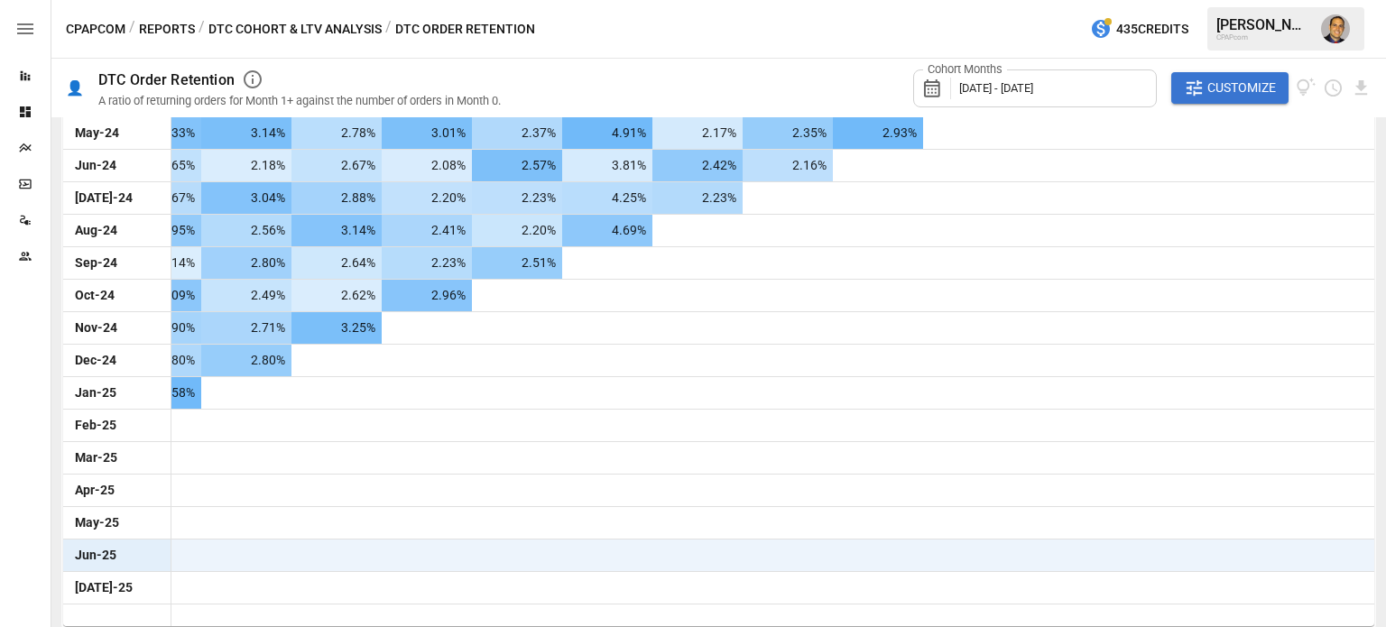
scroll to position [0, 0]
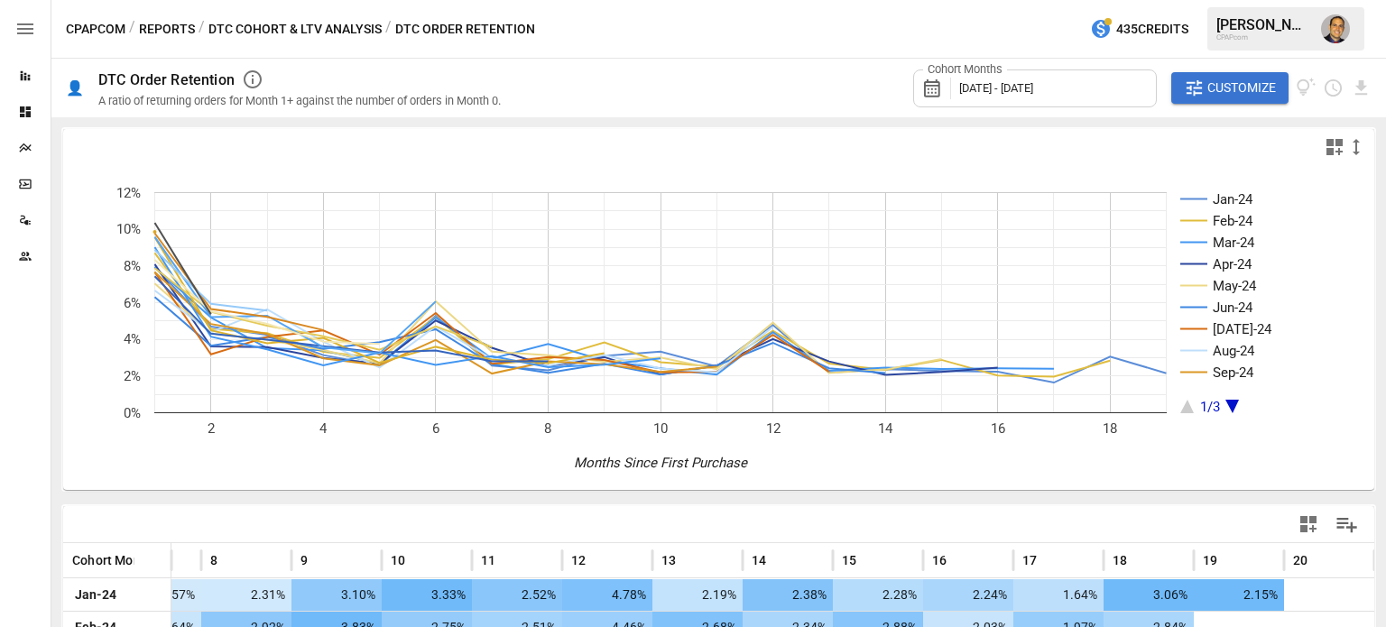
click at [21, 26] on icon "button" at bounding box center [25, 29] width 22 height 22
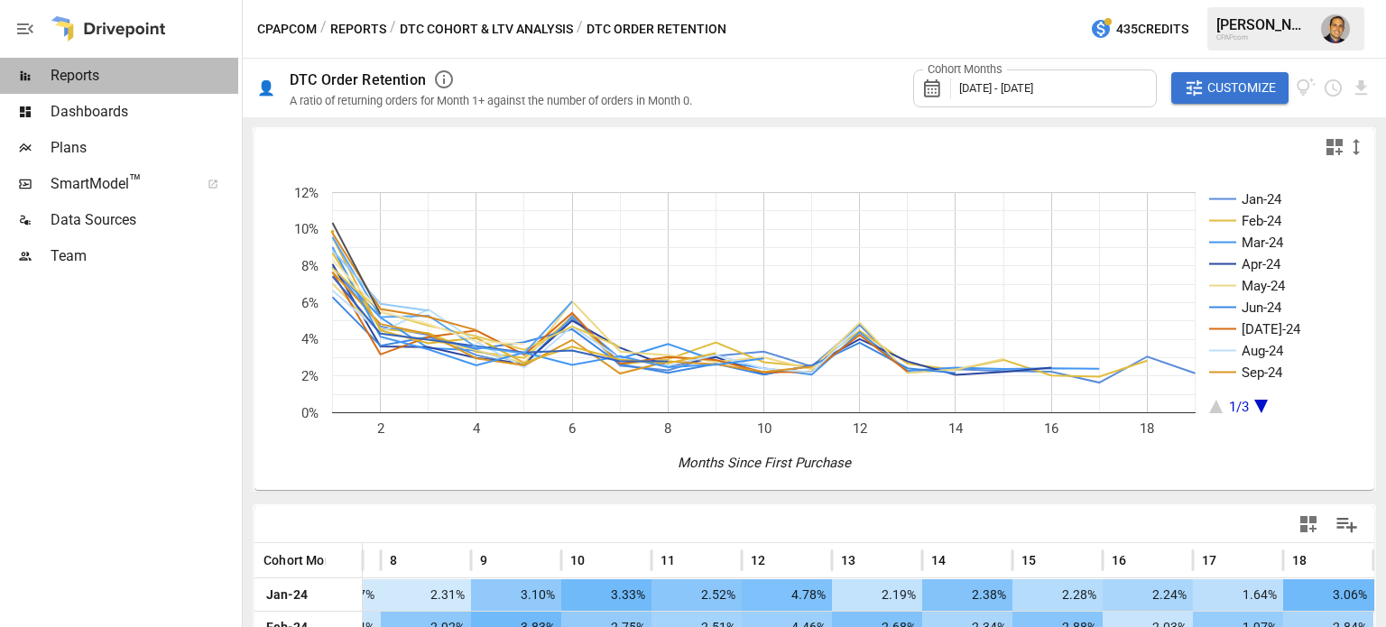
click at [72, 77] on span "Reports" at bounding box center [145, 76] width 188 height 22
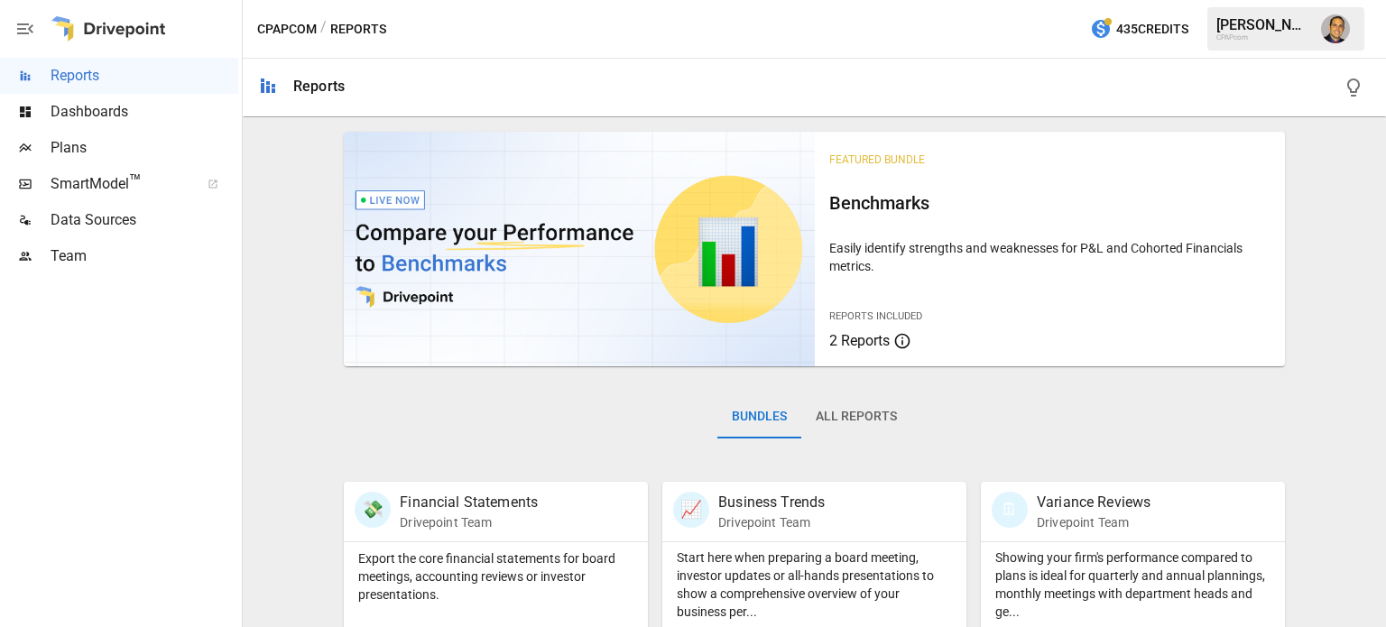
click at [824, 422] on button "All Reports" at bounding box center [856, 416] width 110 height 43
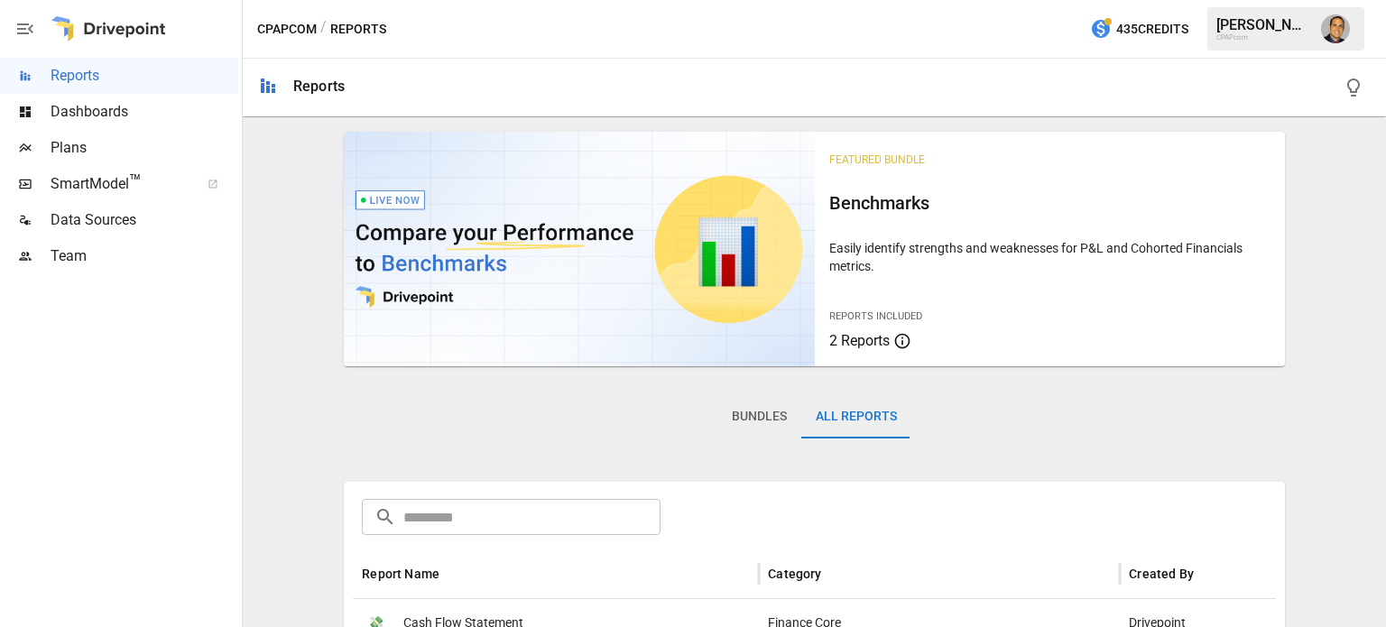
click at [107, 107] on span "Dashboards" at bounding box center [145, 112] width 188 height 22
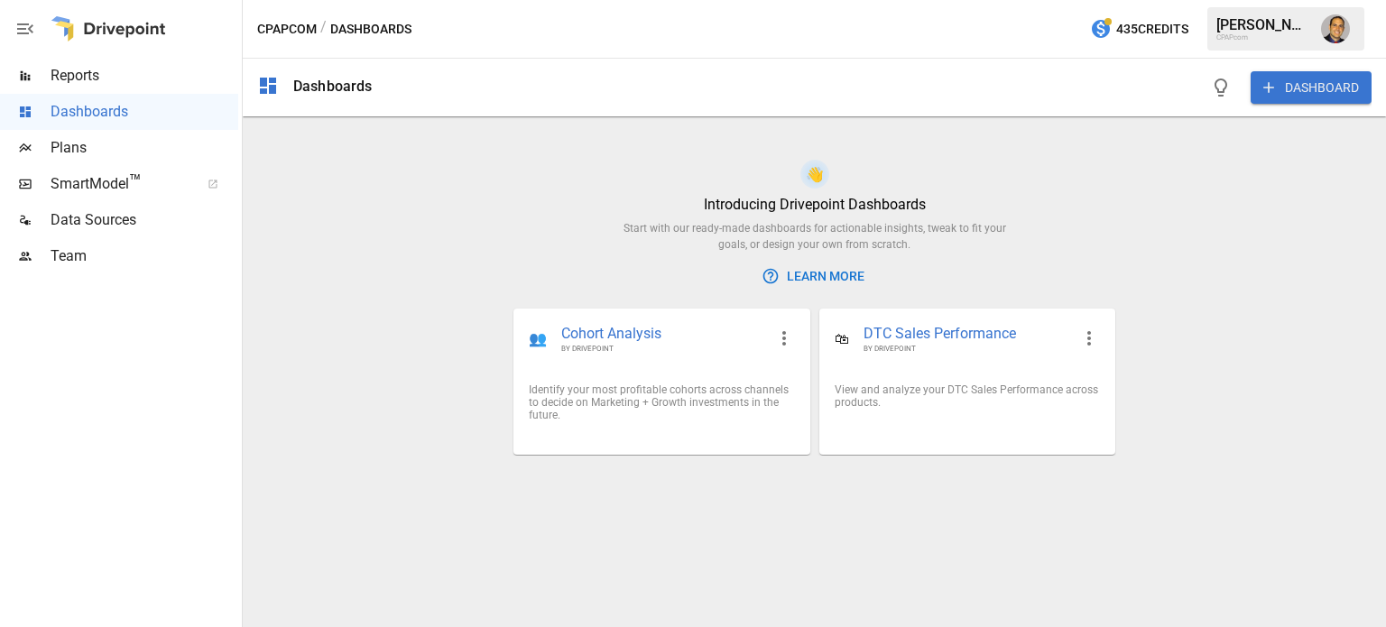
click at [1288, 89] on button "DASHBOARD" at bounding box center [1311, 87] width 121 height 32
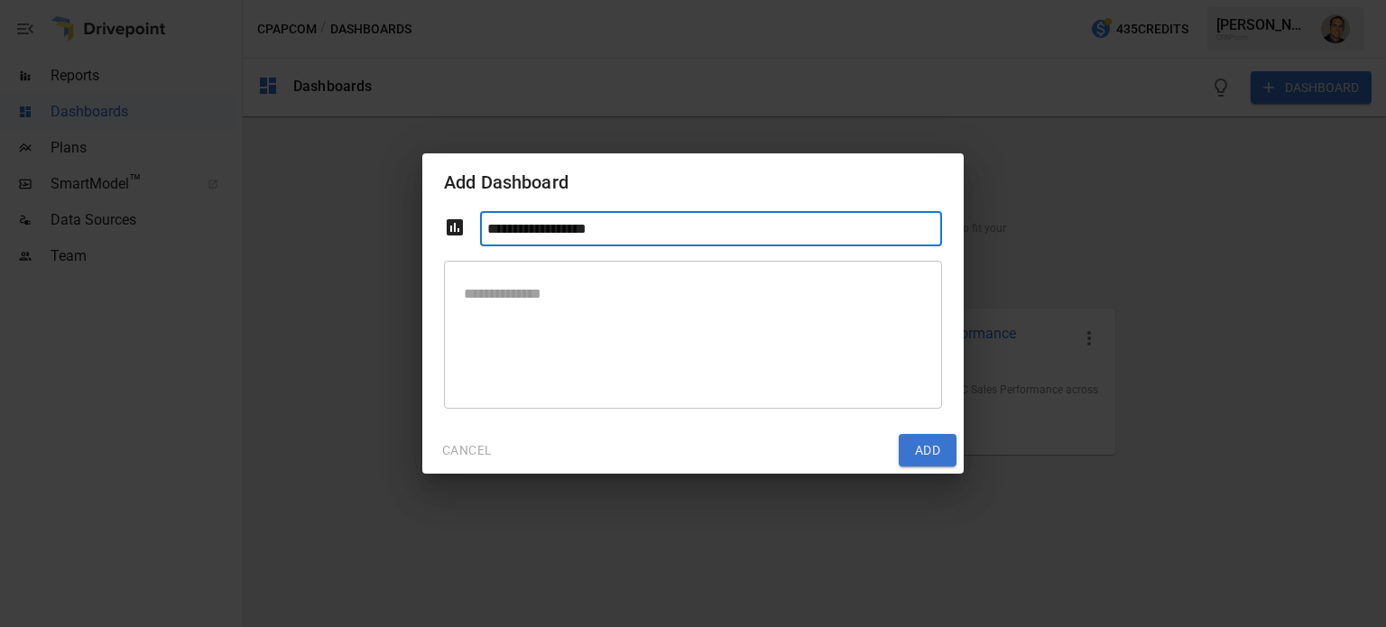
click at [666, 236] on input "**********" at bounding box center [711, 228] width 462 height 35
type input "*"
type input "*******"
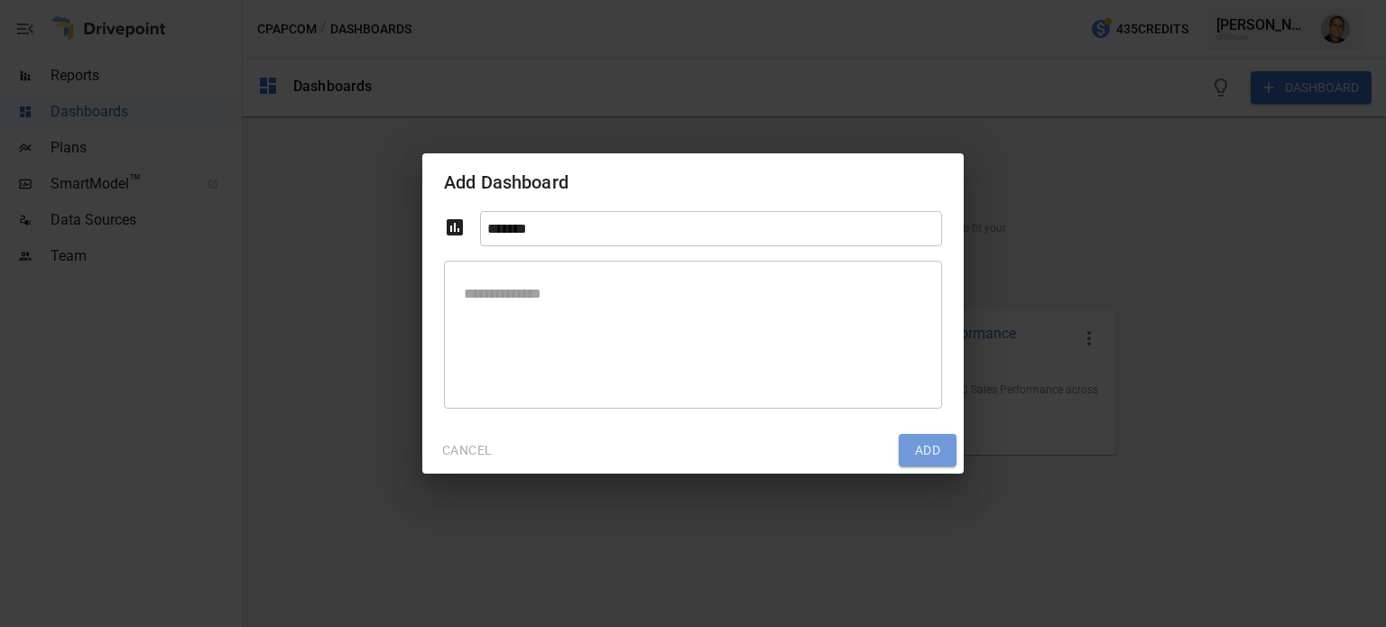
click at [927, 450] on button "Add" at bounding box center [928, 450] width 58 height 32
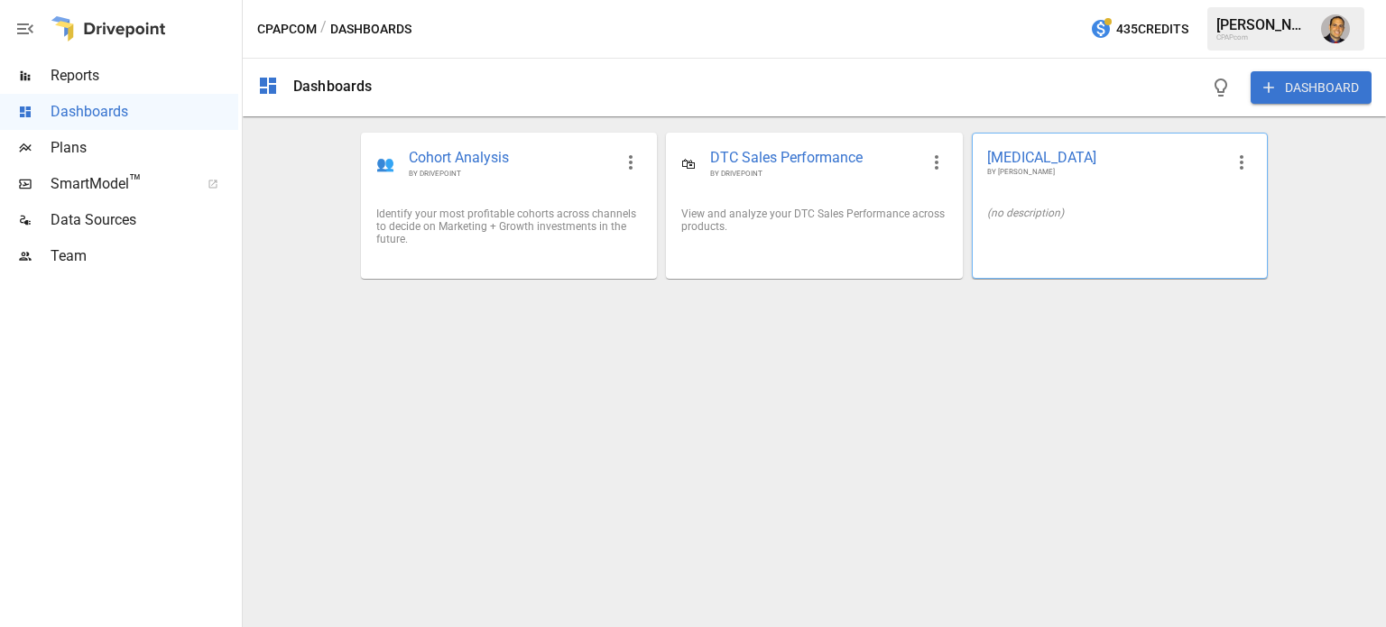
click at [1234, 156] on icon "button" at bounding box center [1242, 163] width 22 height 22
click at [1025, 345] on div at bounding box center [693, 313] width 1386 height 627
click at [1091, 180] on div "[MEDICAL_DATA] BY [PERSON_NAME]" at bounding box center [1120, 163] width 294 height 59
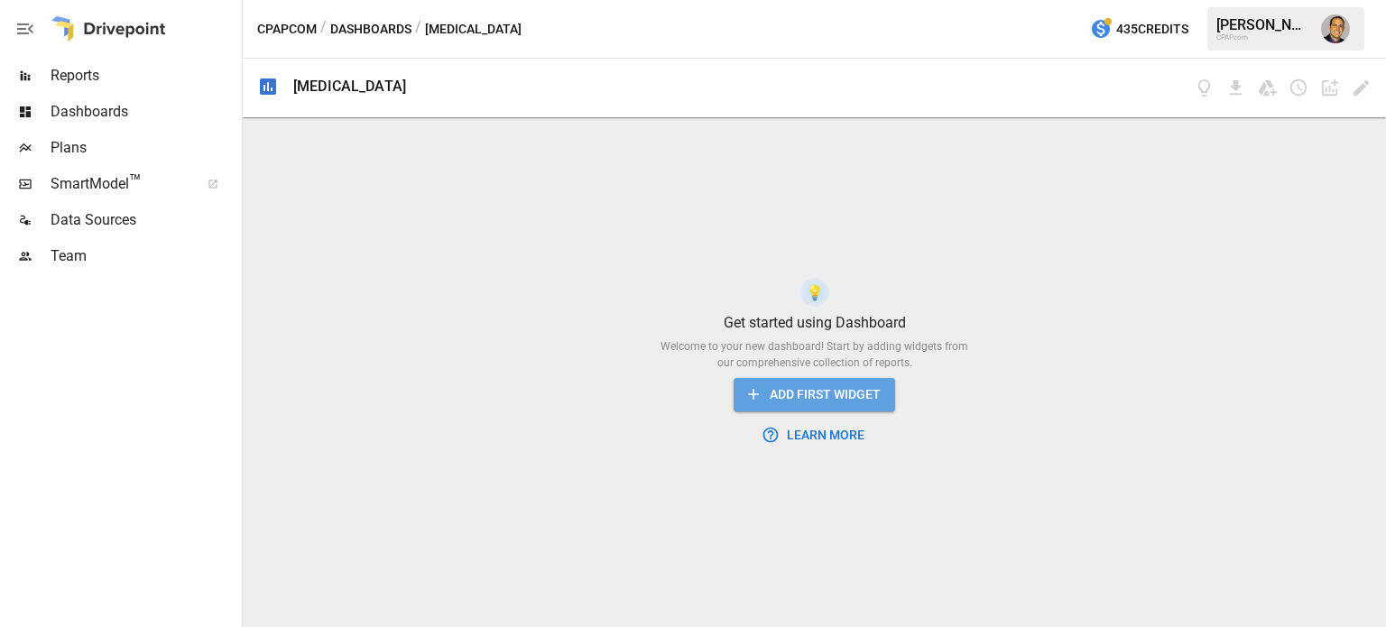
click at [816, 396] on button "ADD FIRST WIDGET" at bounding box center [815, 394] width 162 height 33
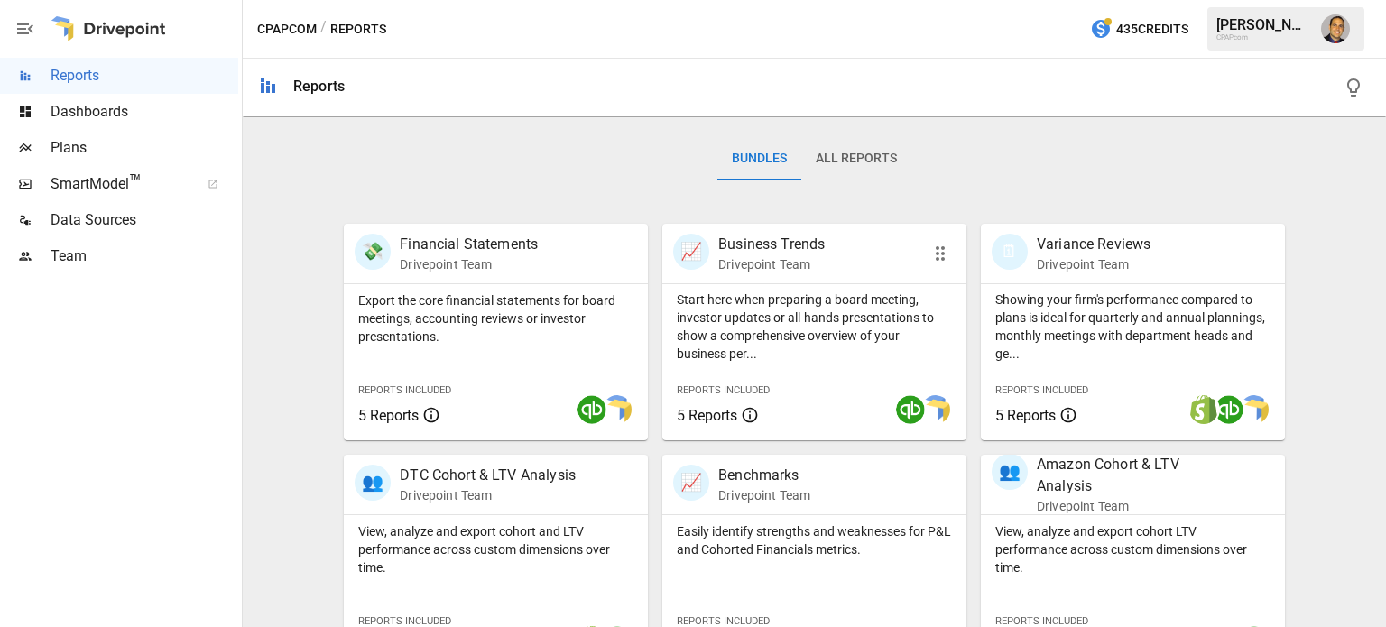
scroll to position [271, 0]
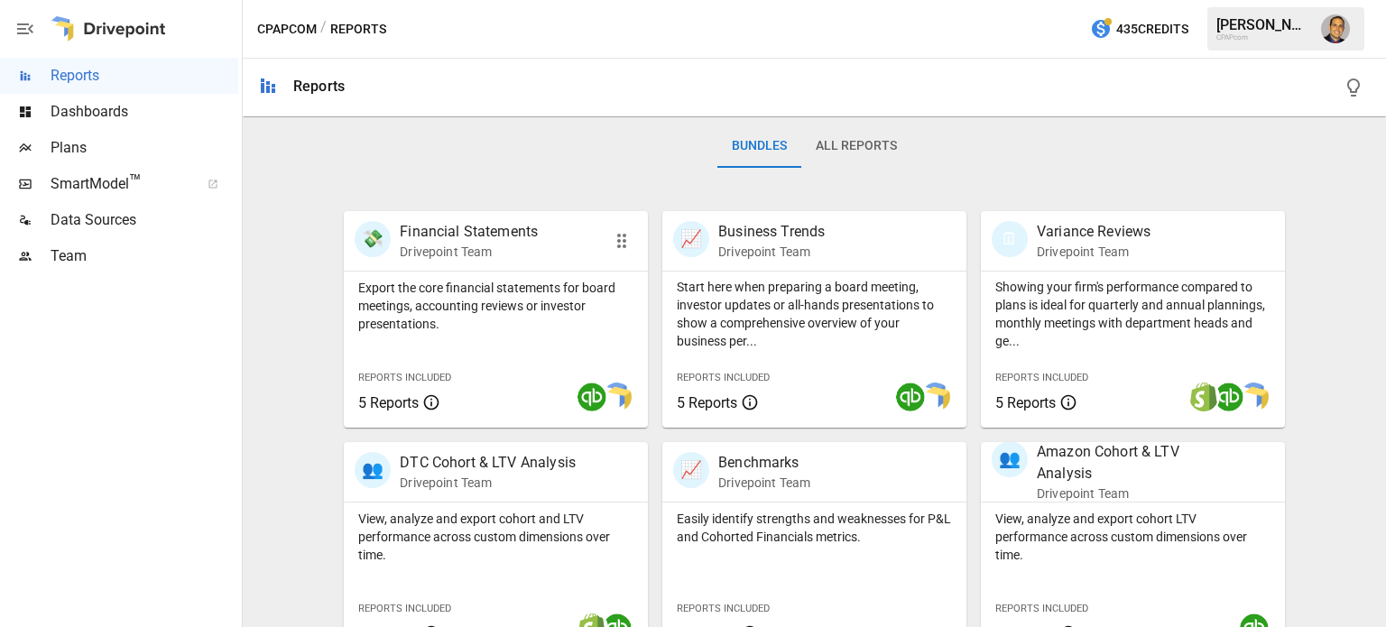
click at [549, 338] on div "Export the core financial statements for board meetings, accounting reviews or …" at bounding box center [496, 350] width 304 height 156
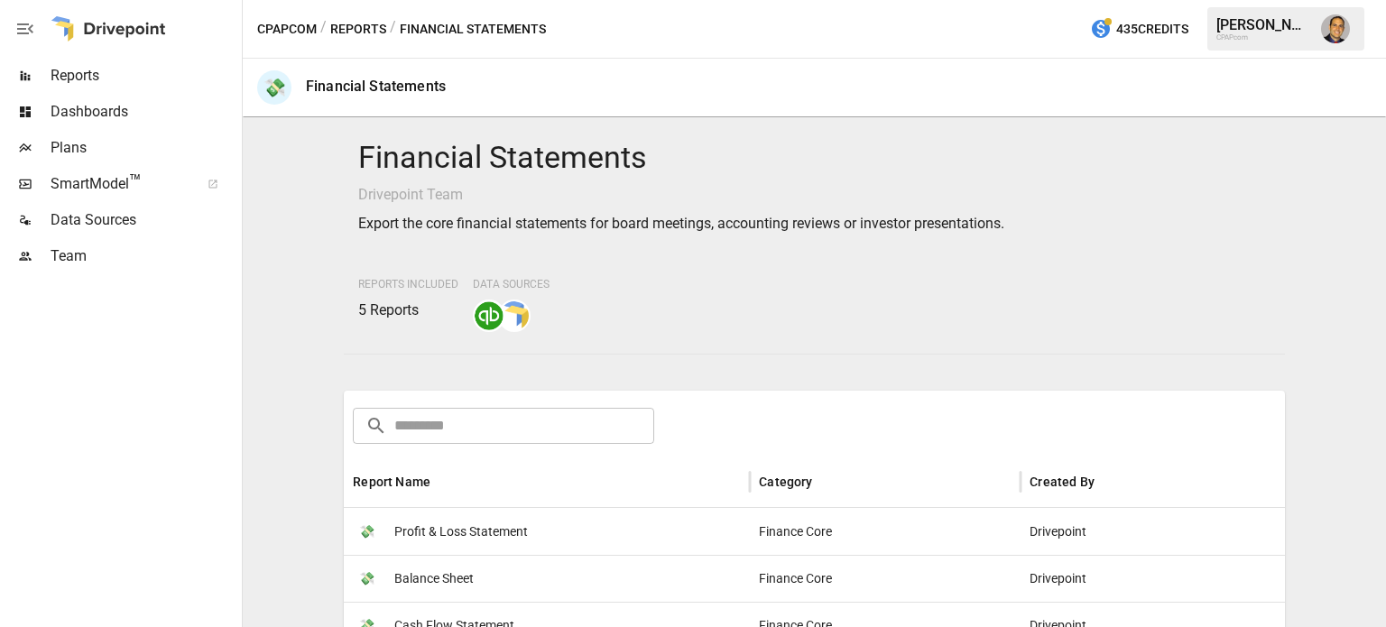
click at [549, 338] on div "Financial Statements Drivepoint Team Export the core financial statements for b…" at bounding box center [814, 236] width 941 height 222
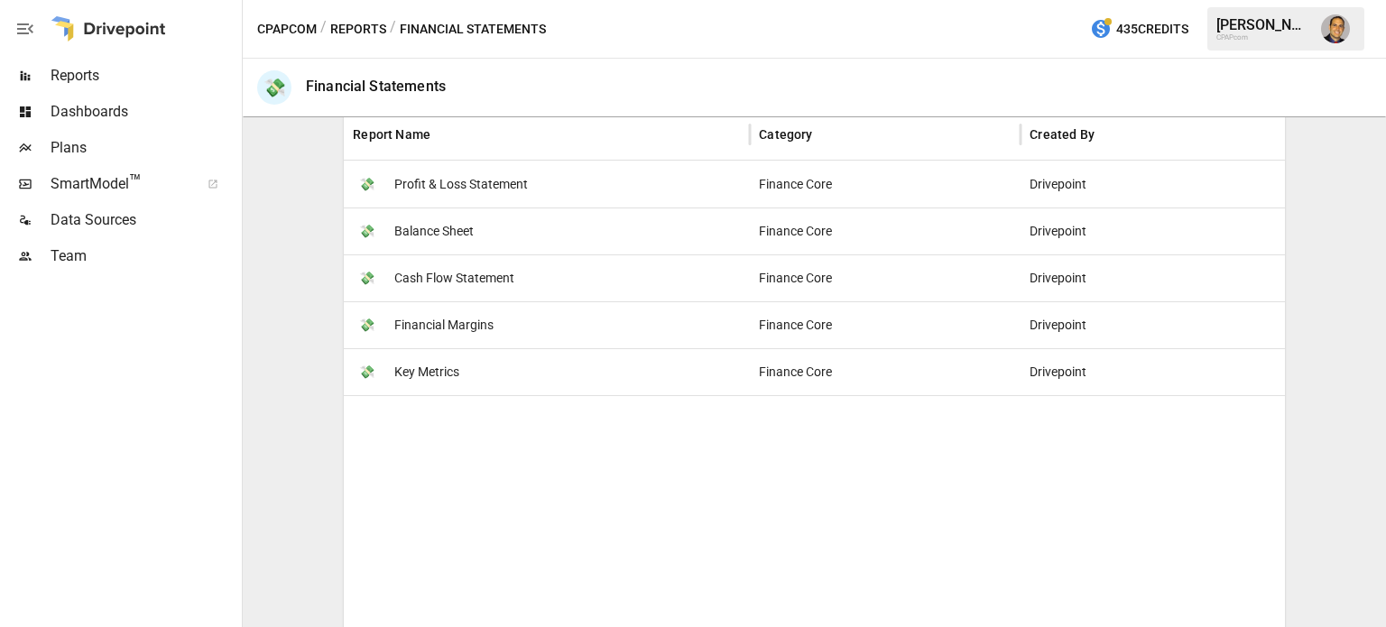
scroll to position [361, 0]
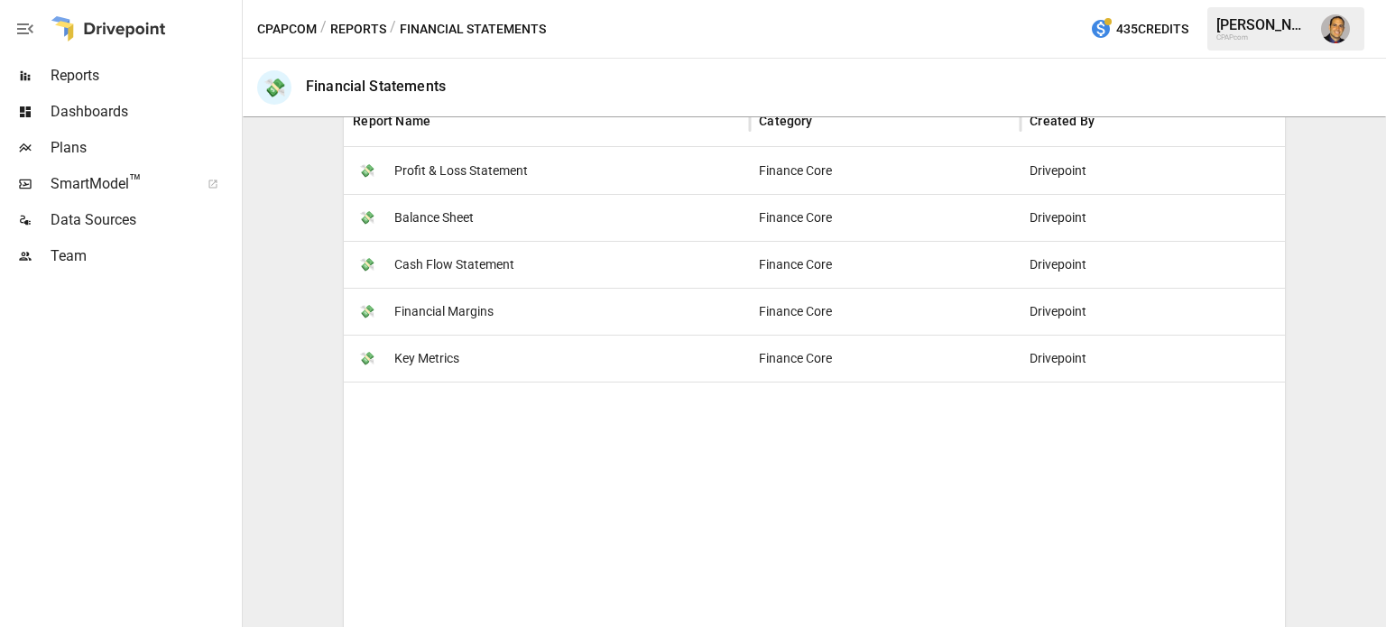
click at [461, 169] on span "Profit & Loss Statement" at bounding box center [461, 171] width 134 height 46
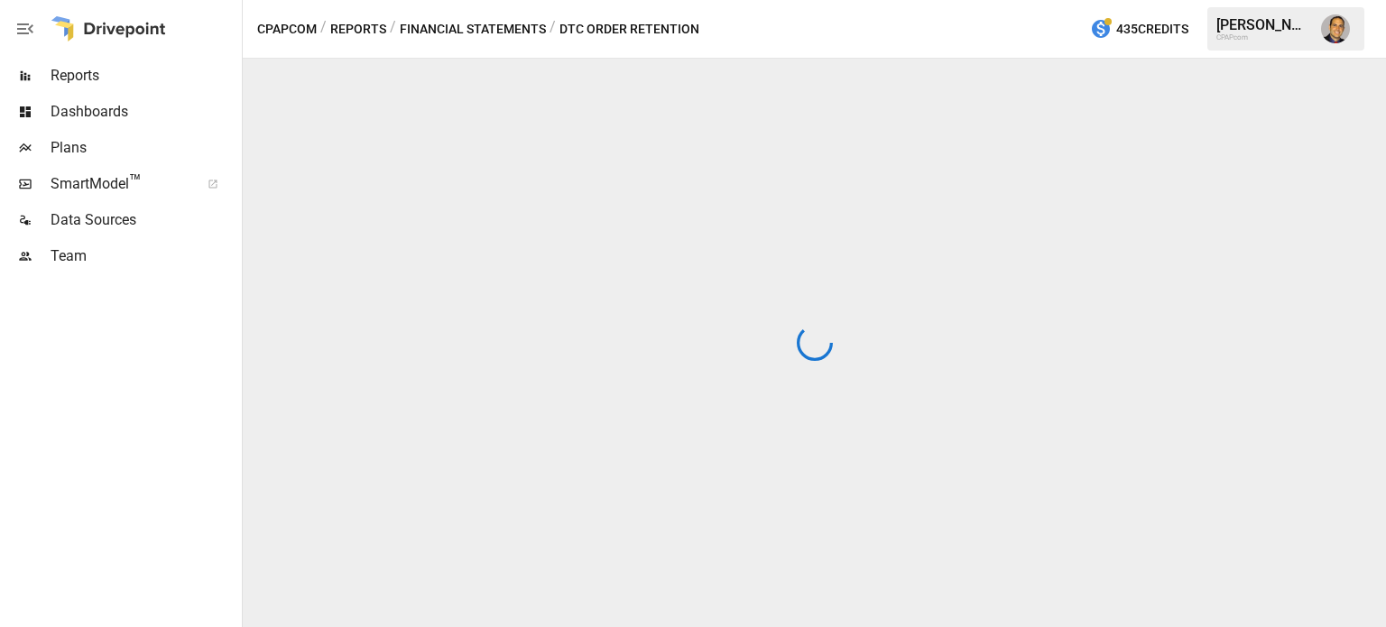
click at [461, 169] on div at bounding box center [814, 343] width 1143 height 568
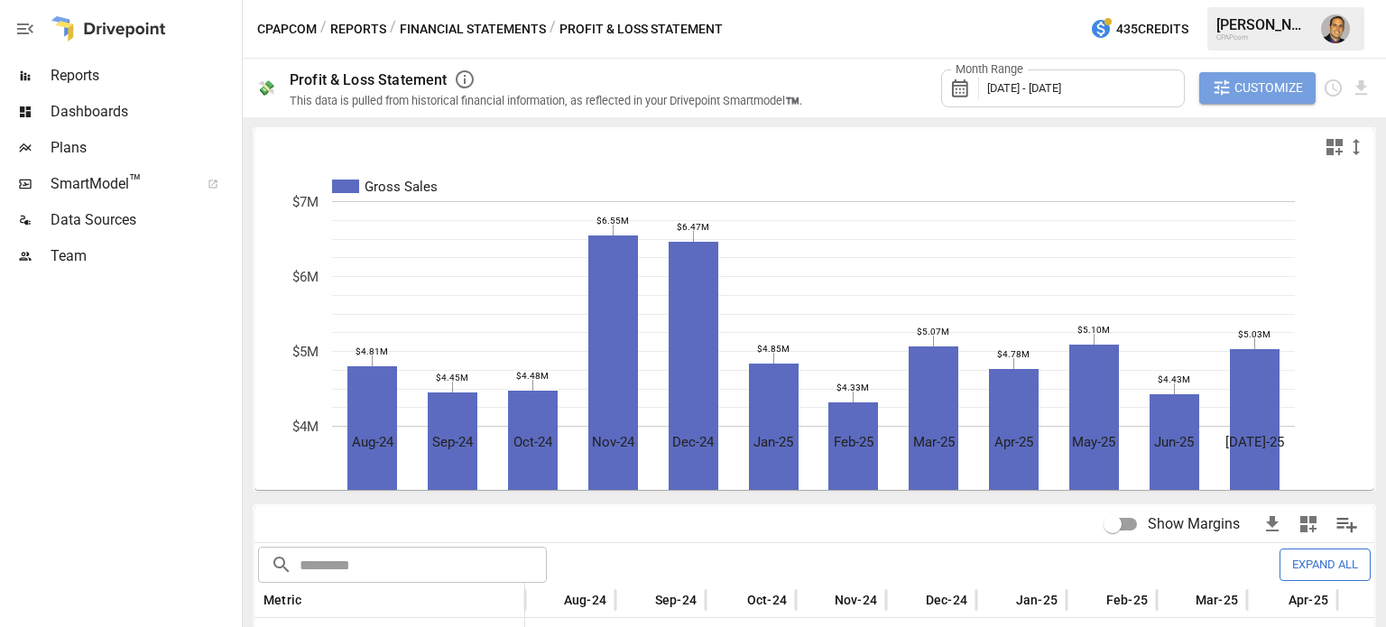
click at [1260, 93] on span "Customize" at bounding box center [1268, 88] width 69 height 23
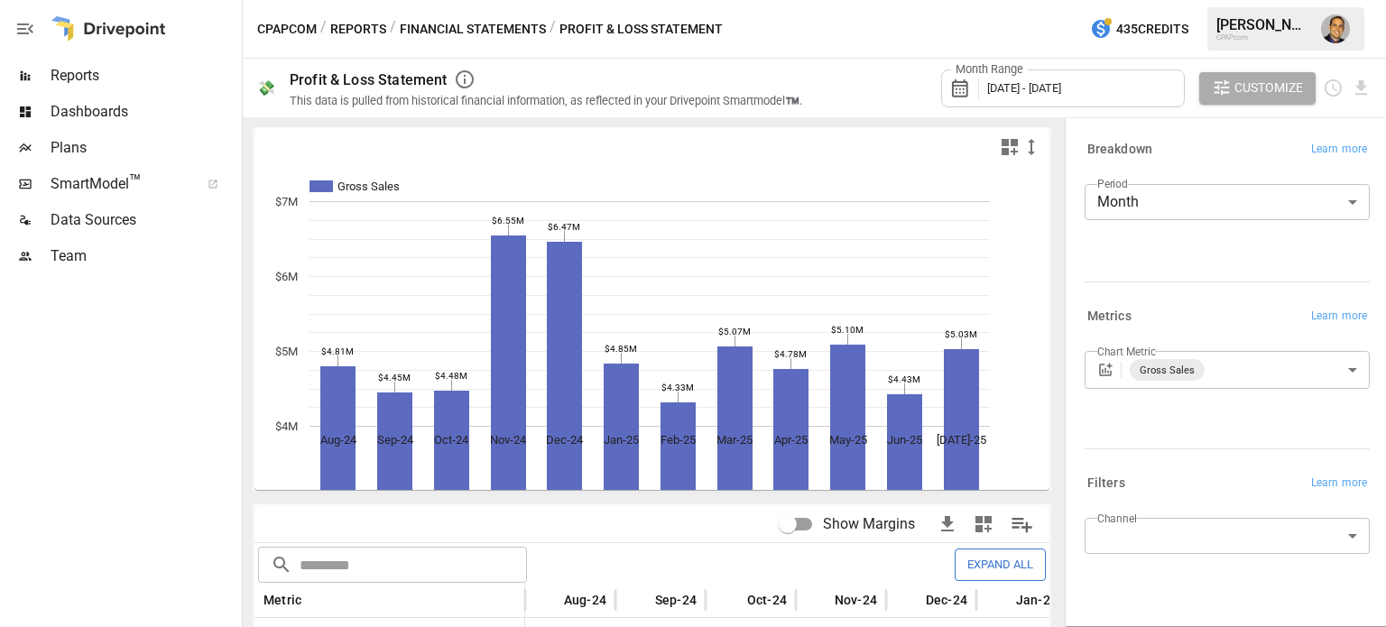
click at [878, 91] on div "Month Range [DATE] - [DATE] Customize" at bounding box center [1098, 88] width 548 height 59
click at [1235, 78] on span "Customize" at bounding box center [1268, 88] width 69 height 23
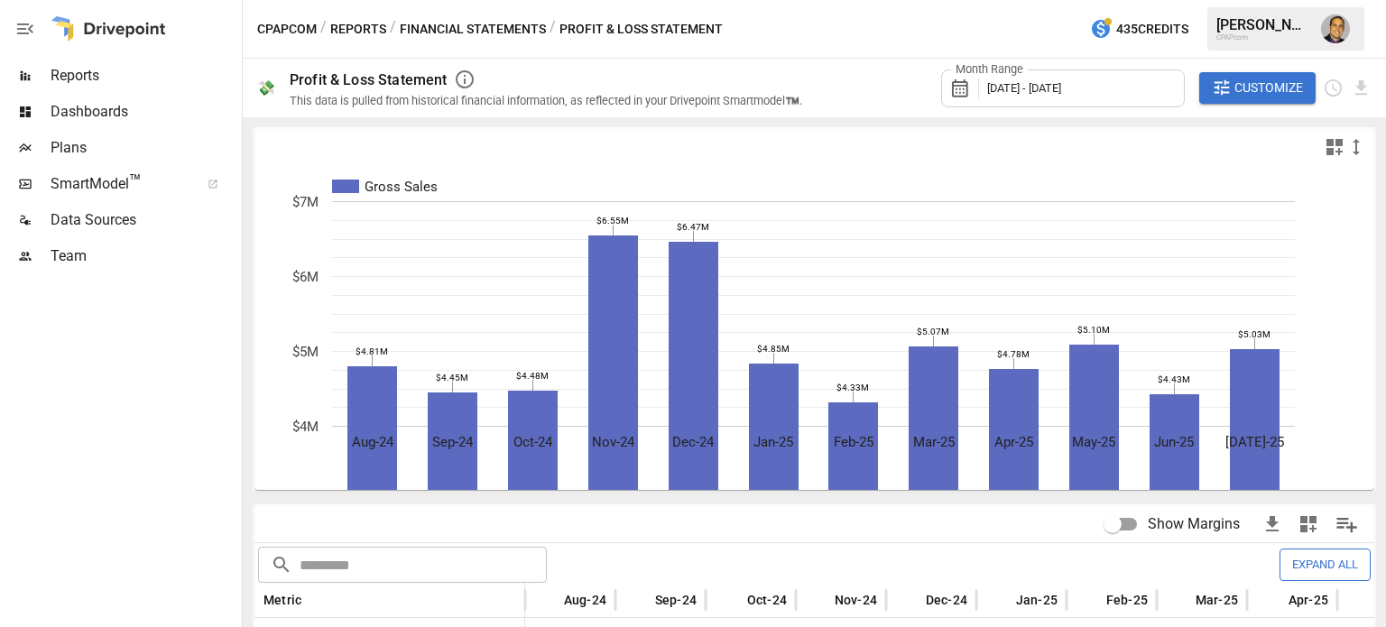
click at [977, 77] on label "Month Range" at bounding box center [989, 69] width 77 height 16
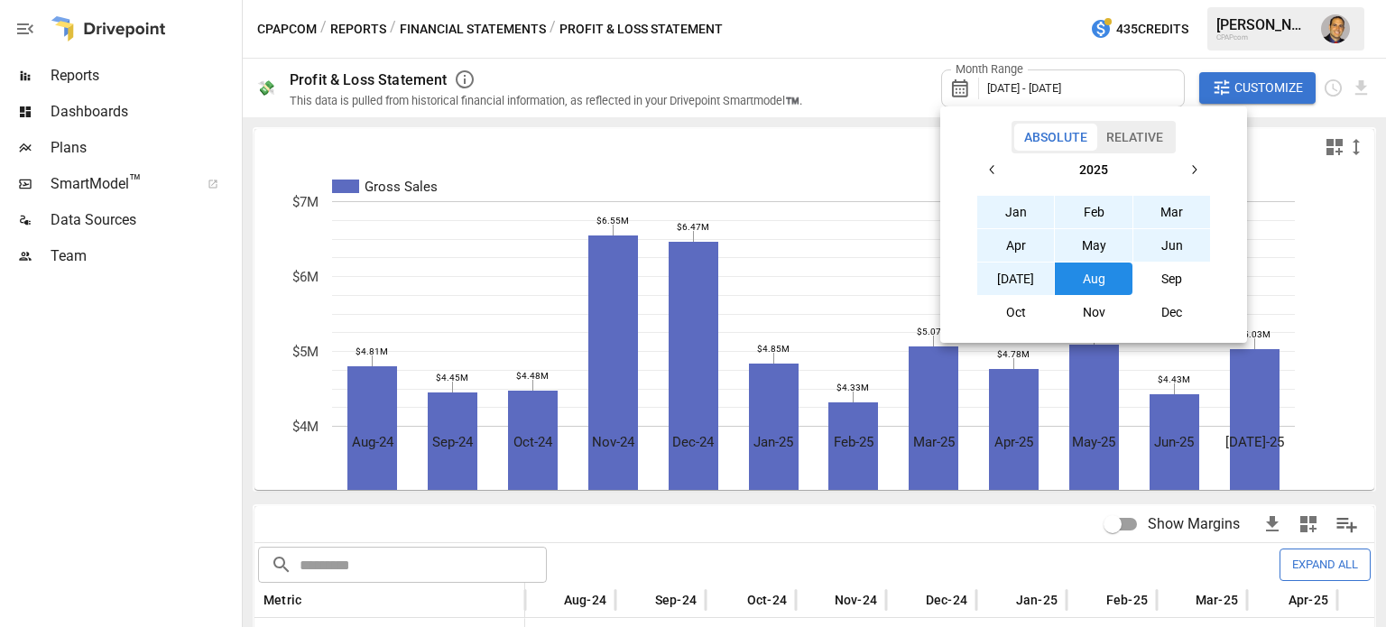
click at [1138, 136] on button "Relative" at bounding box center [1134, 137] width 77 height 27
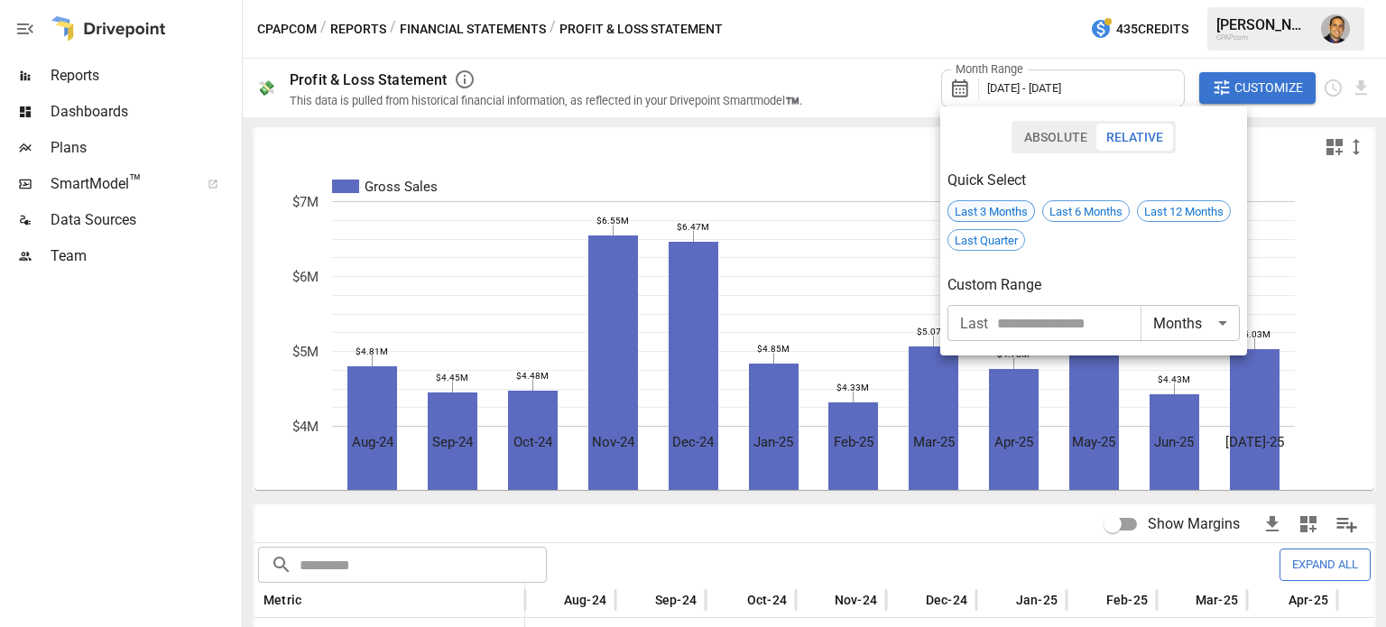
click at [994, 217] on span "Last 3 Months" at bounding box center [991, 212] width 86 height 14
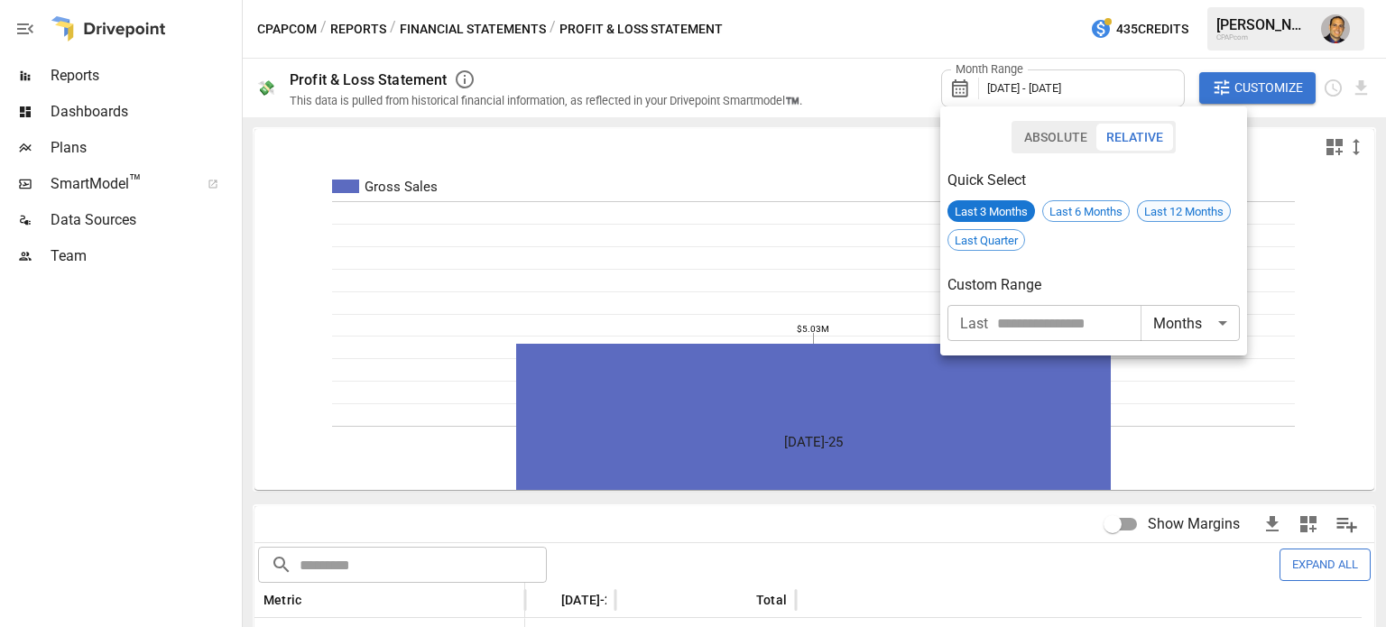
click at [1216, 207] on span "Last 12 Months" at bounding box center [1184, 212] width 92 height 14
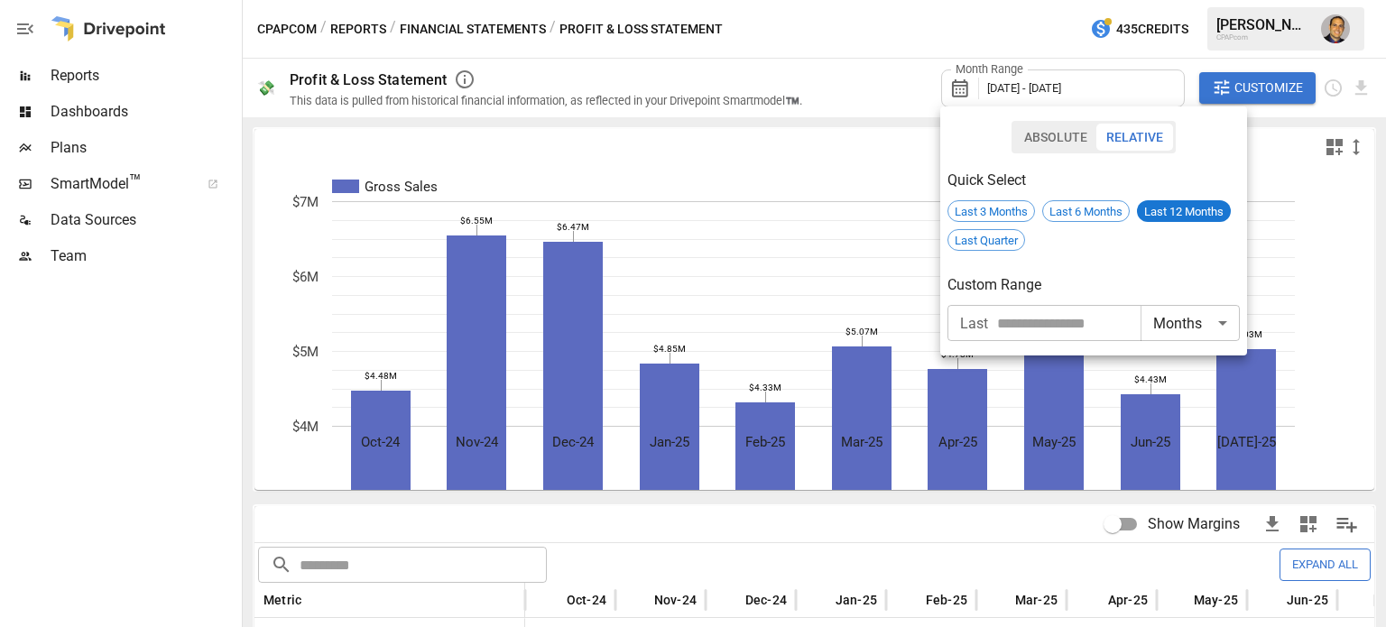
click at [1274, 153] on div at bounding box center [693, 313] width 1386 height 627
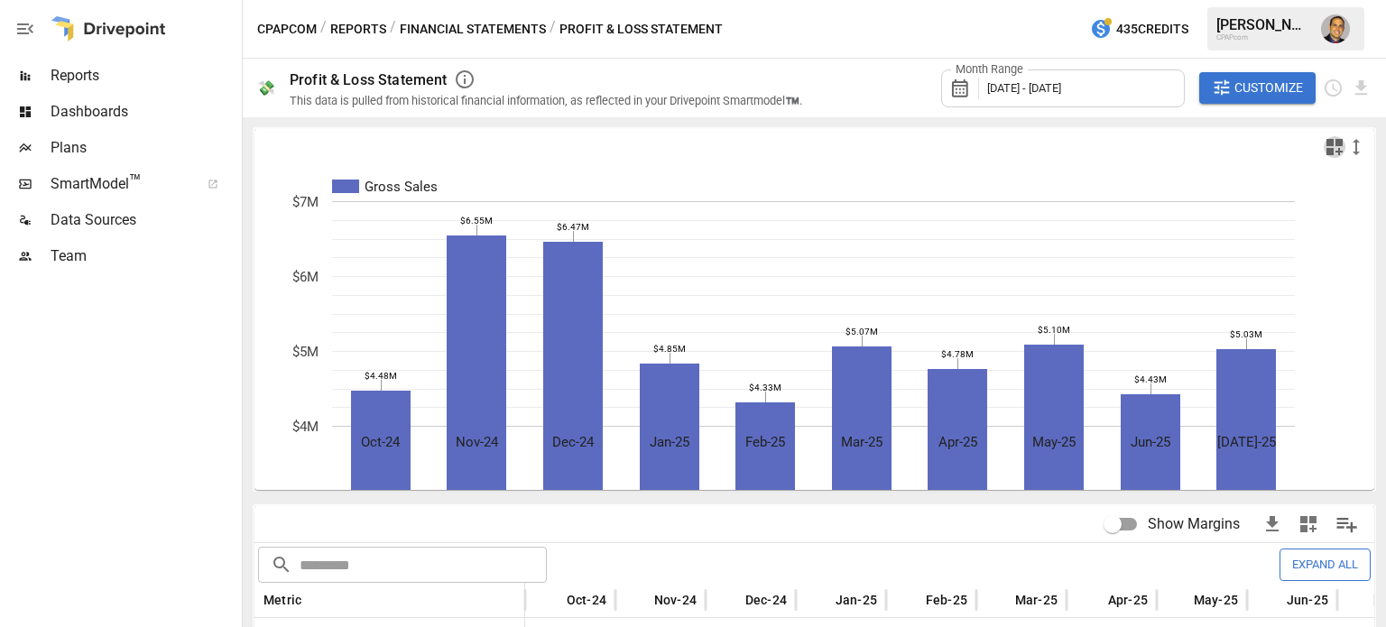
click at [1326, 150] on icon "button" at bounding box center [1334, 147] width 16 height 16
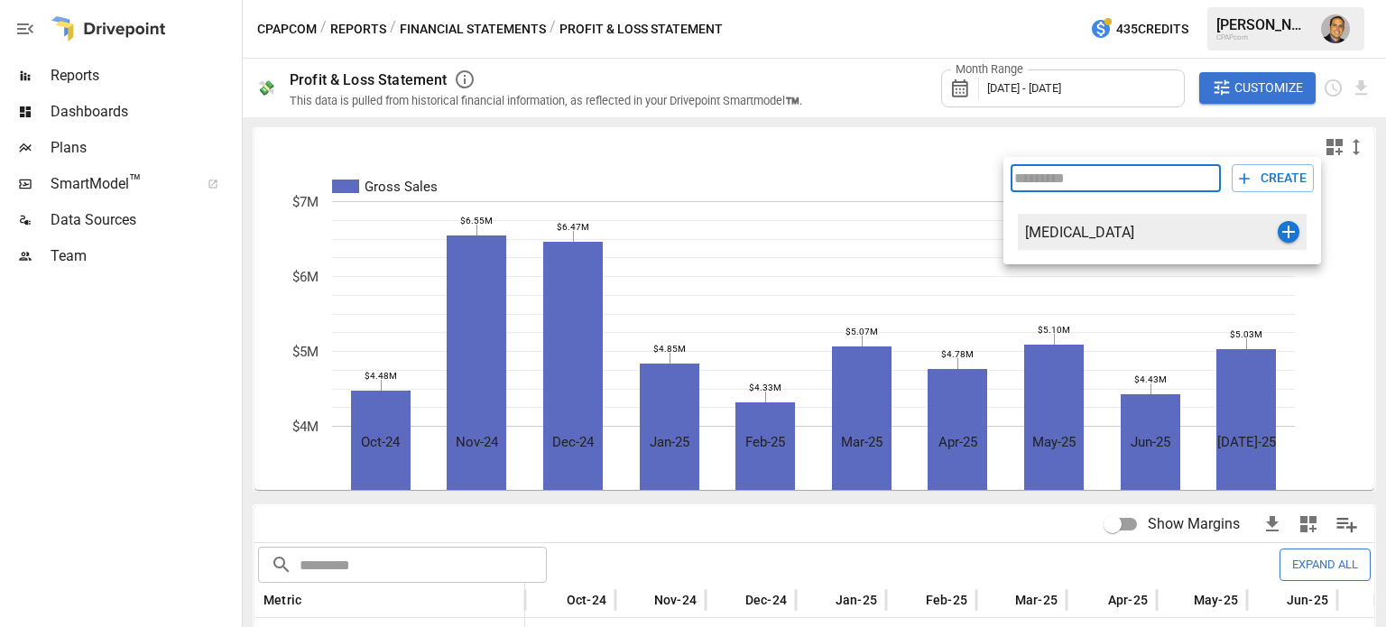
click at [1082, 221] on div "[MEDICAL_DATA]" at bounding box center [1162, 232] width 289 height 36
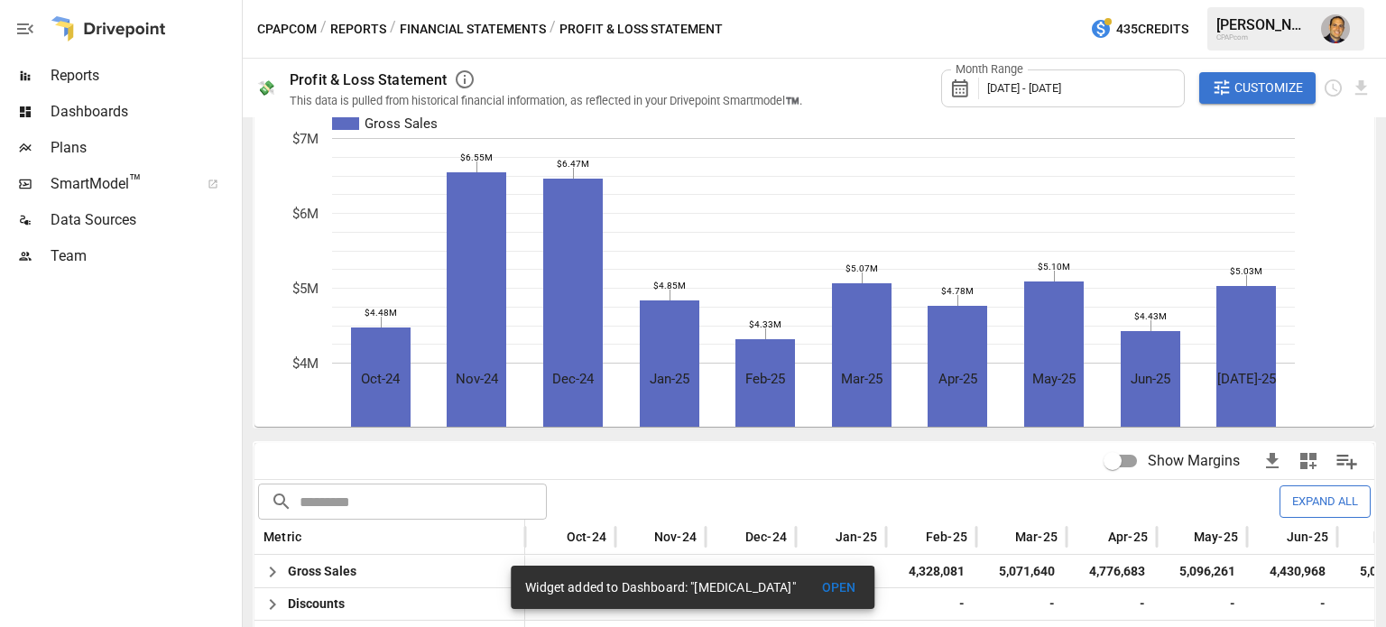
scroll to position [180, 0]
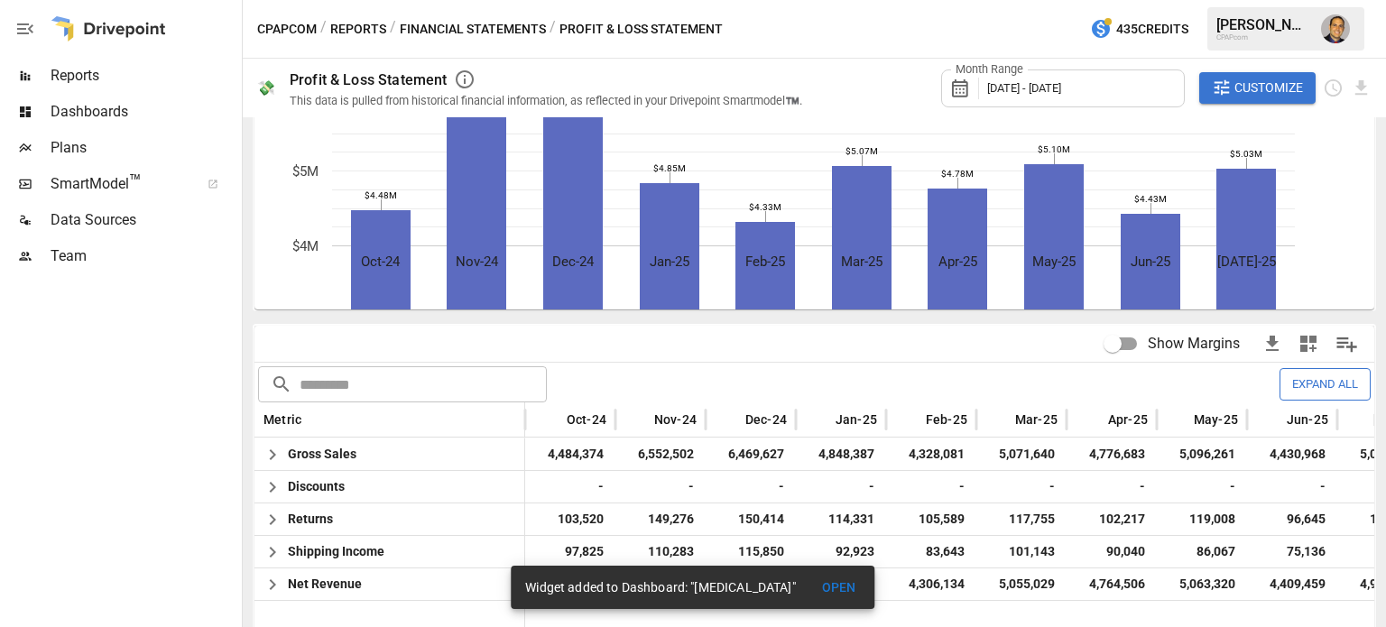
click at [1300, 349] on icon "button" at bounding box center [1308, 344] width 16 height 16
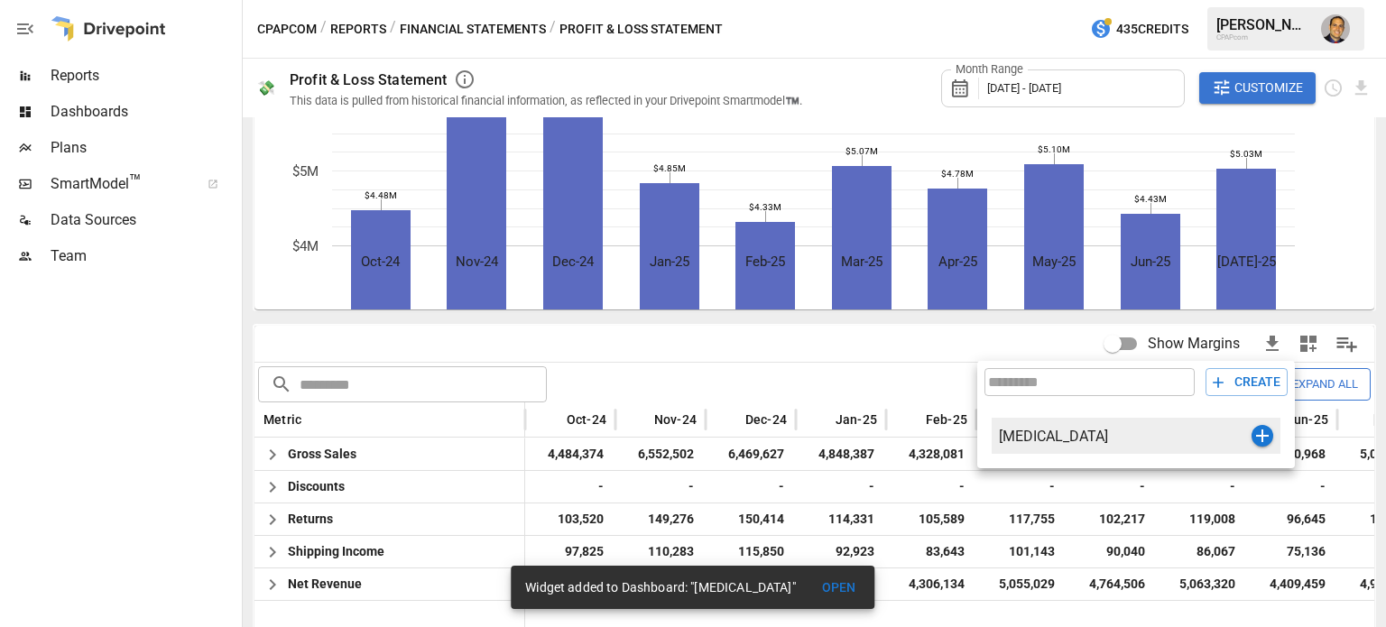
click at [1049, 443] on div "[MEDICAL_DATA]" at bounding box center [1125, 436] width 253 height 17
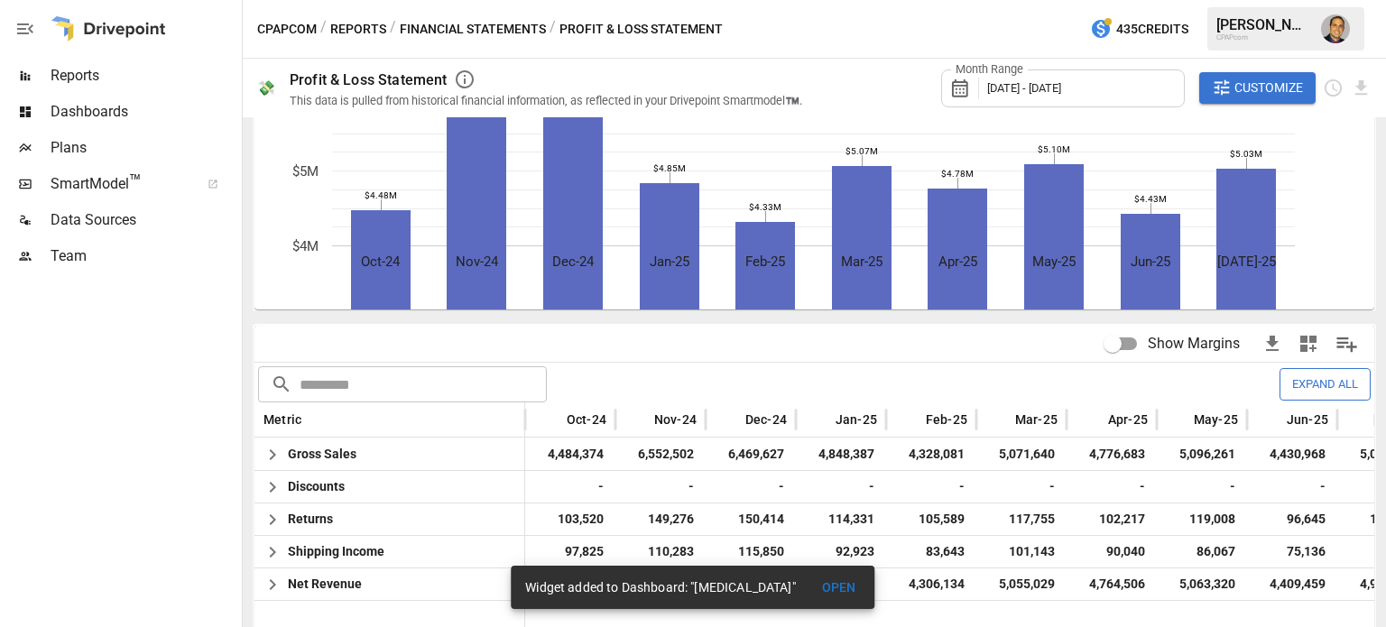
click at [86, 78] on span "Reports" at bounding box center [145, 76] width 188 height 22
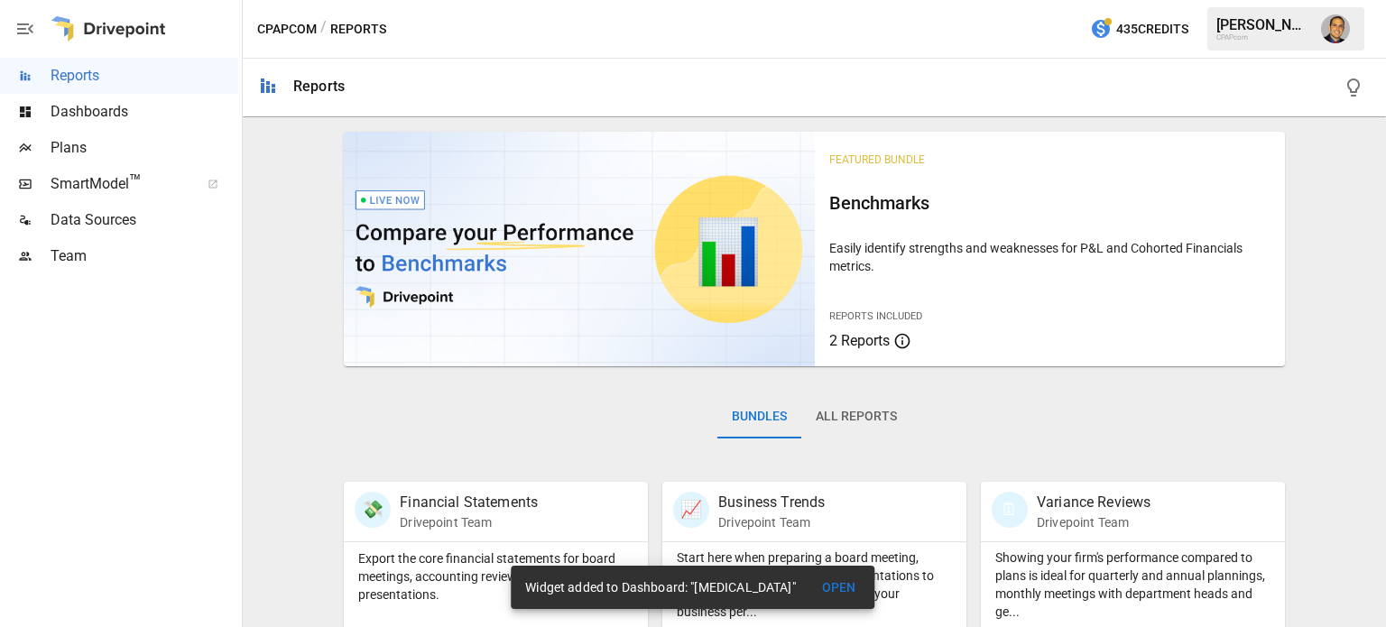
click at [100, 118] on span "Dashboards" at bounding box center [145, 112] width 188 height 22
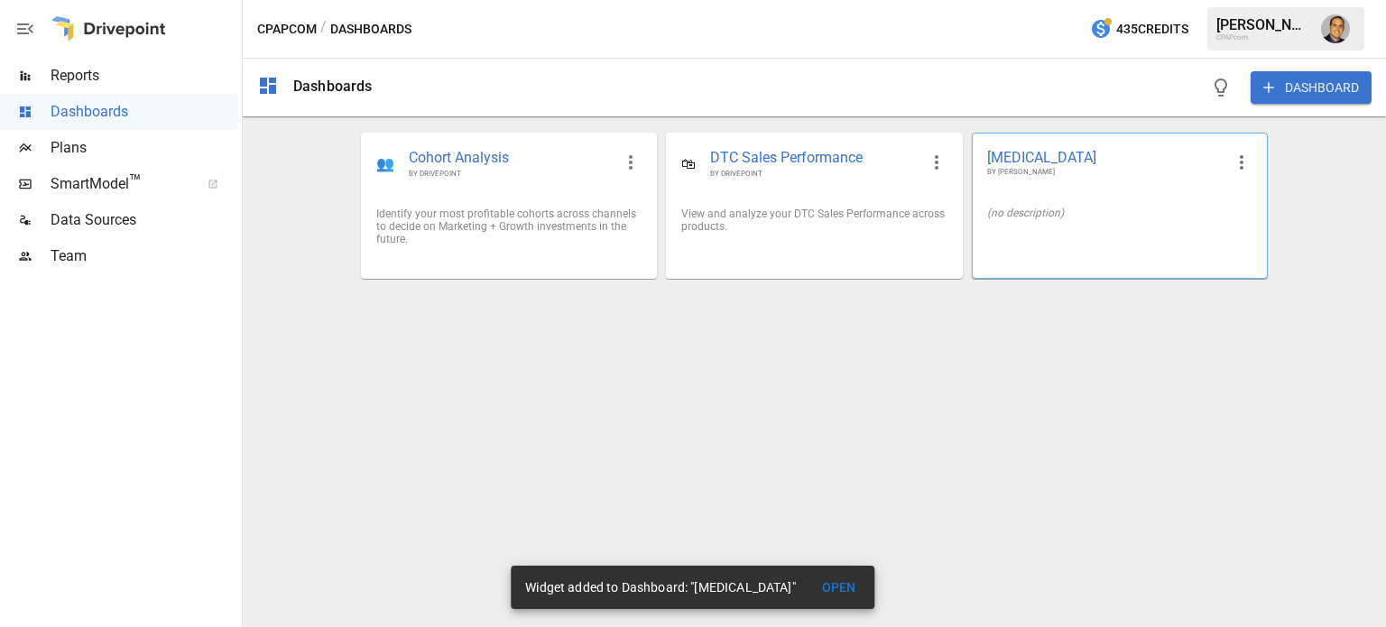
click at [1209, 200] on div "(no description)" at bounding box center [1120, 213] width 294 height 42
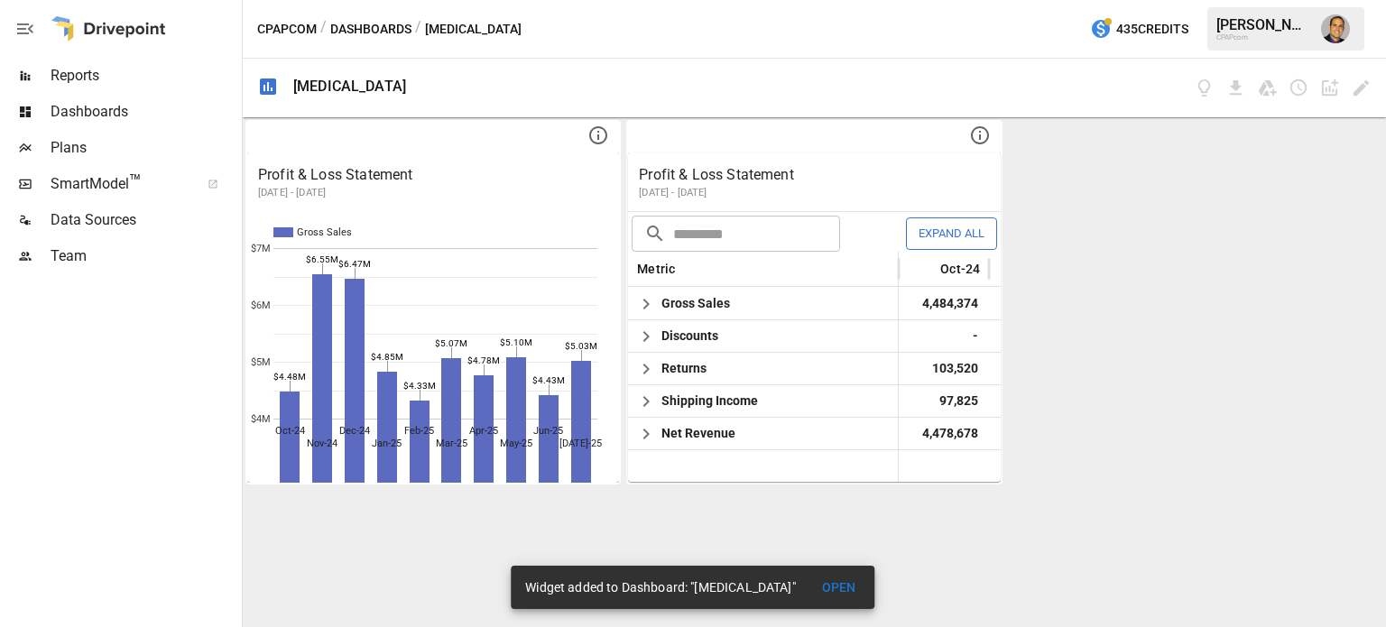
click at [54, 149] on span "Plans" at bounding box center [145, 148] width 188 height 22
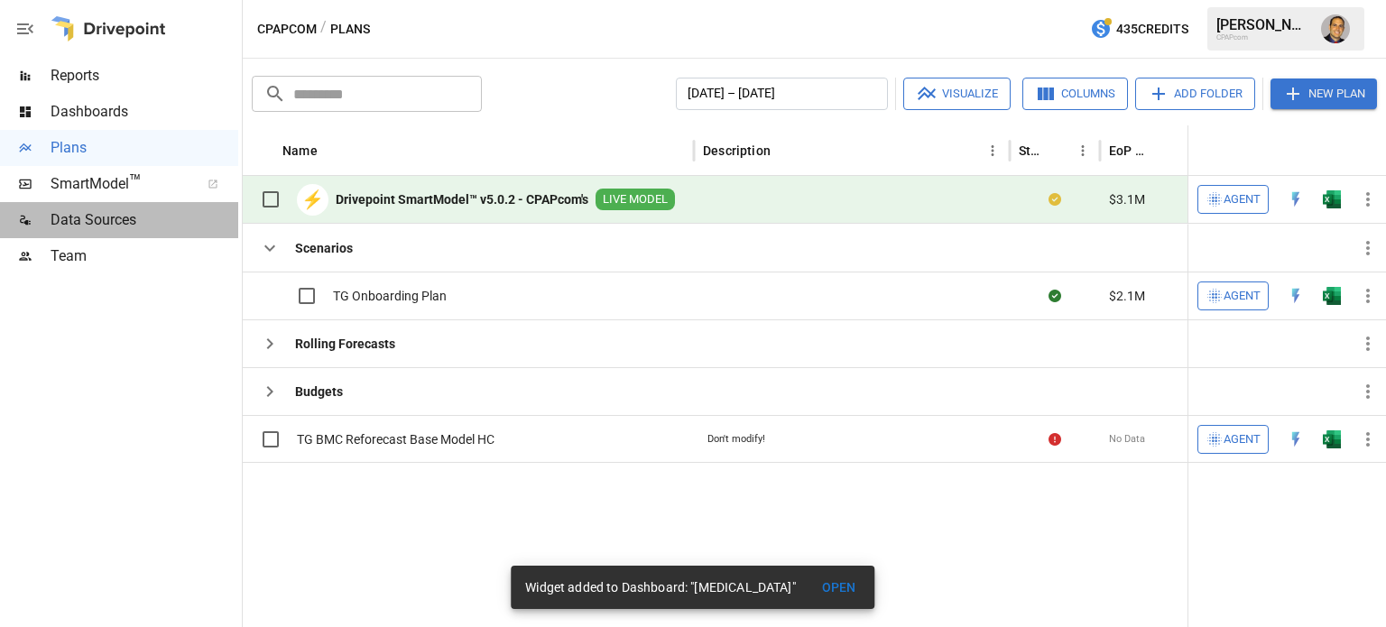
click at [80, 221] on span "Data Sources" at bounding box center [145, 220] width 188 height 22
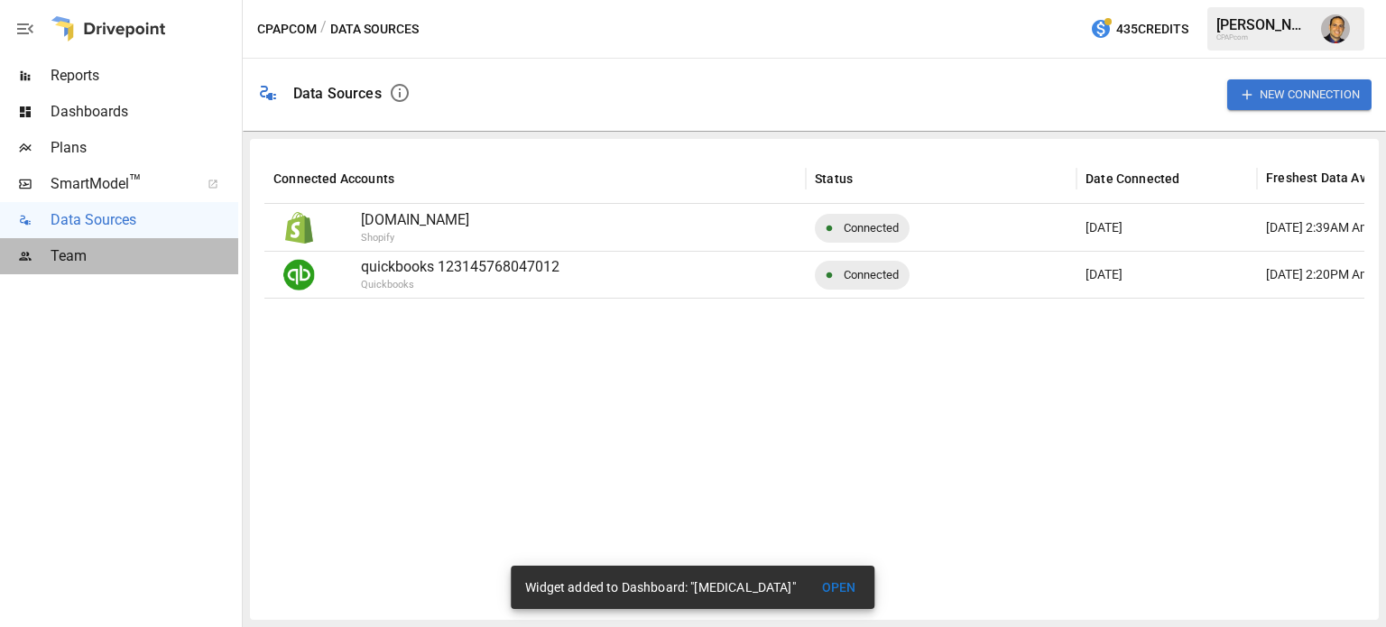
drag, startPoint x: 54, startPoint y: 254, endPoint x: 83, endPoint y: 289, distance: 45.5
click at [54, 254] on span "Team" at bounding box center [145, 256] width 188 height 22
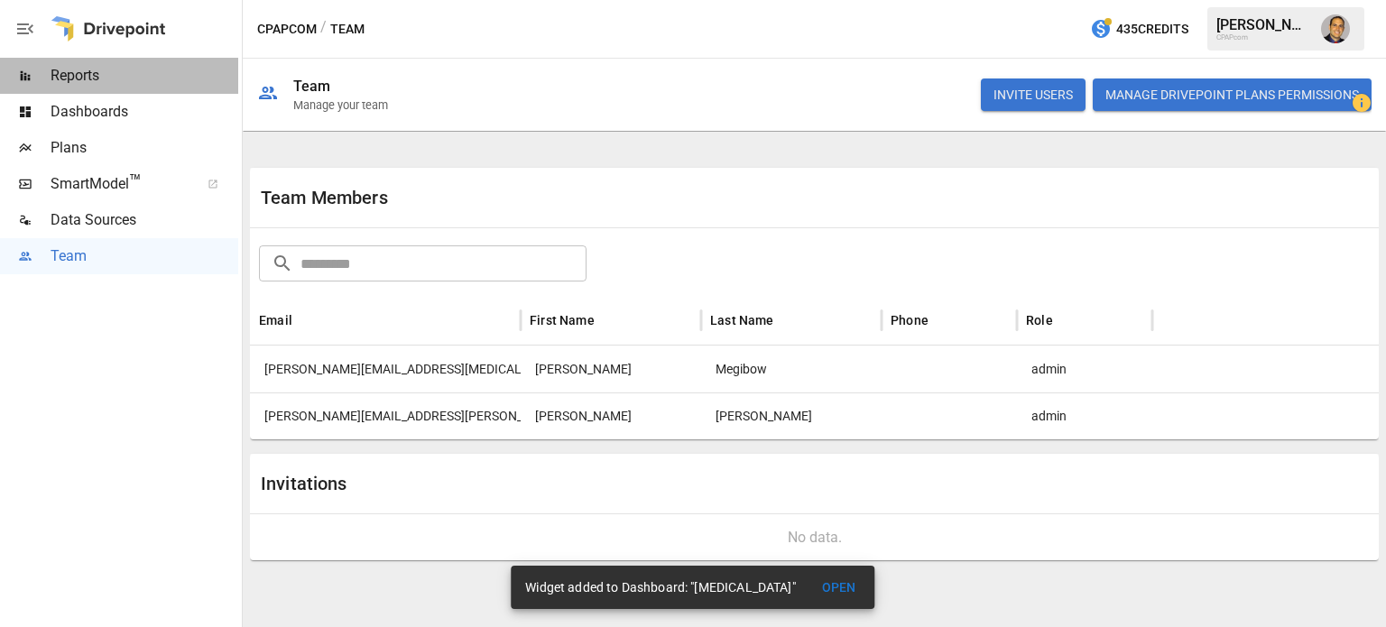
click at [69, 75] on span "Reports" at bounding box center [145, 76] width 188 height 22
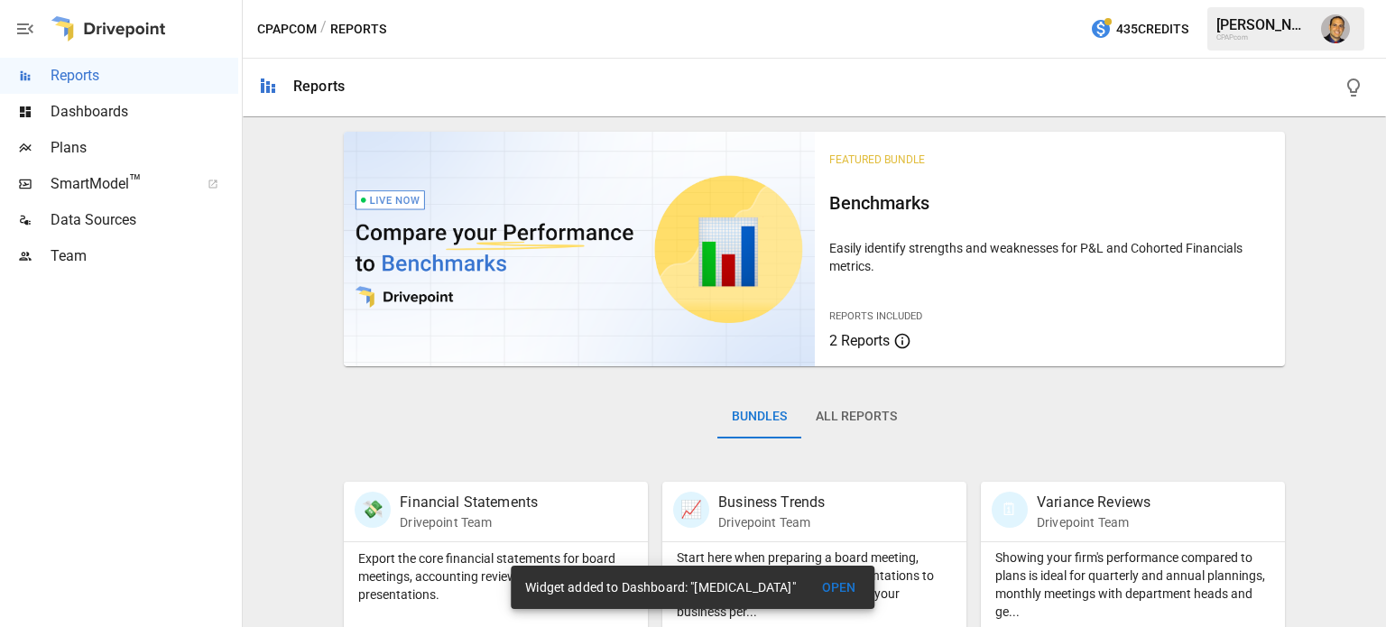
click at [919, 254] on p "Easily identify strengths and weaknesses for P&L and Cohorted Financials metric…" at bounding box center [1049, 257] width 441 height 36
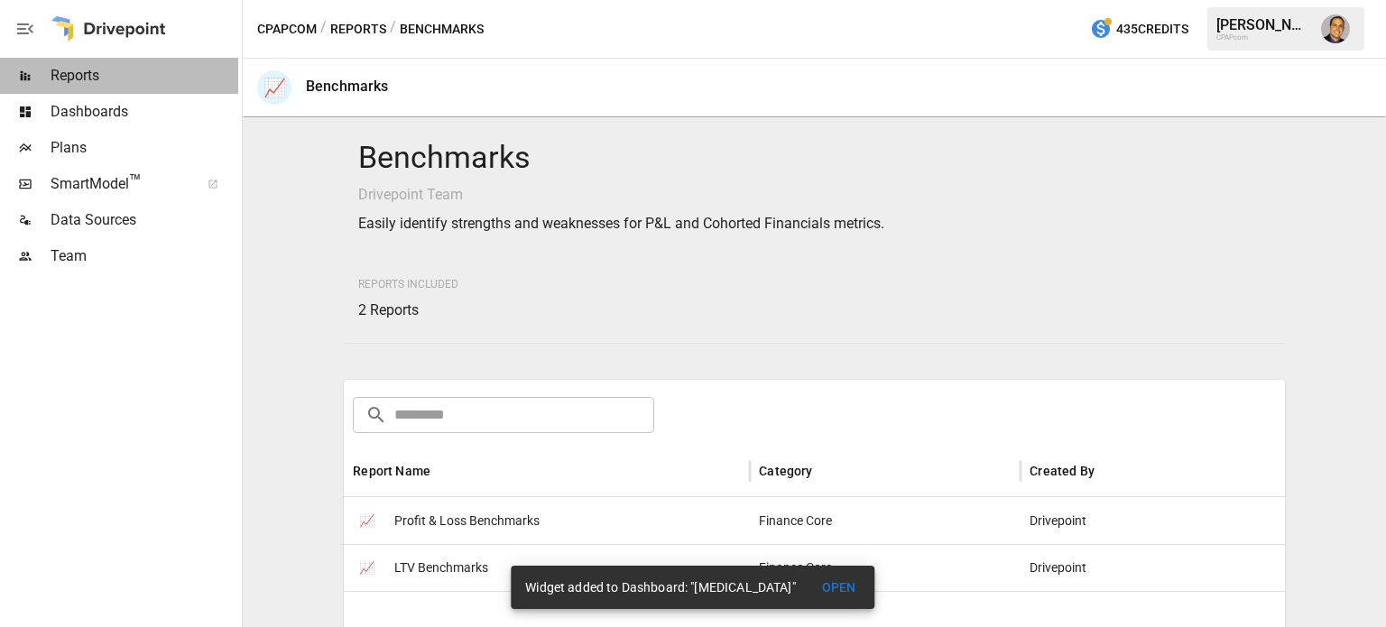
click at [76, 81] on span "Reports" at bounding box center [145, 76] width 188 height 22
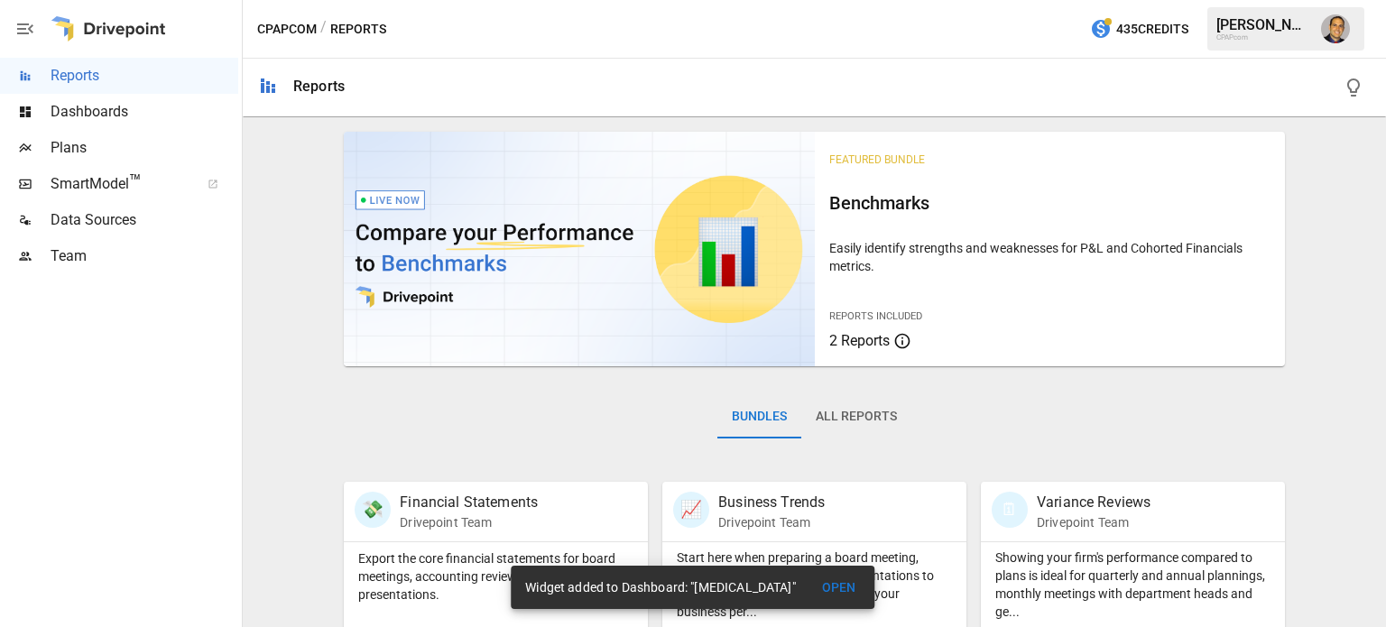
click at [898, 245] on p "Easily identify strengths and weaknesses for P&L and Cohorted Financials metric…" at bounding box center [1049, 257] width 441 height 36
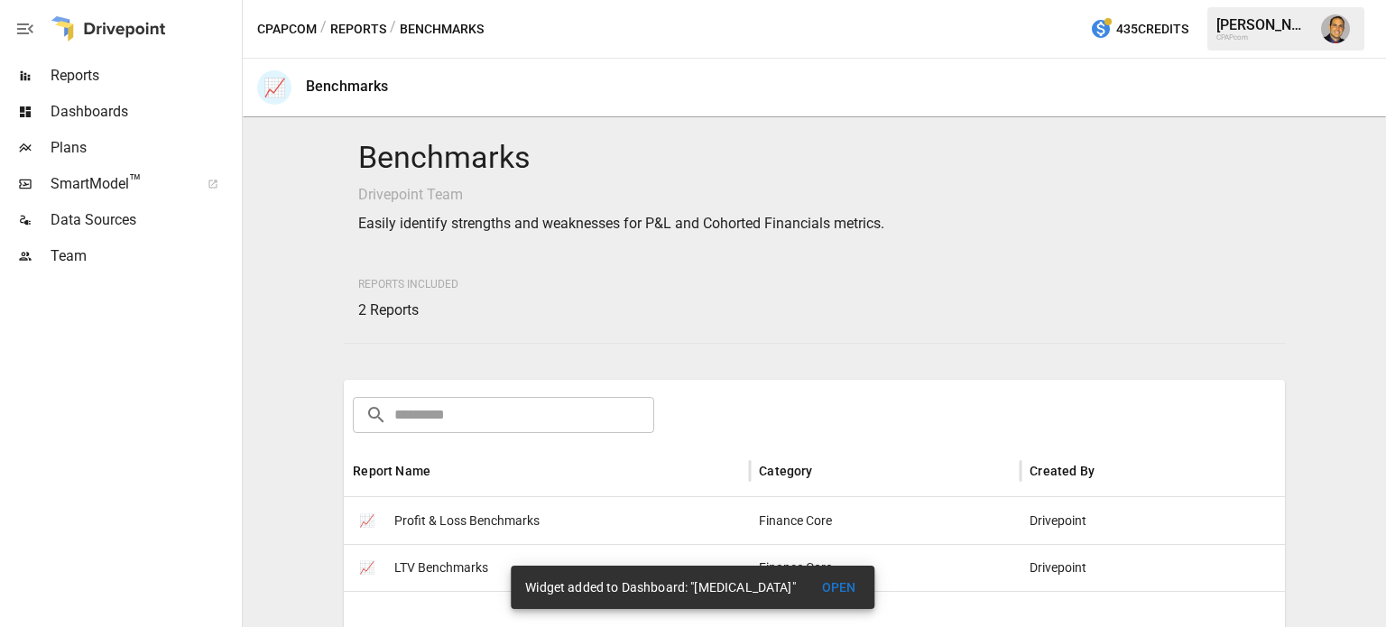
click at [440, 519] on span "Profit & Loss Benchmarks" at bounding box center [466, 521] width 145 height 46
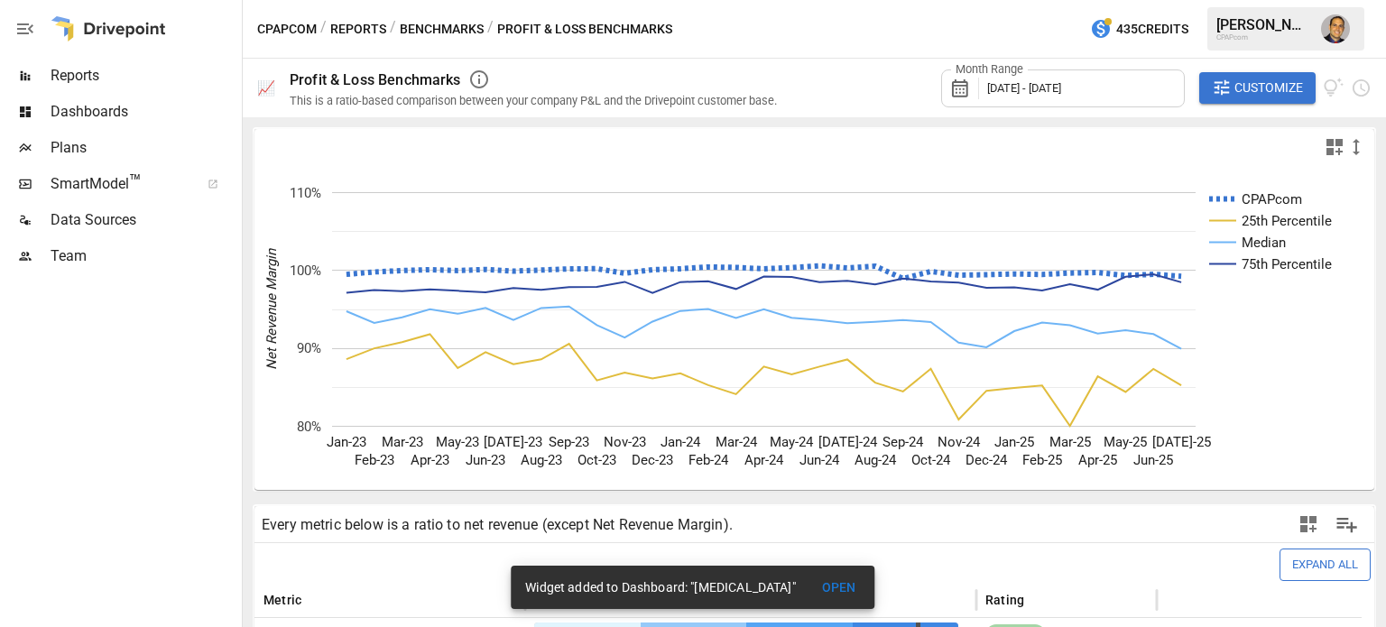
click at [448, 24] on button "Benchmarks" at bounding box center [442, 29] width 84 height 23
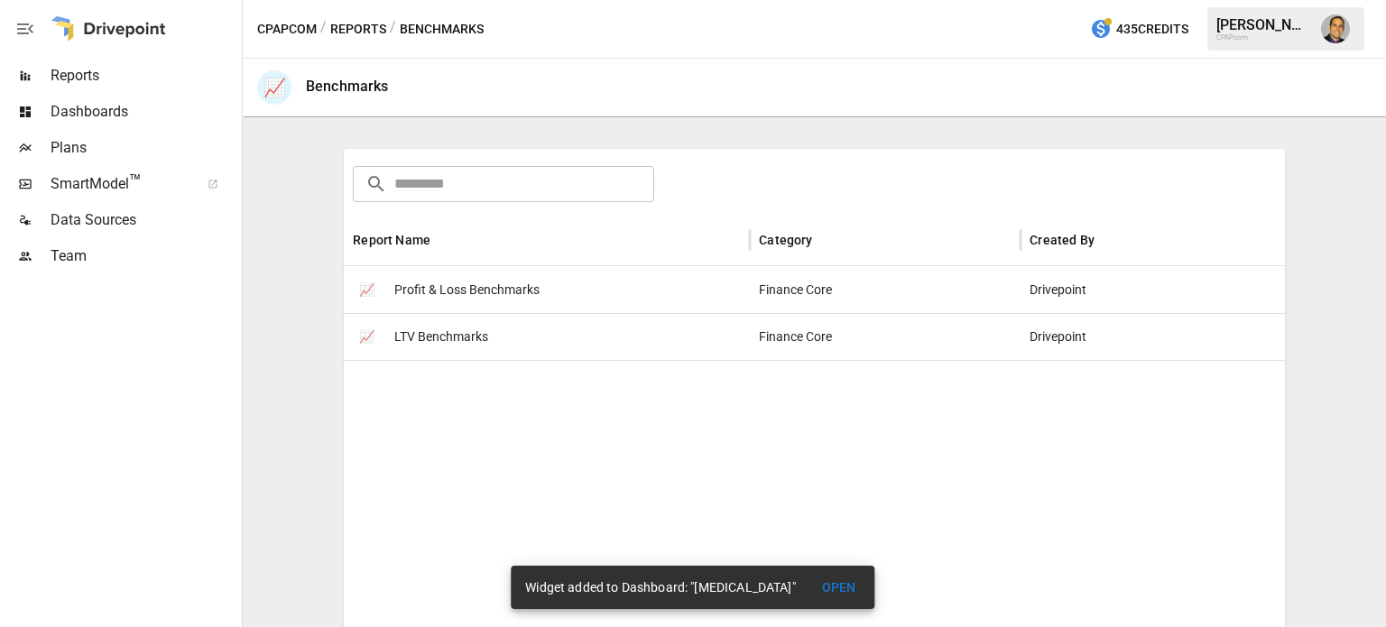
scroll to position [247, 0]
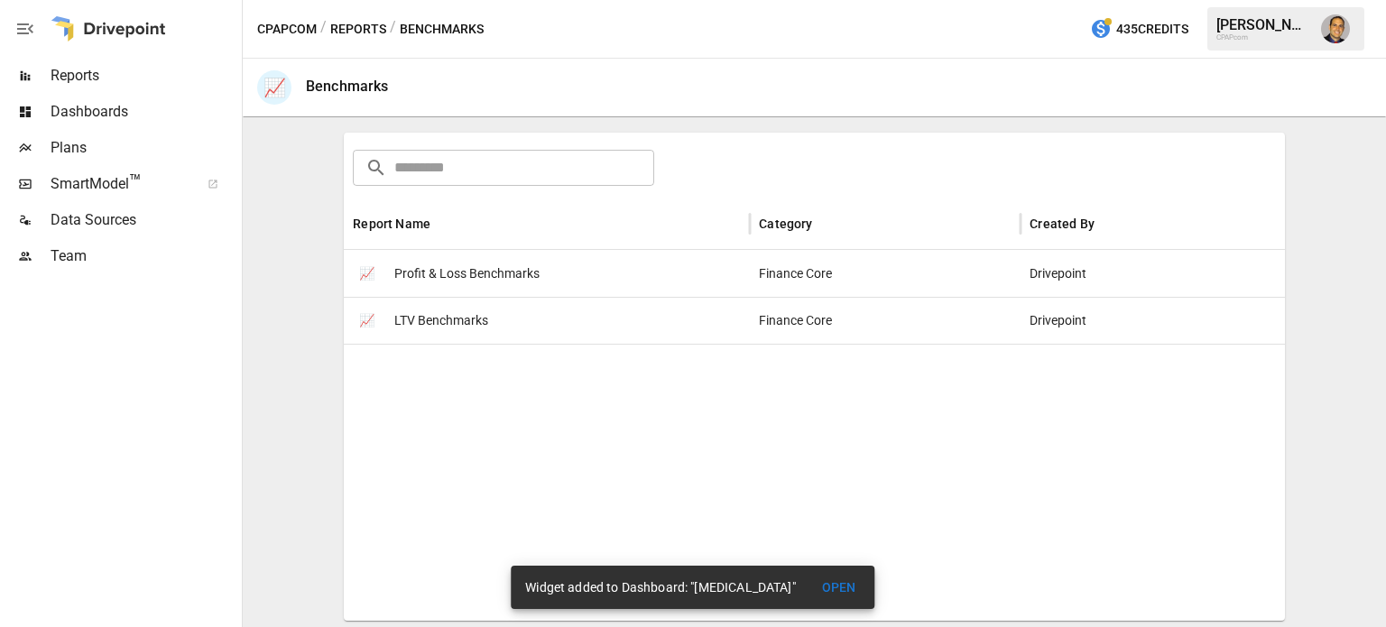
click at [343, 28] on button "Reports" at bounding box center [358, 29] width 56 height 23
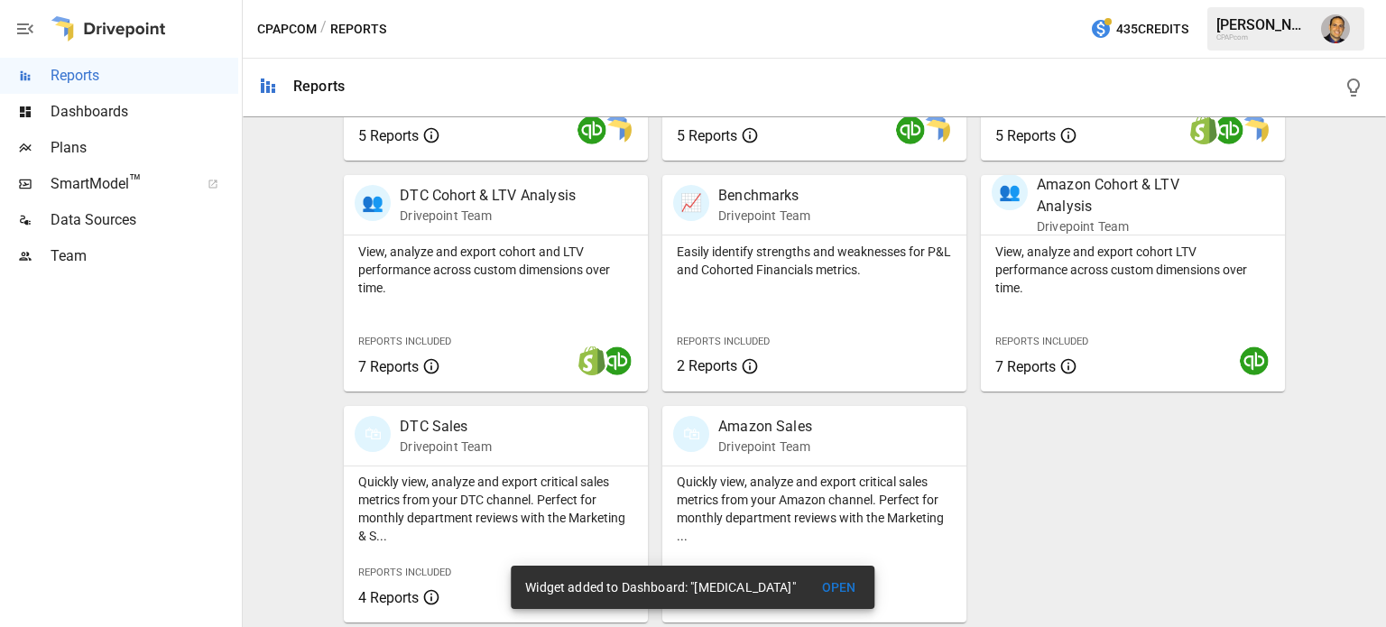
scroll to position [540, 0]
click at [1089, 533] on div "💸 Financial Statements Drivepoint Team Export the core financial statements for…" at bounding box center [807, 274] width 956 height 693
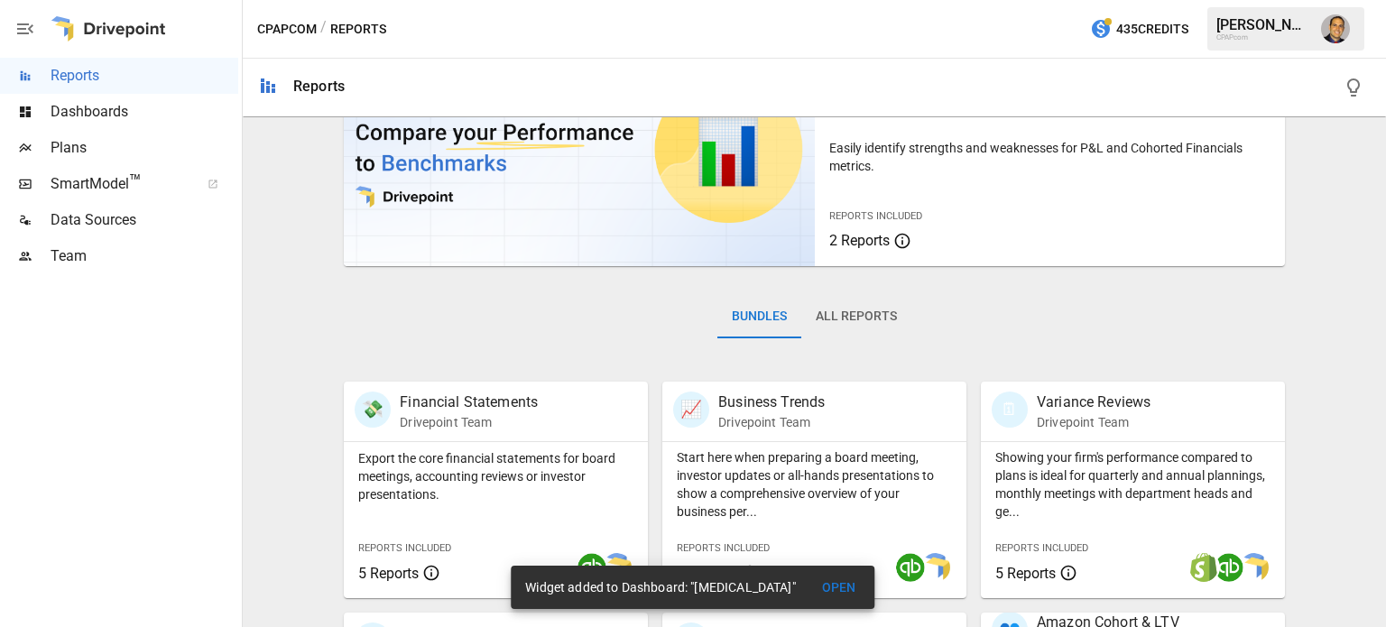
scroll to position [88, 0]
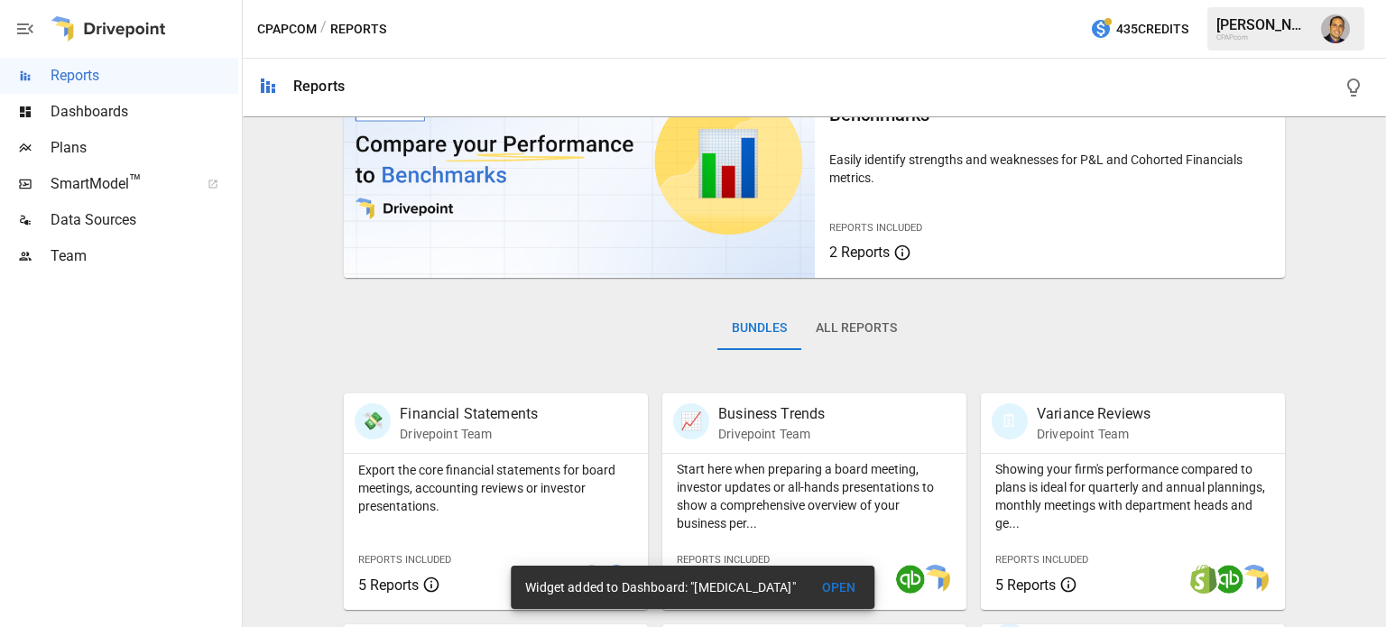
click at [95, 120] on span "Dashboards" at bounding box center [145, 112] width 188 height 22
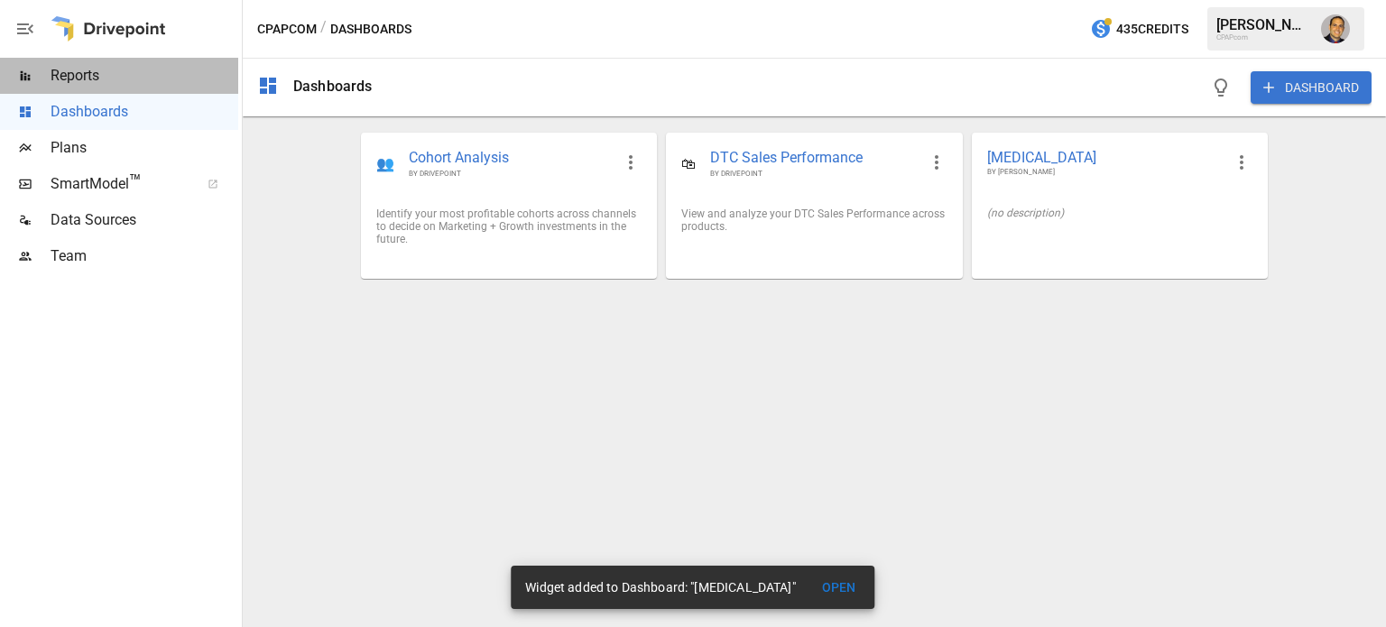
click at [121, 86] on span "Reports" at bounding box center [145, 76] width 188 height 22
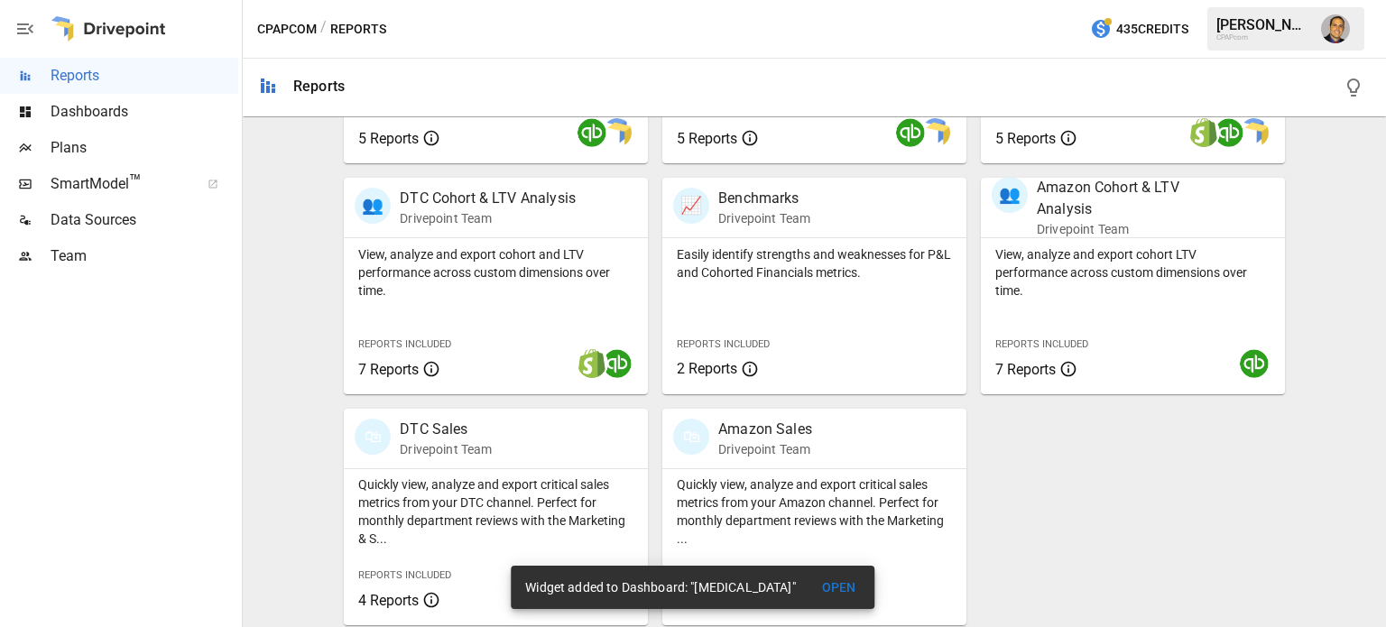
scroll to position [540, 0]
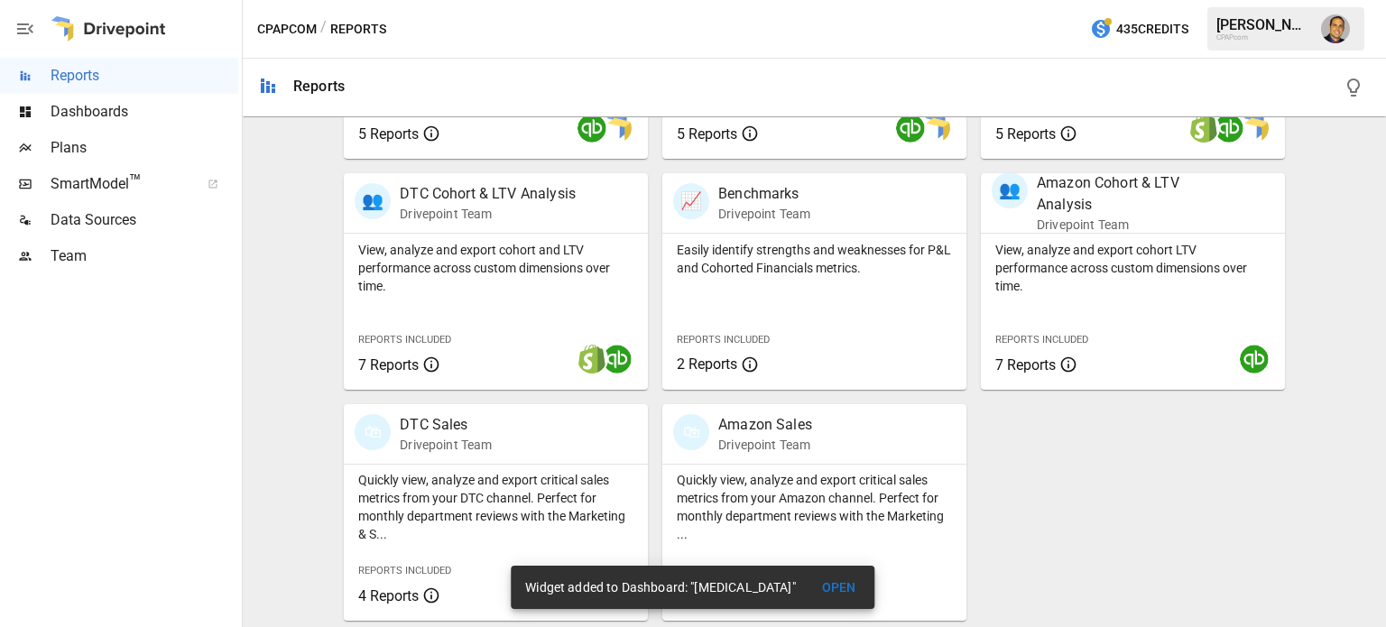
click at [115, 107] on span "Dashboards" at bounding box center [145, 112] width 188 height 22
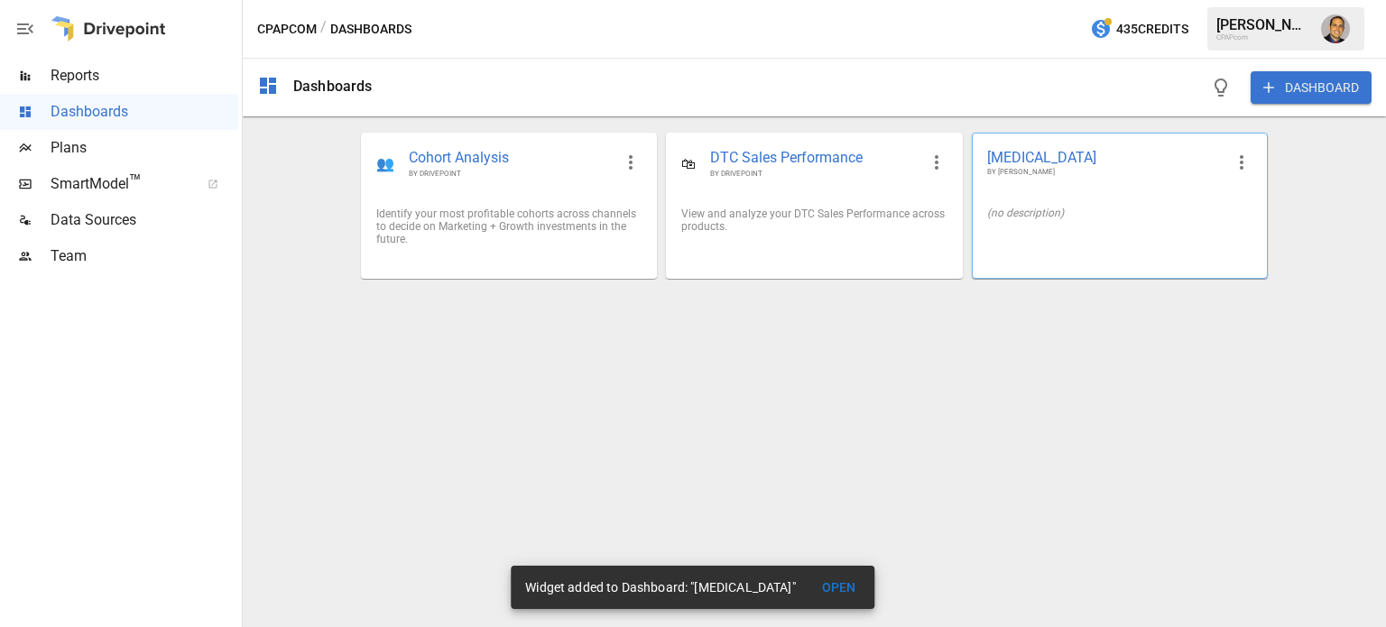
click at [1042, 222] on div "(no description)" at bounding box center [1120, 213] width 294 height 42
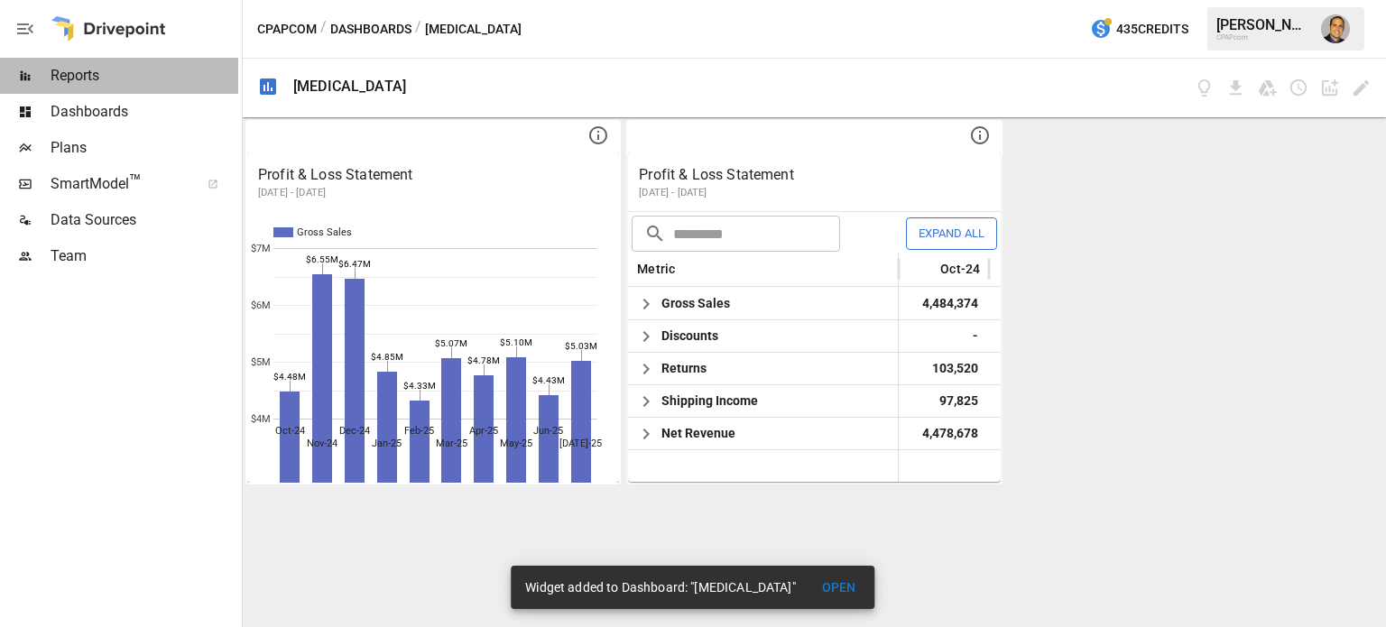
click at [80, 70] on span "Reports" at bounding box center [145, 76] width 188 height 22
